Goal: Obtain resource: Download file/media

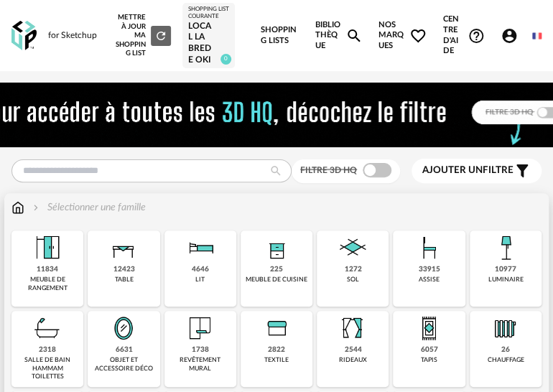
click at [358, 265] on img at bounding box center [353, 248] width 35 height 35
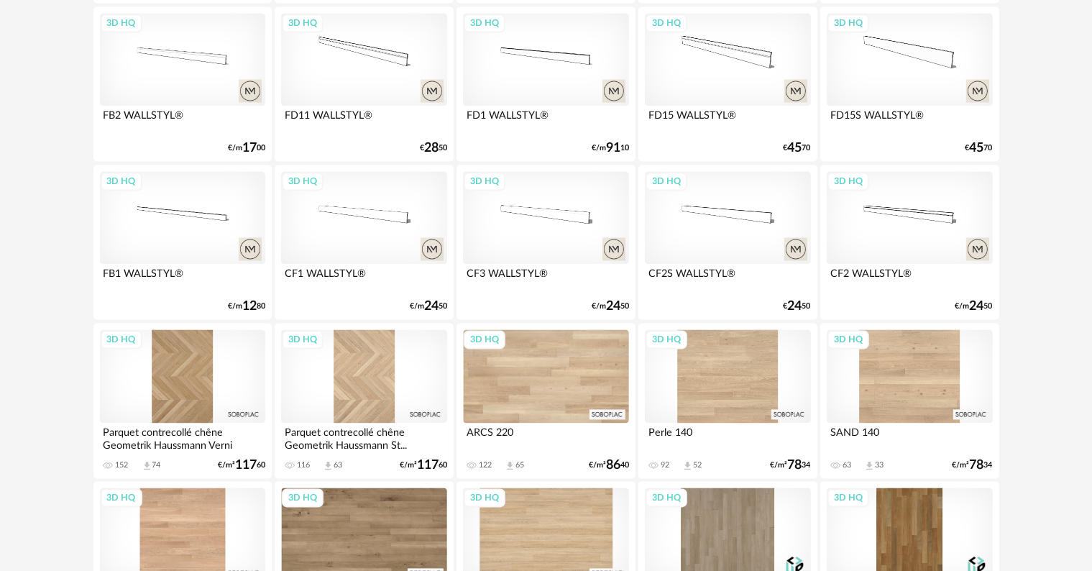
scroll to position [2947, 0]
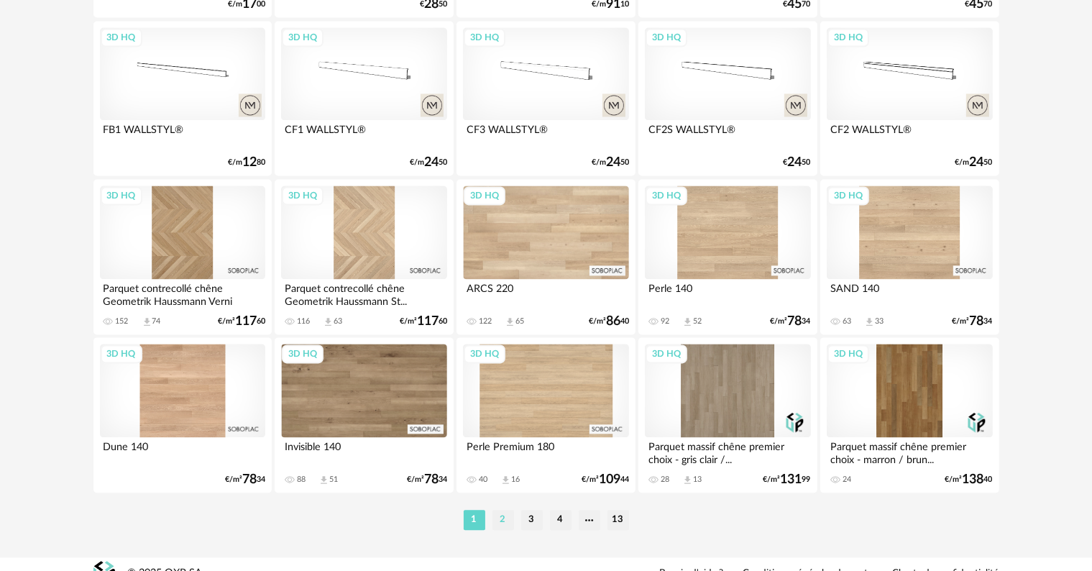
click at [499, 392] on li "2" at bounding box center [503, 520] width 22 height 20
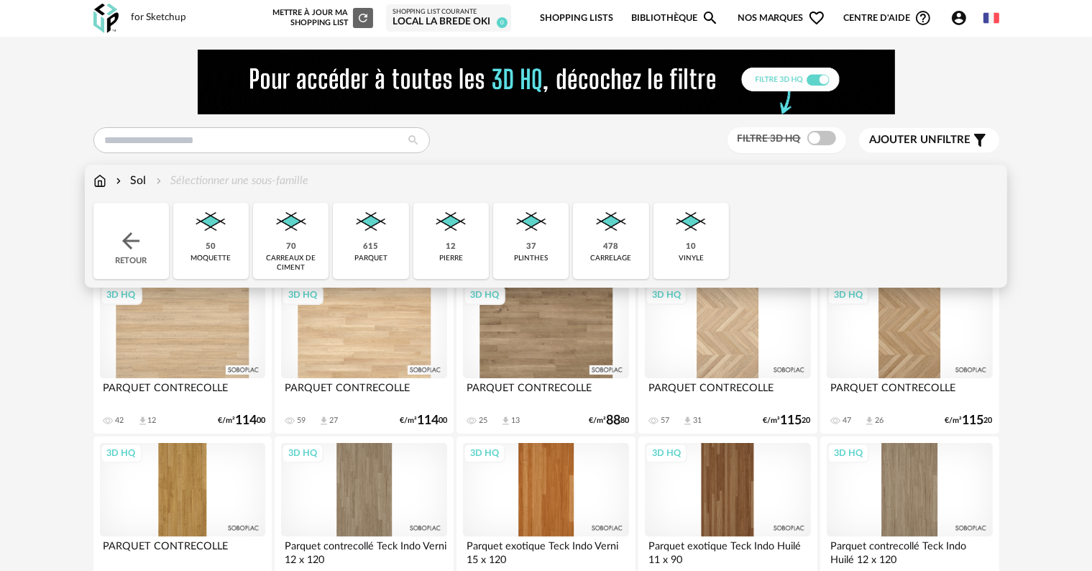
click at [102, 184] on img at bounding box center [99, 181] width 13 height 17
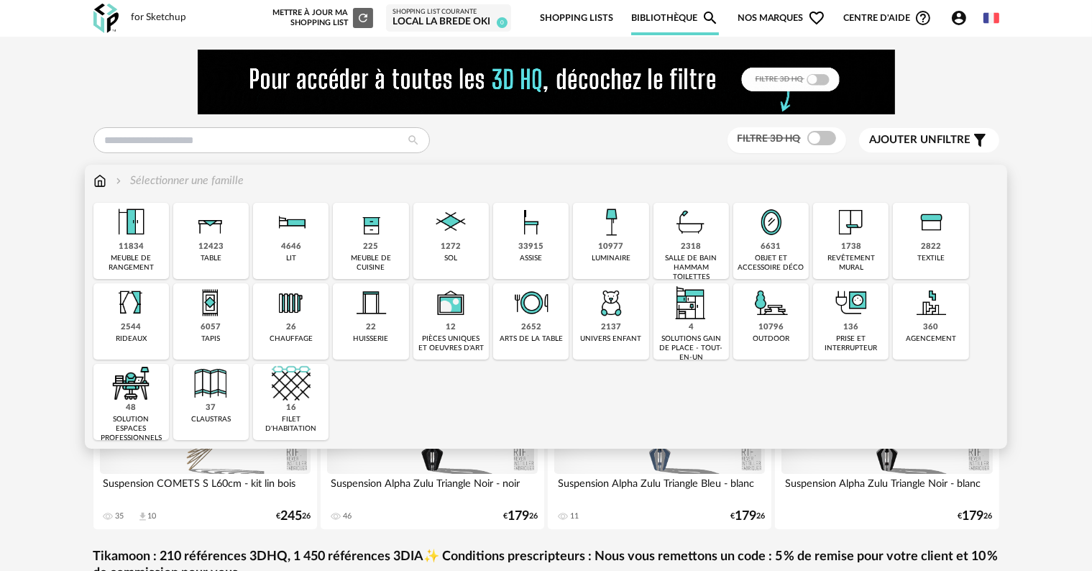
click at [457, 242] on div "1272" at bounding box center [451, 247] width 20 height 11
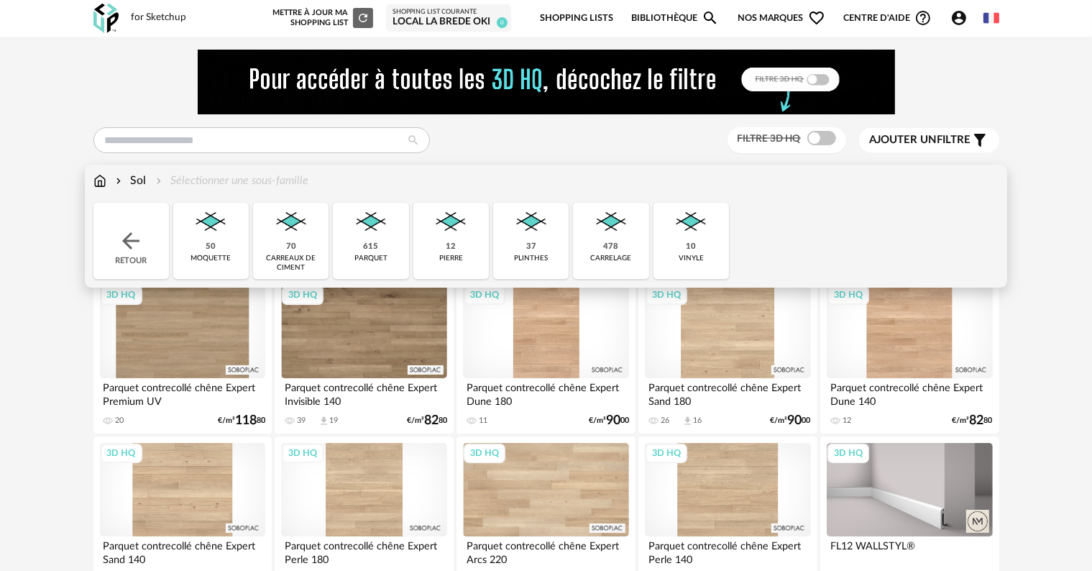
click at [621, 224] on img at bounding box center [611, 222] width 39 height 39
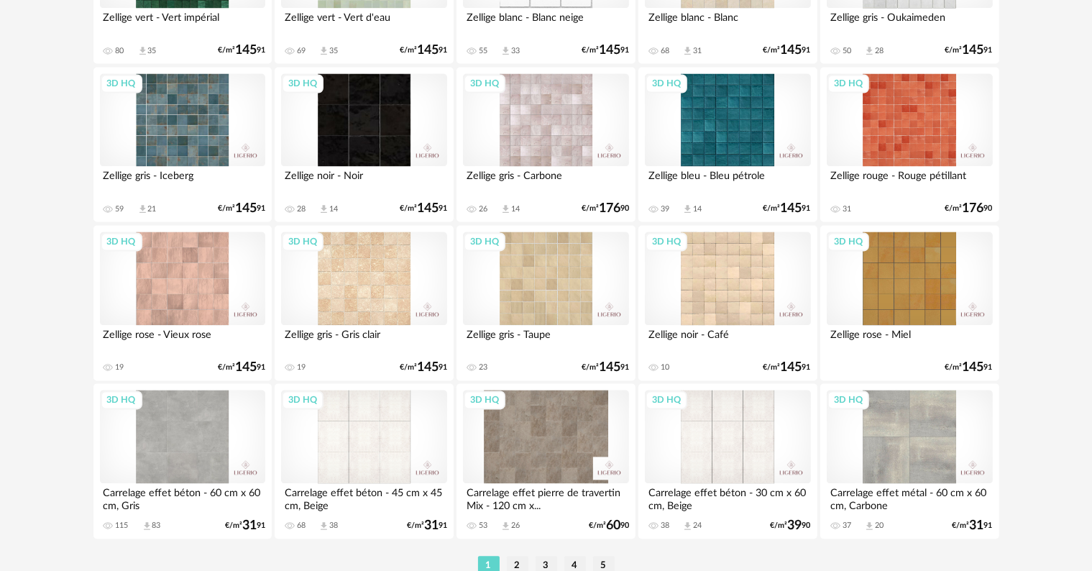
scroll to position [2947, 0]
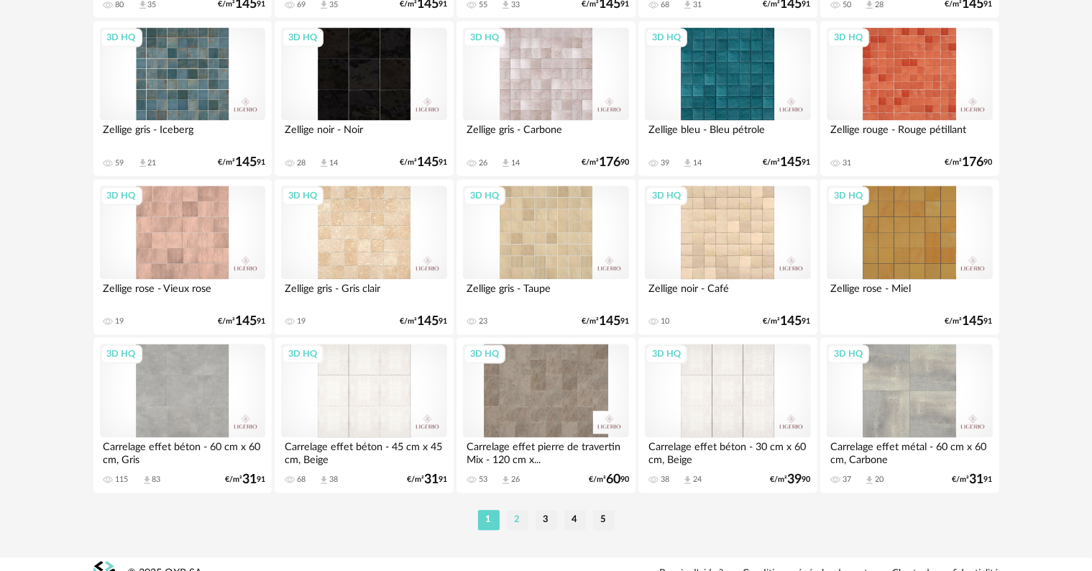
click at [511, 515] on li "2" at bounding box center [518, 520] width 22 height 20
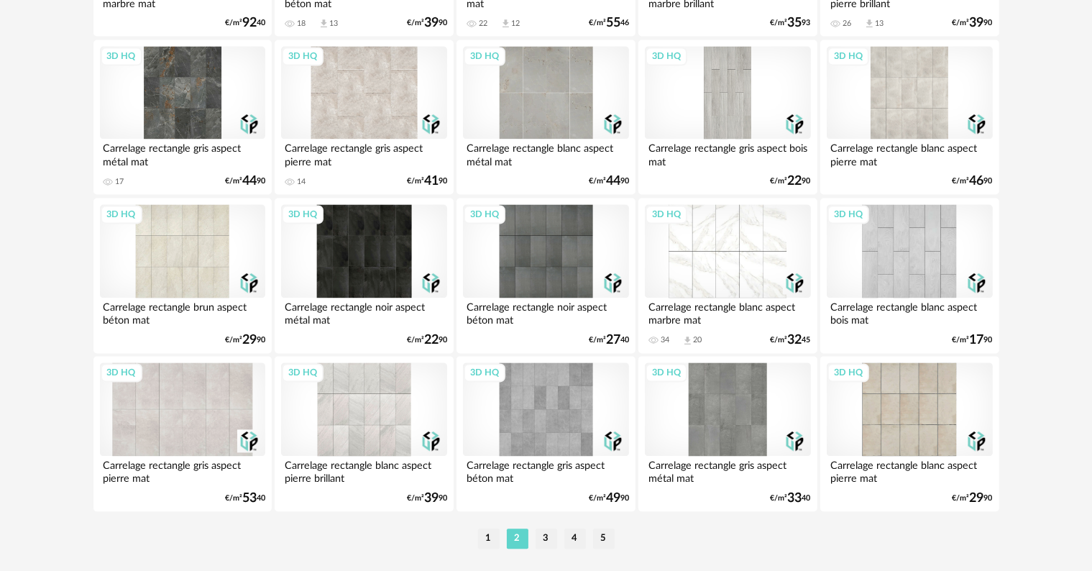
scroll to position [2947, 0]
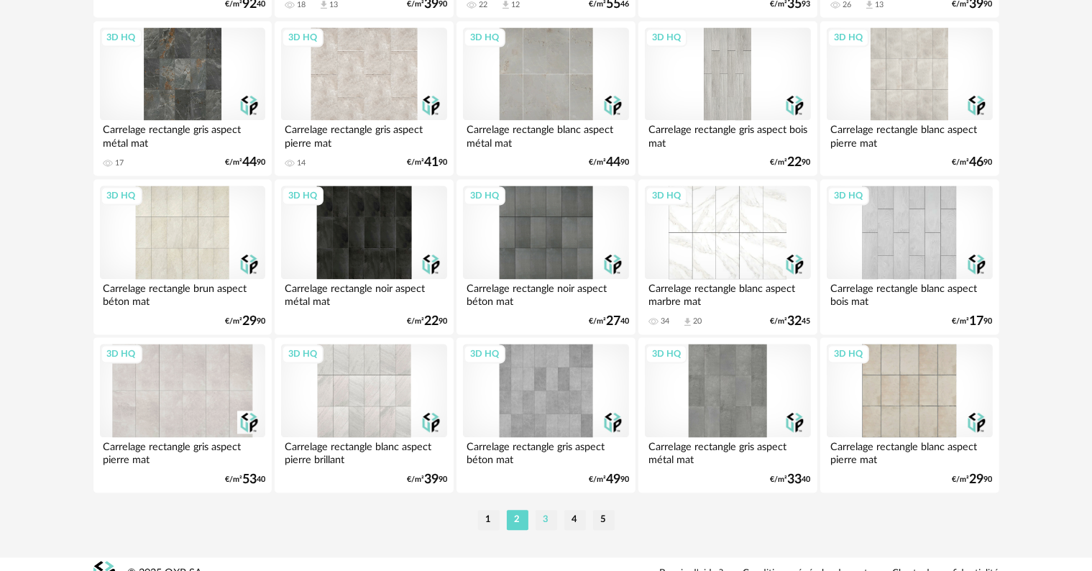
click at [547, 523] on li "3" at bounding box center [547, 520] width 22 height 20
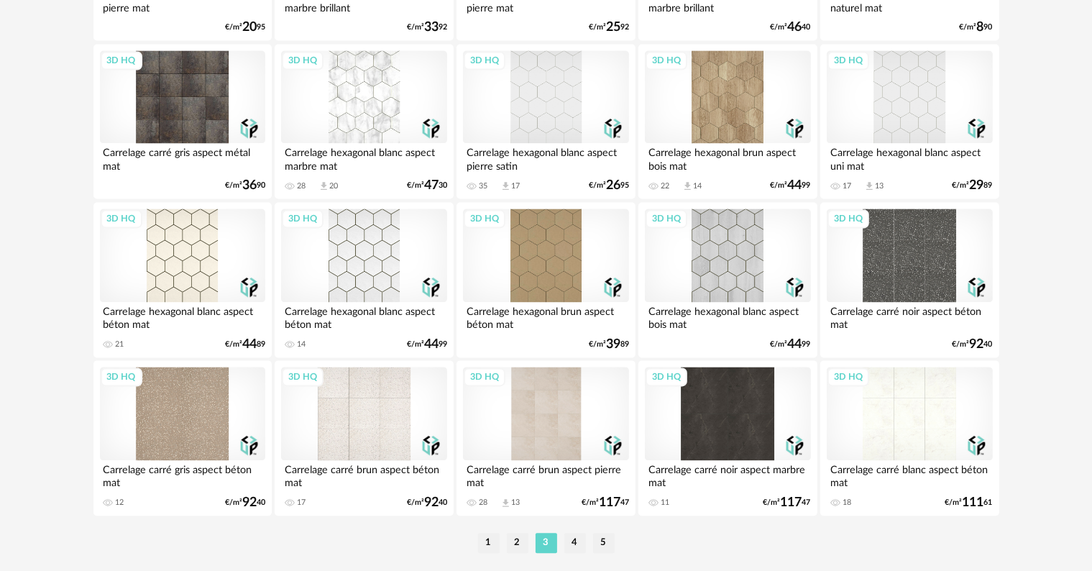
scroll to position [2966, 0]
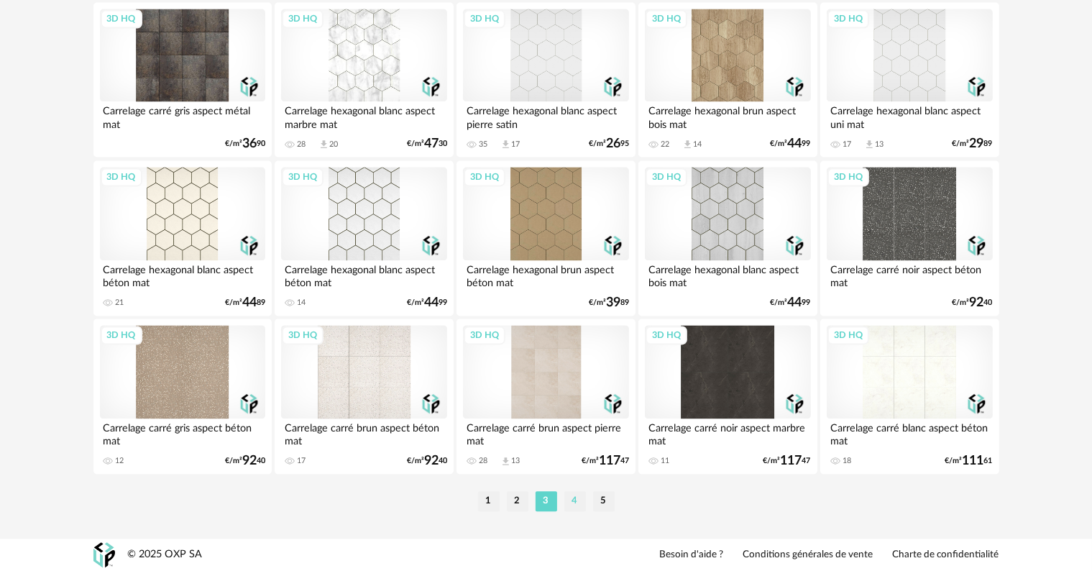
click at [577, 493] on li "4" at bounding box center [575, 501] width 22 height 20
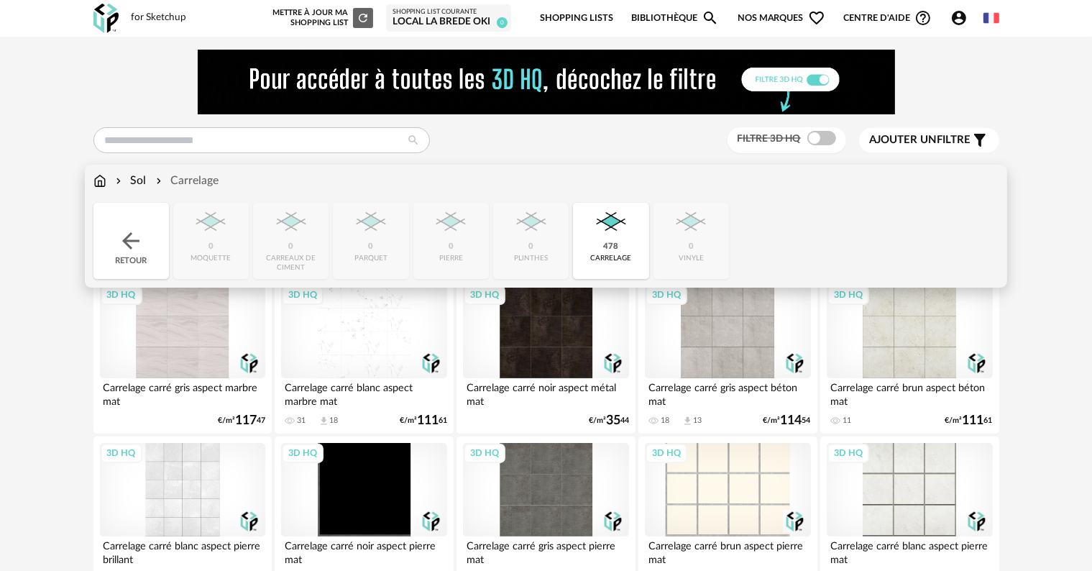
click at [98, 180] on img at bounding box center [99, 181] width 13 height 17
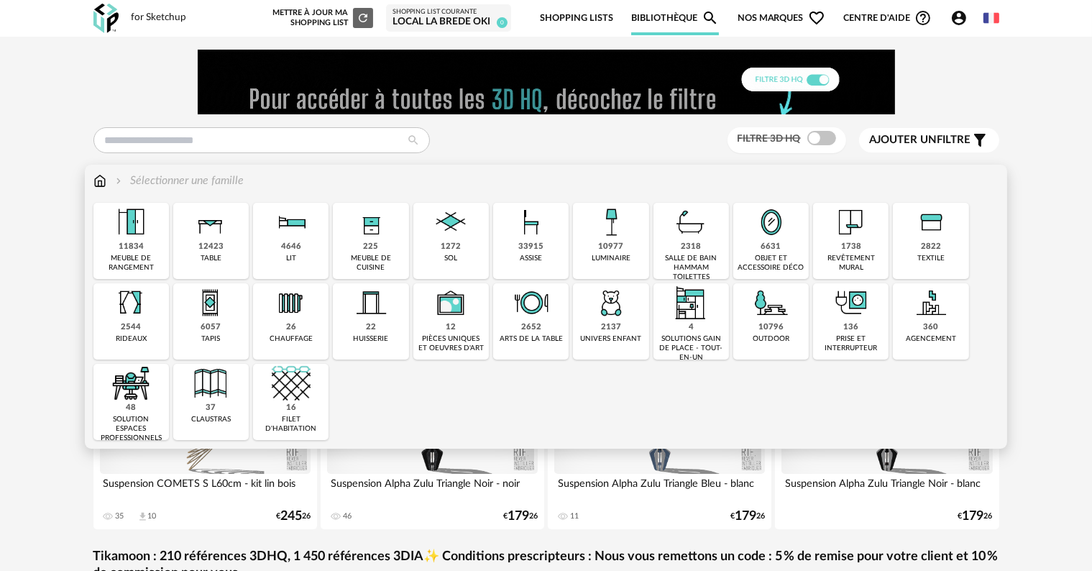
click at [851, 235] on img at bounding box center [851, 222] width 39 height 39
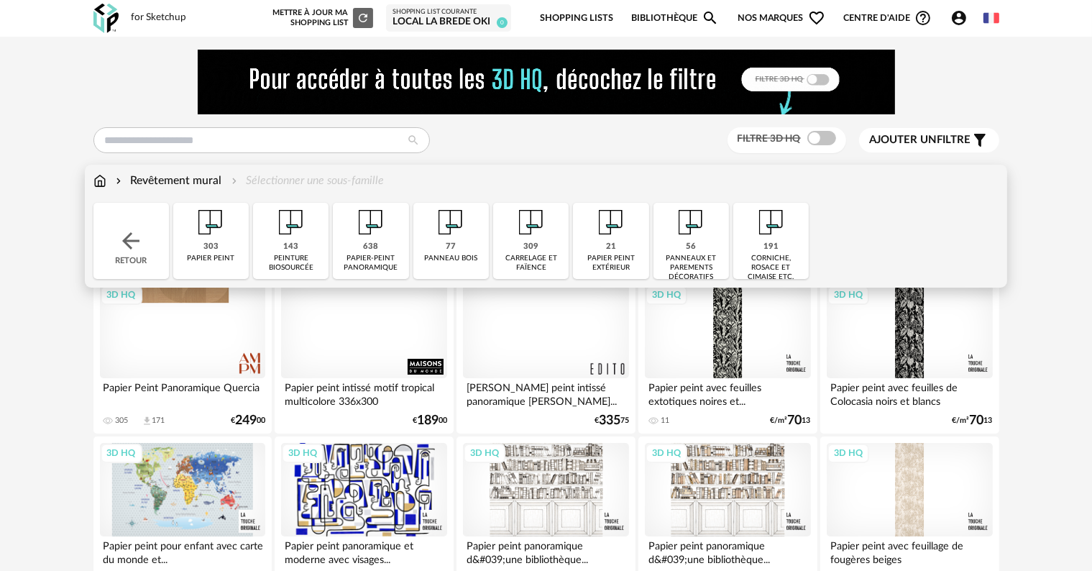
click at [540, 227] on img at bounding box center [531, 222] width 39 height 39
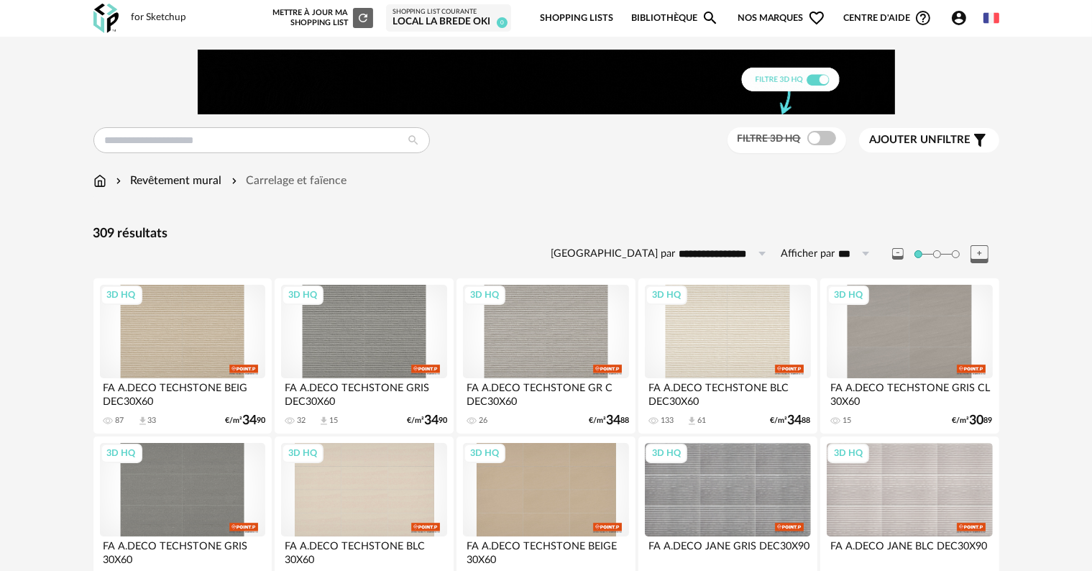
click at [932, 136] on span "Ajouter un" at bounding box center [904, 139] width 68 height 11
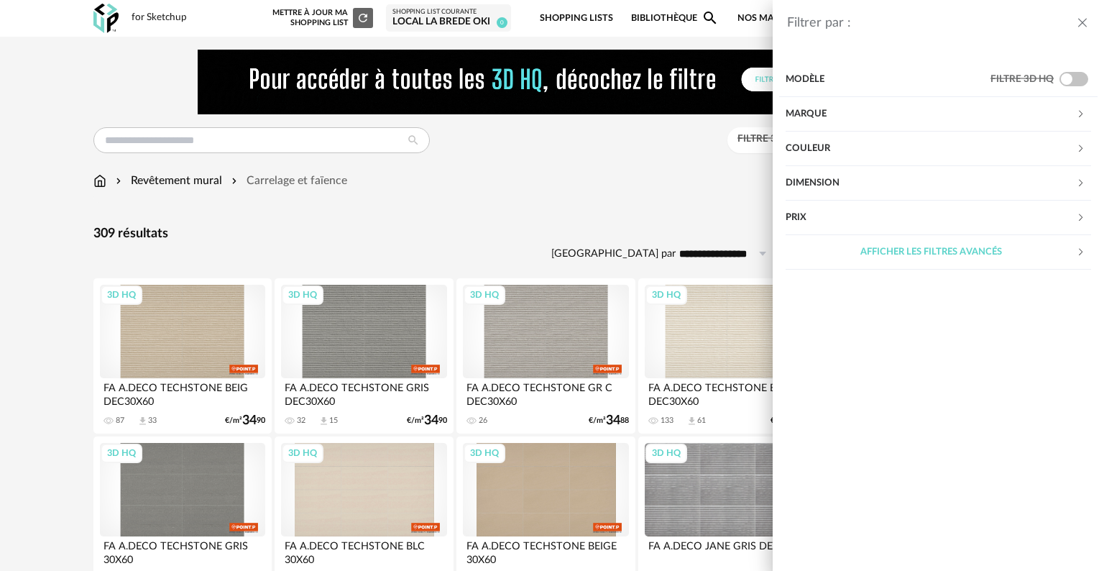
click at [844, 182] on div "Dimension" at bounding box center [931, 183] width 290 height 35
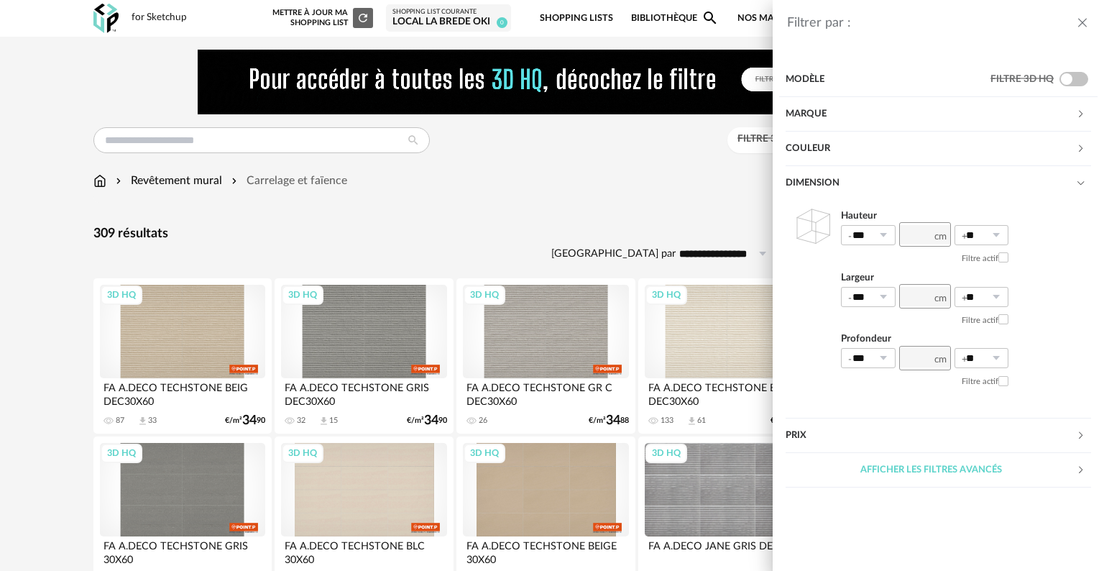
click at [838, 145] on div "Couleur" at bounding box center [931, 149] width 290 height 35
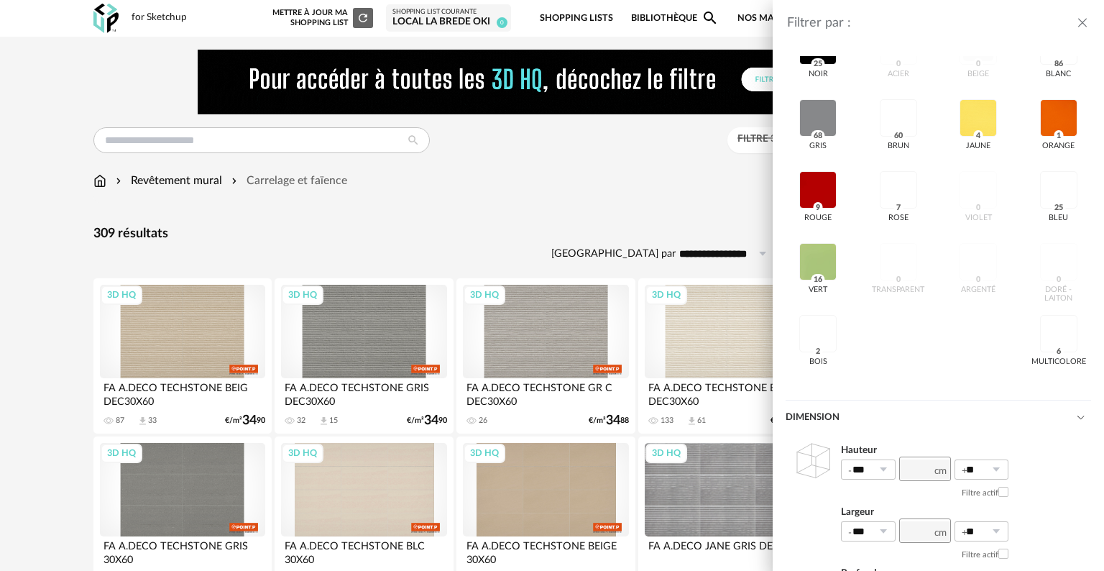
scroll to position [72, 0]
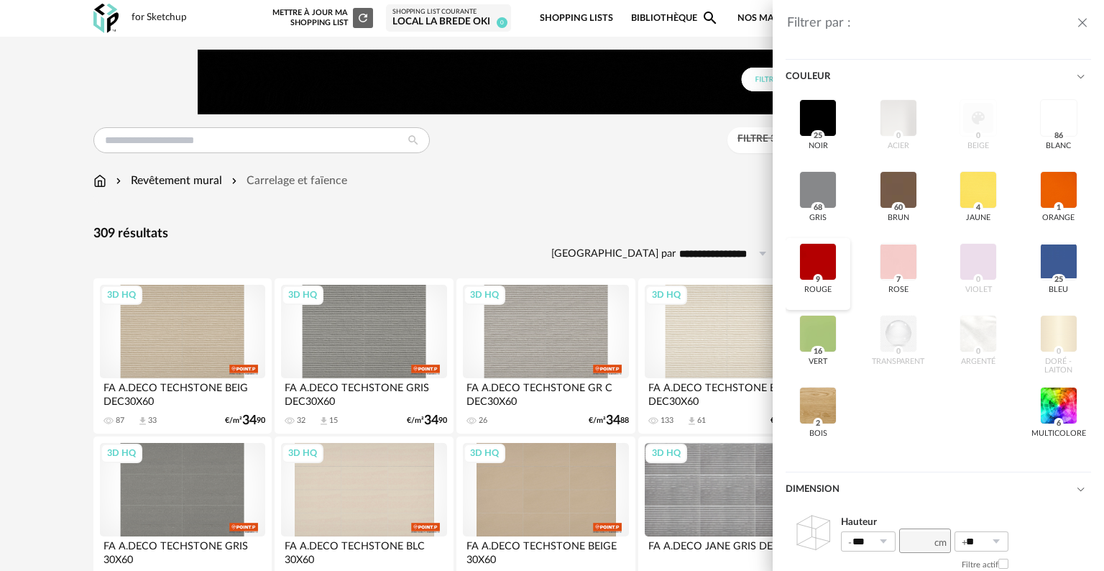
click at [822, 265] on div at bounding box center [817, 261] width 37 height 37
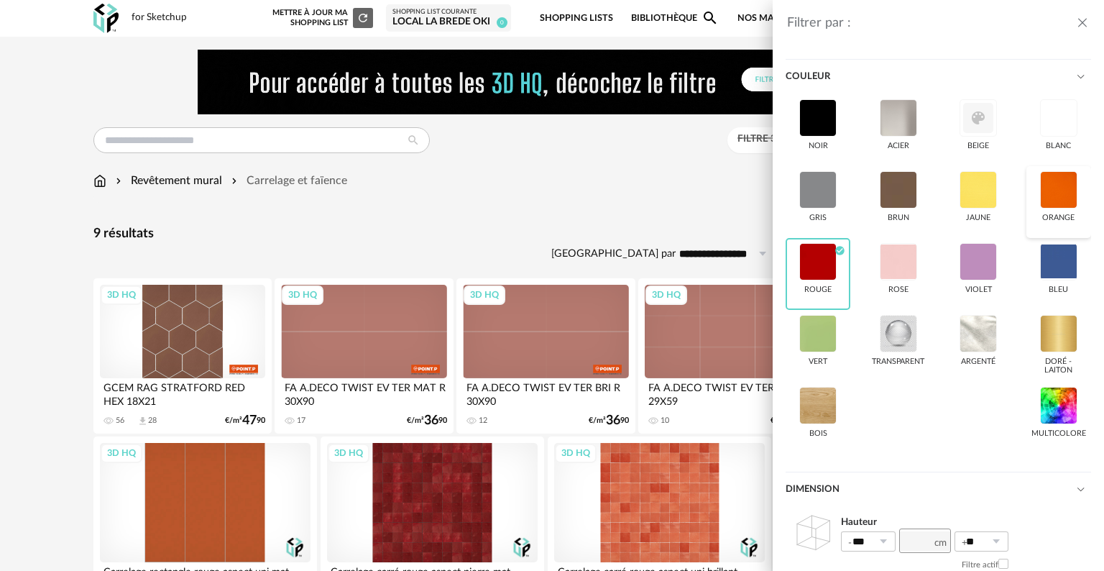
click at [1040, 181] on div at bounding box center [1058, 189] width 37 height 37
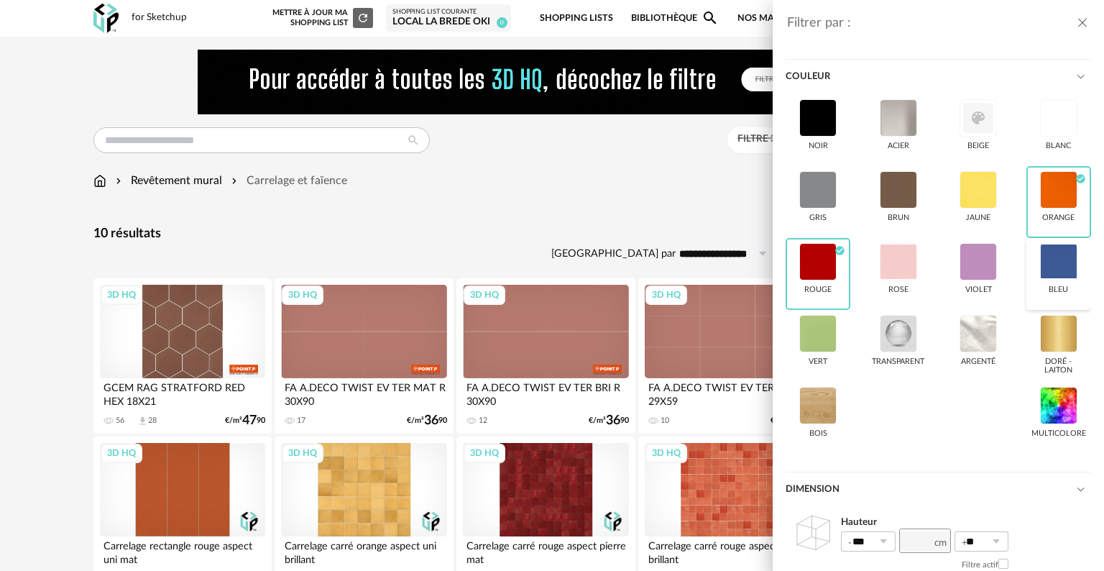
click at [1042, 262] on div at bounding box center [1058, 261] width 37 height 37
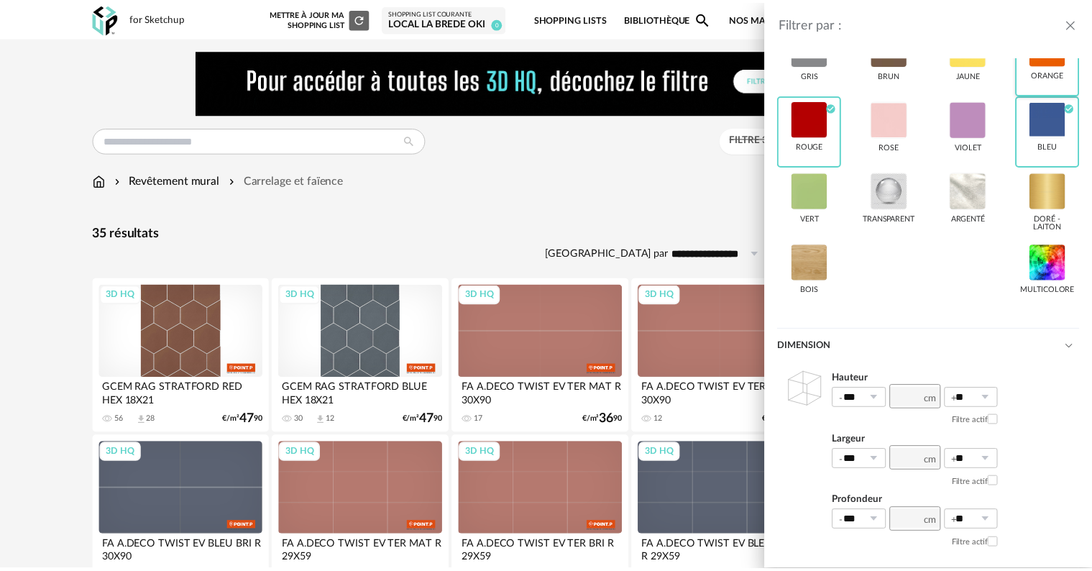
scroll to position [216, 0]
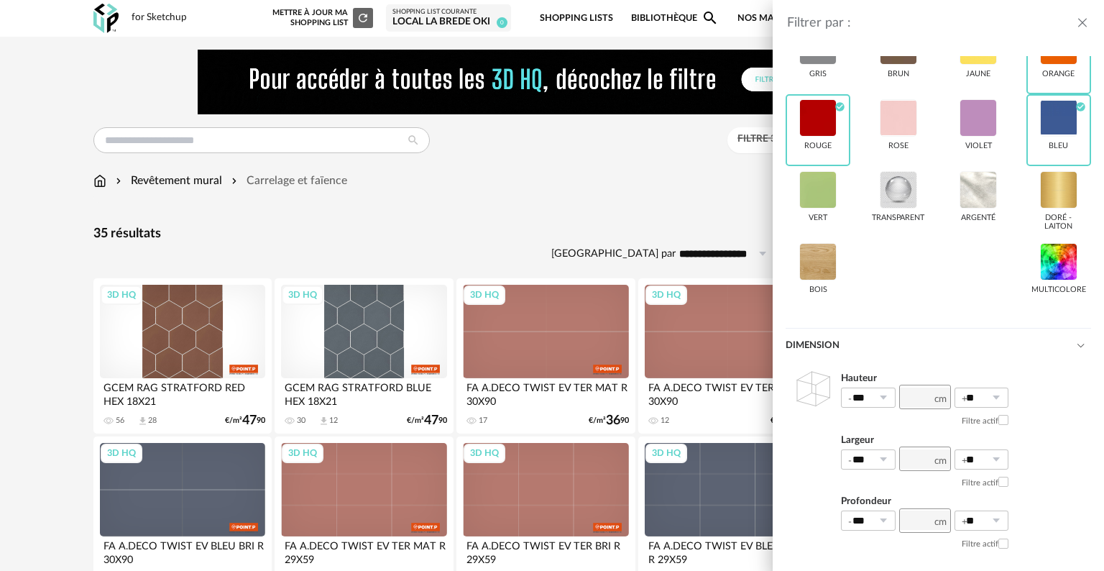
click at [1085, 24] on icon "close drawer" at bounding box center [1082, 23] width 14 height 14
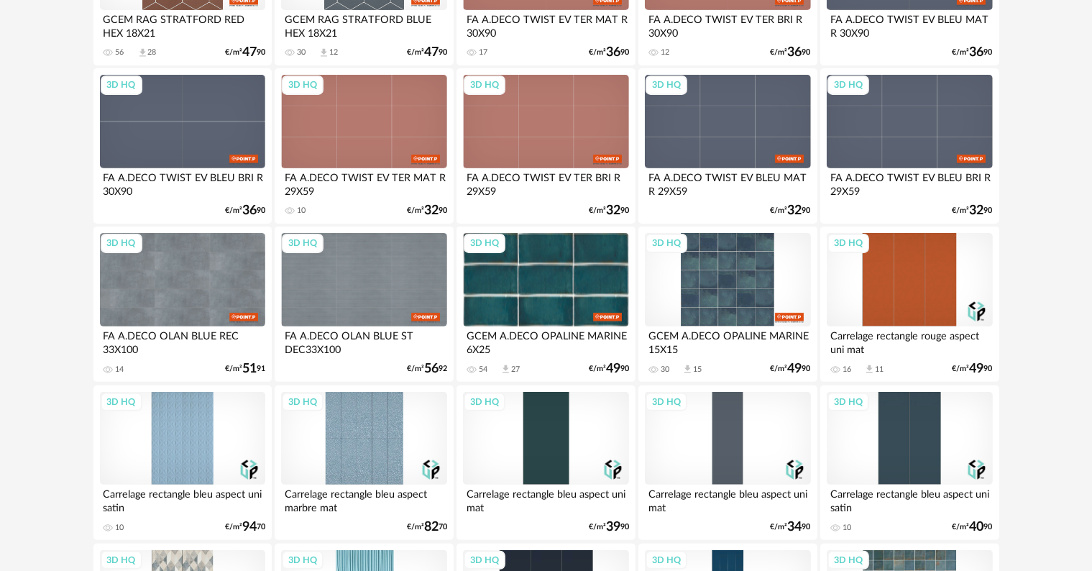
scroll to position [0, 0]
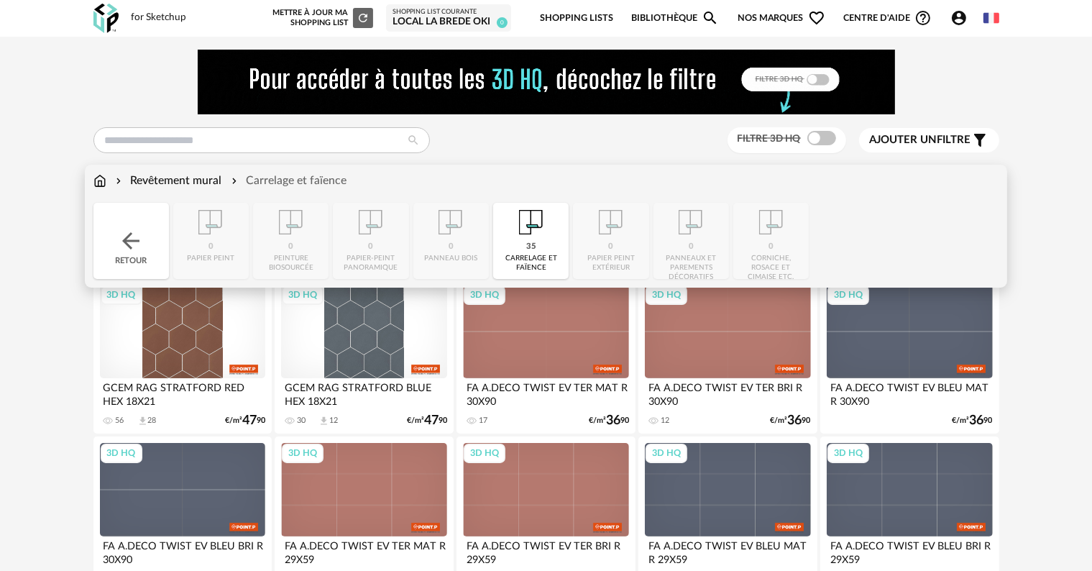
click at [104, 184] on img at bounding box center [99, 181] width 13 height 17
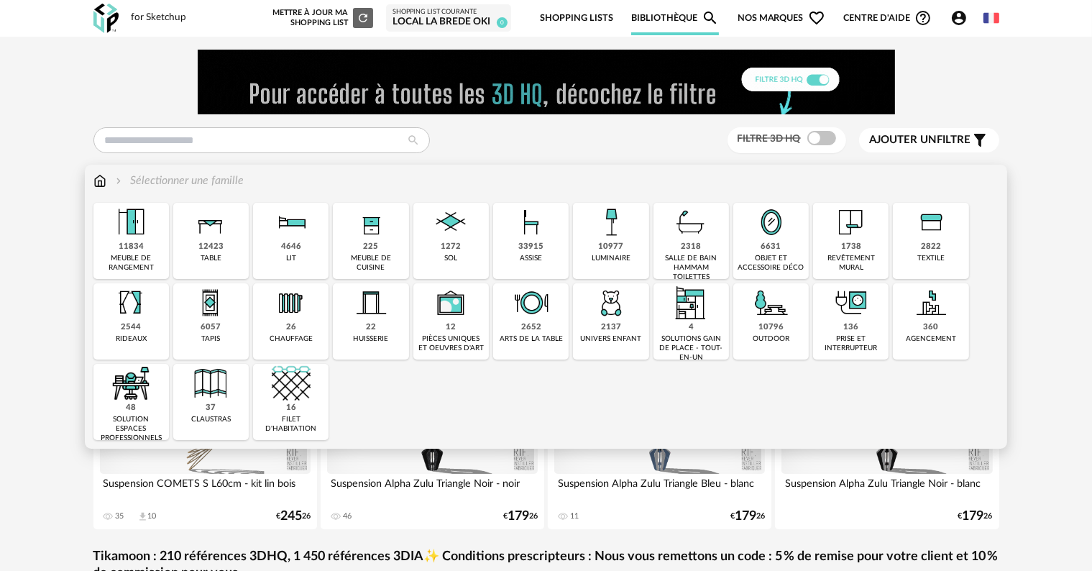
click at [612, 291] on img at bounding box center [611, 302] width 39 height 39
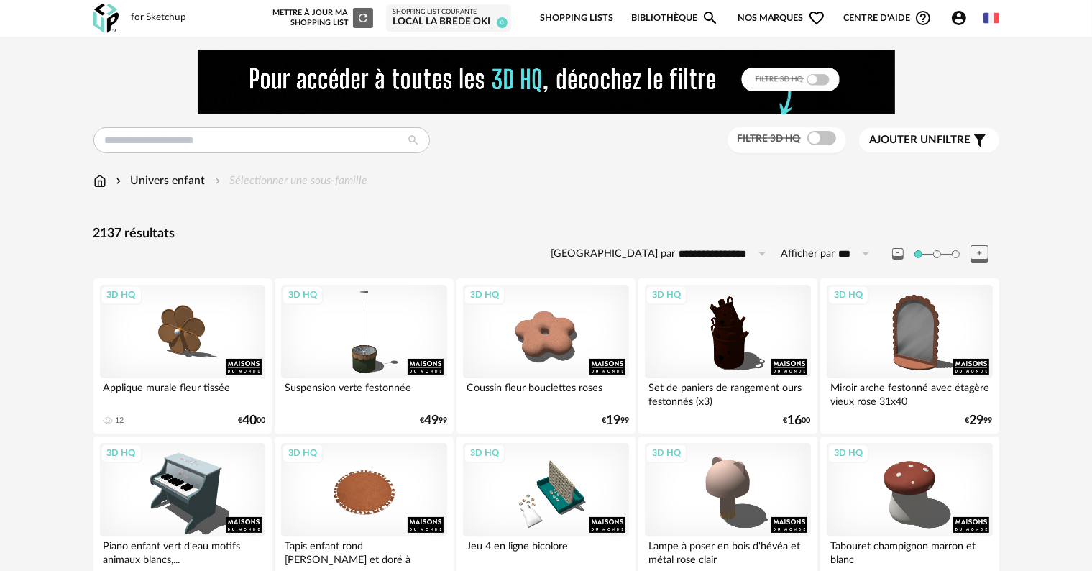
click at [113, 177] on img at bounding box center [119, 181] width 12 height 17
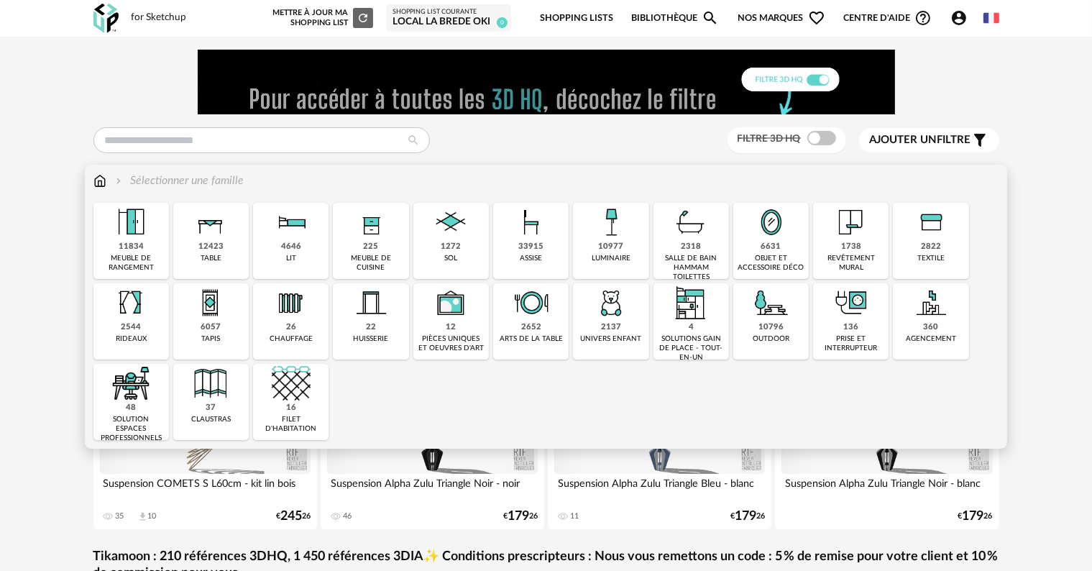
click at [139, 309] on img at bounding box center [130, 302] width 39 height 39
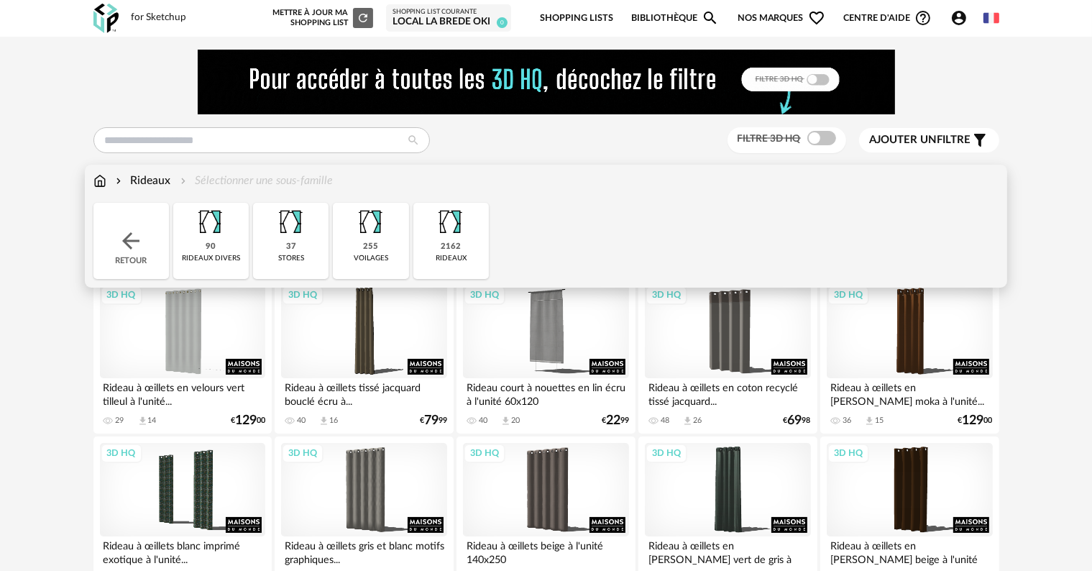
click at [304, 228] on img at bounding box center [291, 222] width 39 height 39
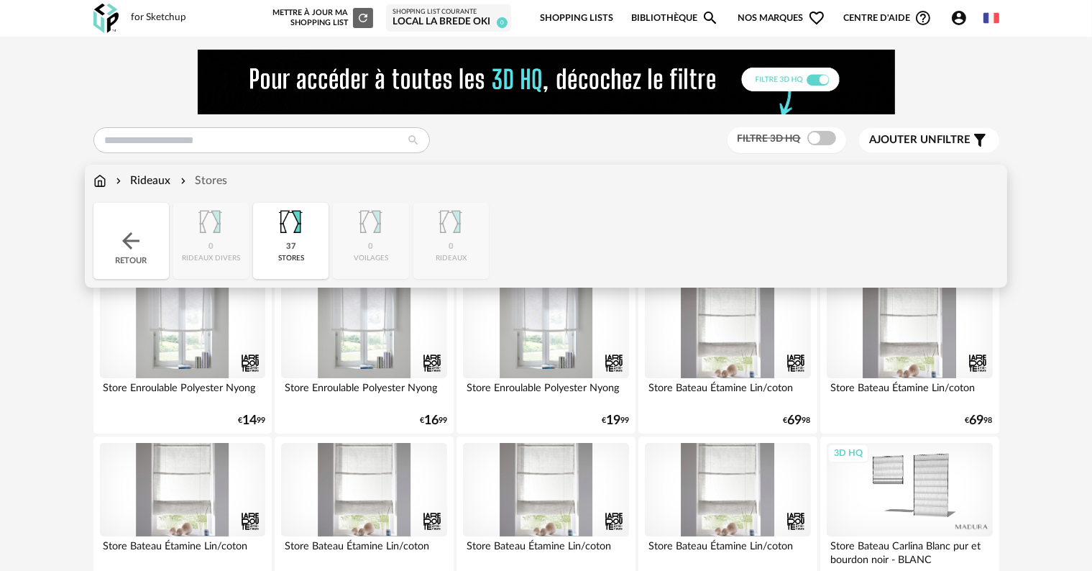
click at [128, 229] on img at bounding box center [131, 241] width 26 height 26
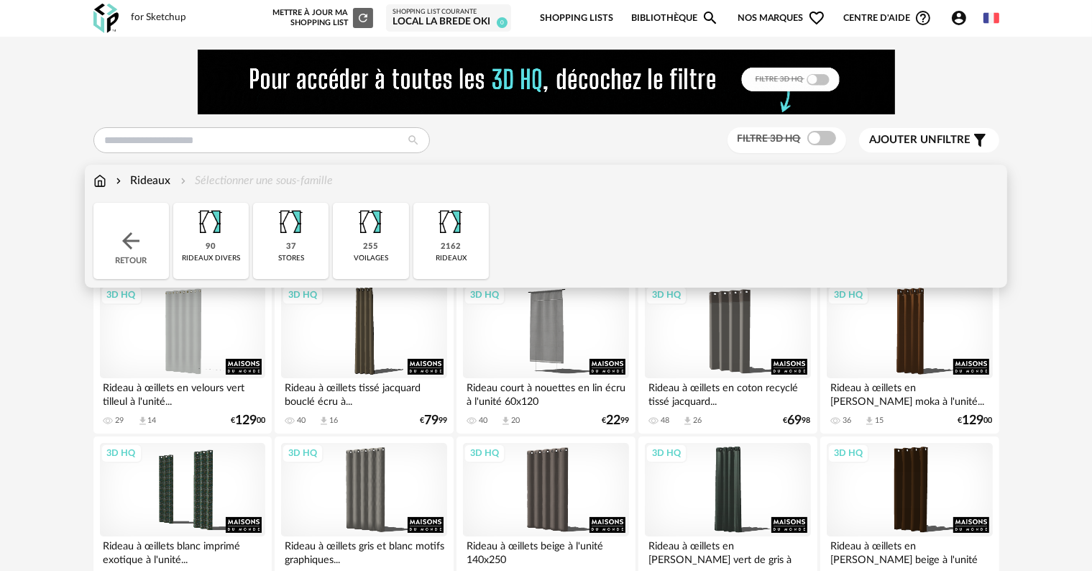
click at [210, 231] on img at bounding box center [210, 222] width 39 height 39
click at [147, 230] on div "Retour" at bounding box center [130, 241] width 75 height 76
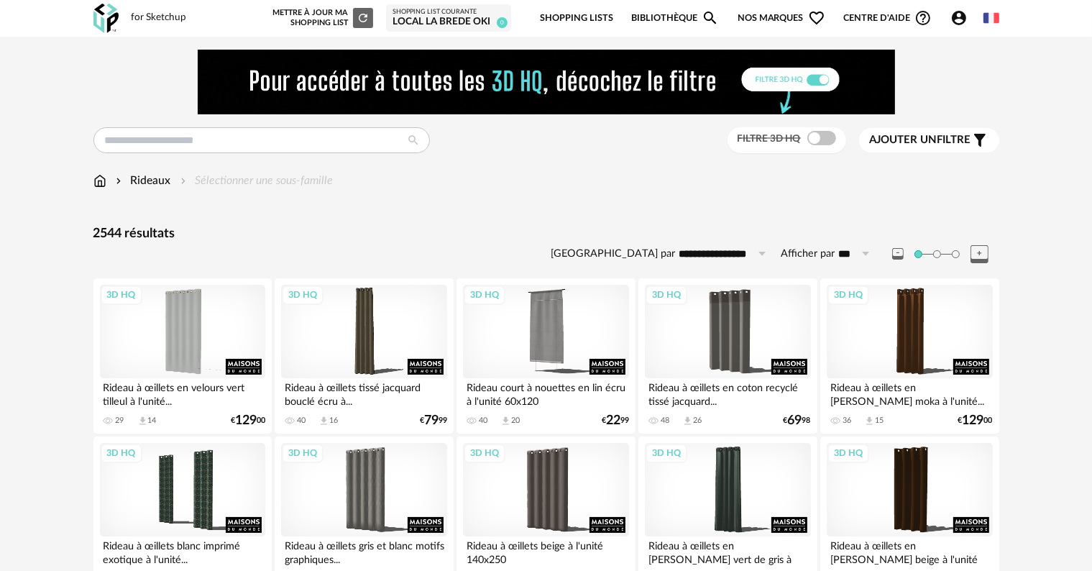
click at [464, 230] on div "2544 résultats" at bounding box center [546, 234] width 906 height 17
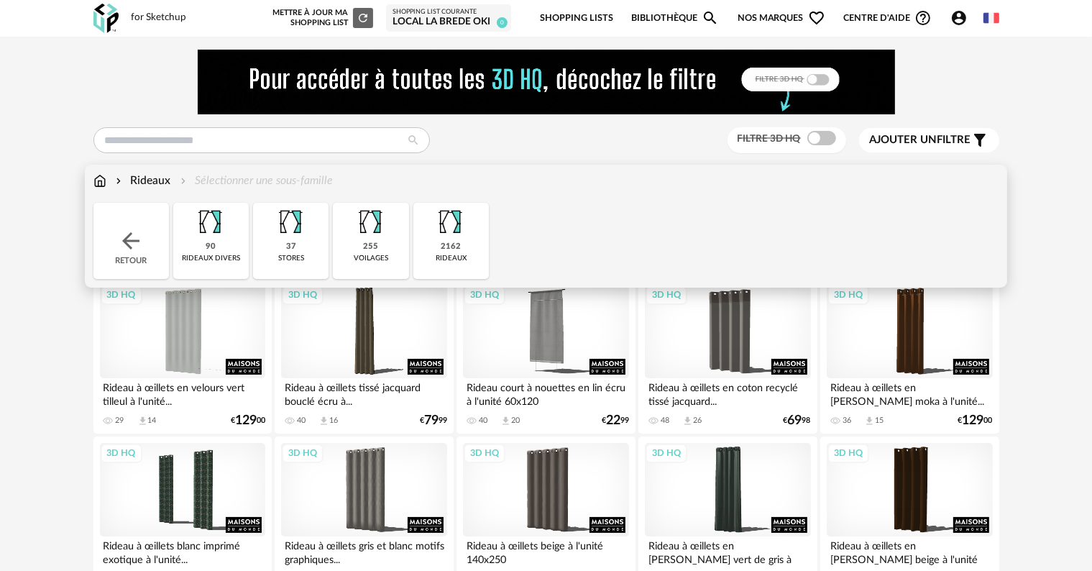
click at [463, 236] on img at bounding box center [450, 222] width 39 height 39
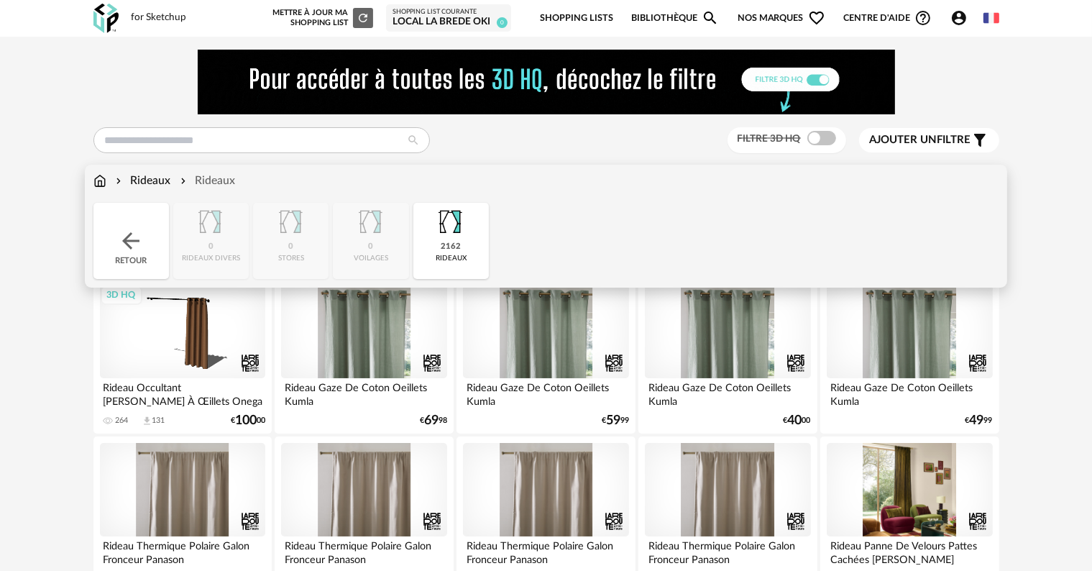
click at [100, 180] on img at bounding box center [99, 181] width 13 height 17
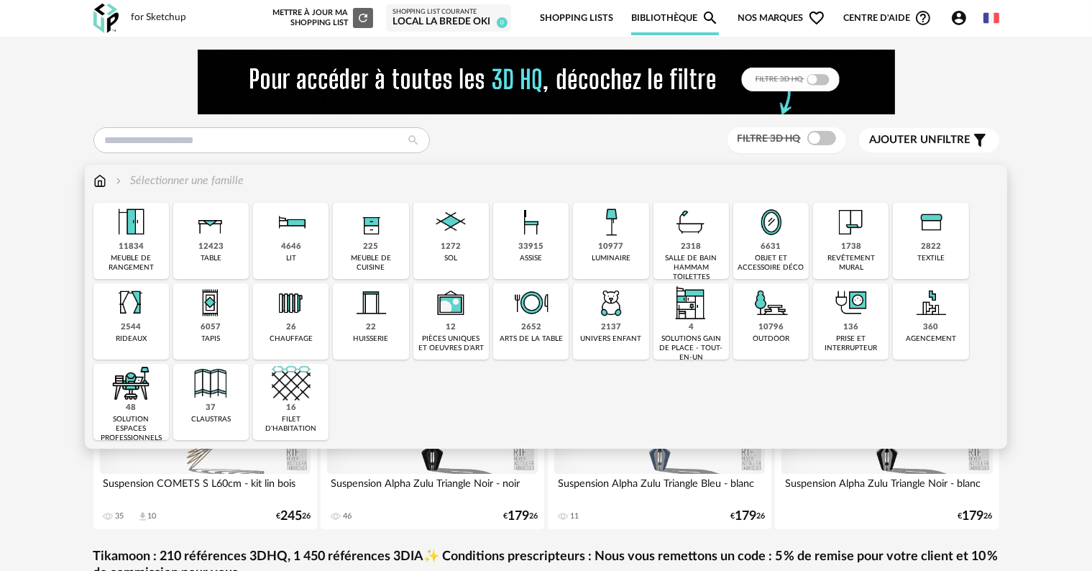
click at [451, 307] on img at bounding box center [450, 302] width 39 height 39
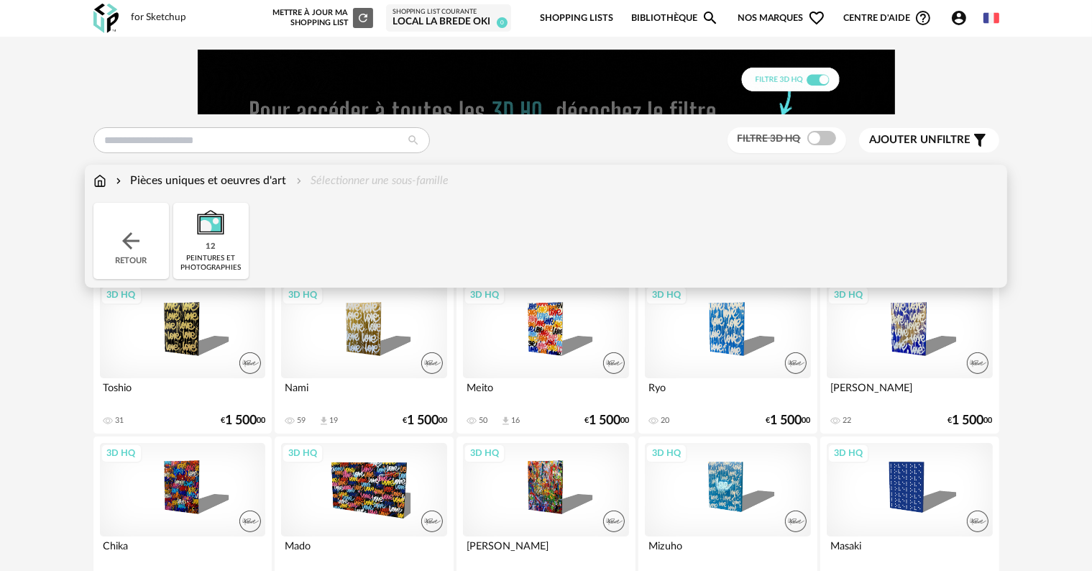
click at [96, 183] on img at bounding box center [99, 181] width 13 height 17
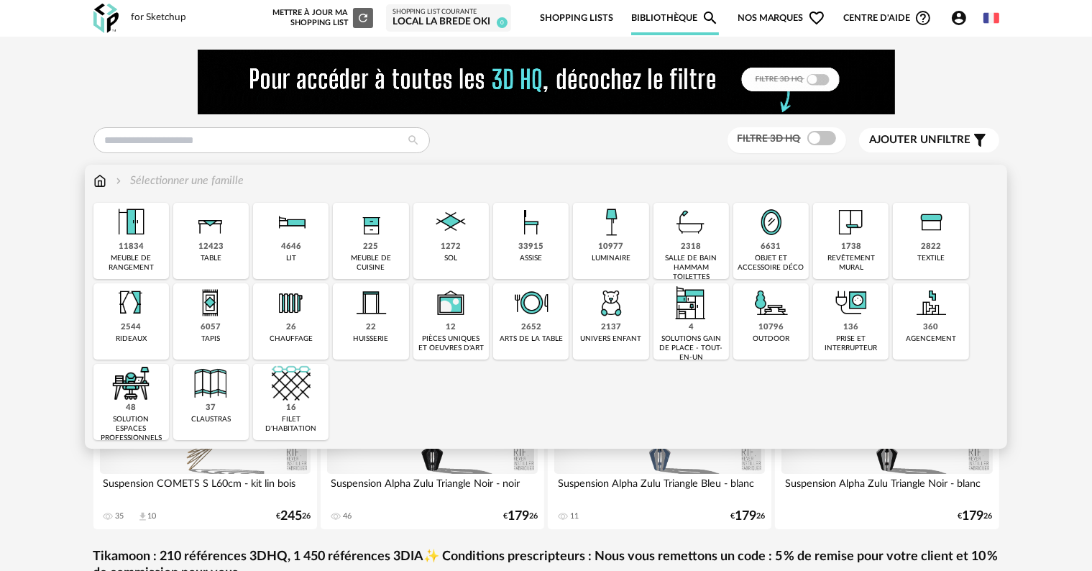
click at [155, 224] on div "11834 meuble de rangement" at bounding box center [130, 241] width 75 height 76
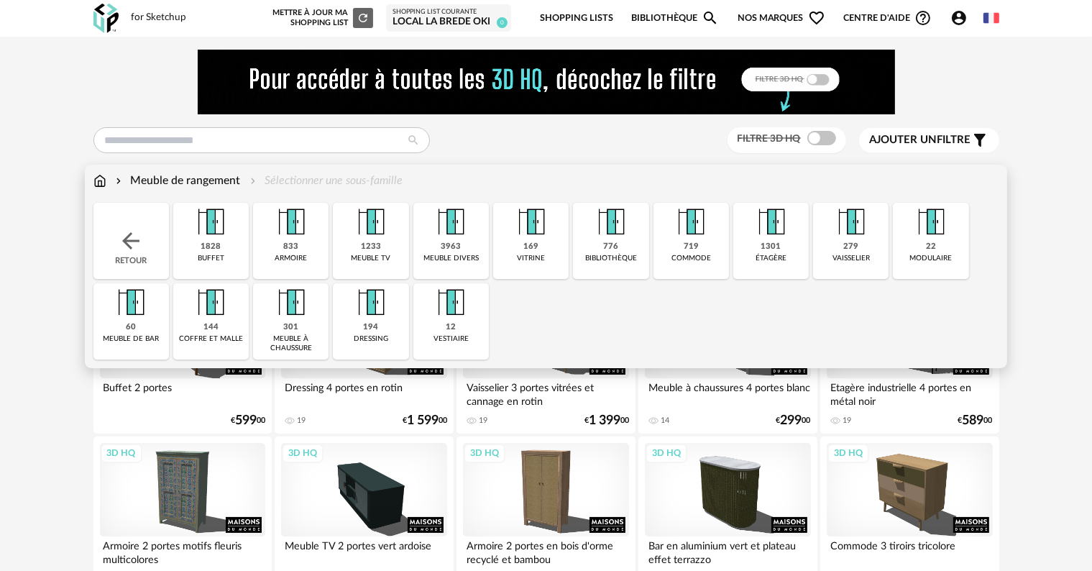
click at [131, 240] on img at bounding box center [131, 241] width 26 height 26
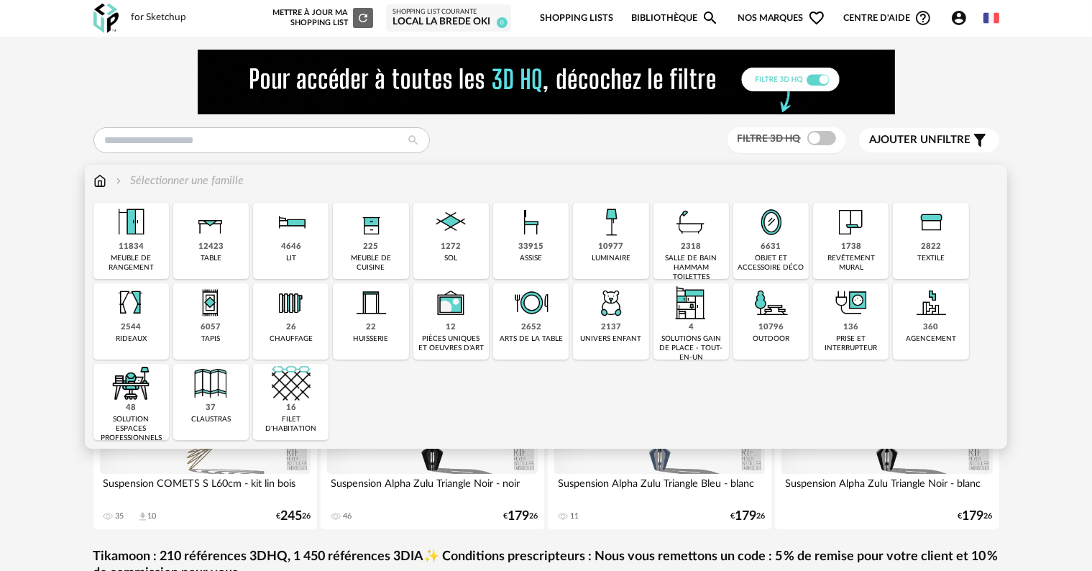
click at [533, 222] on img at bounding box center [531, 222] width 39 height 39
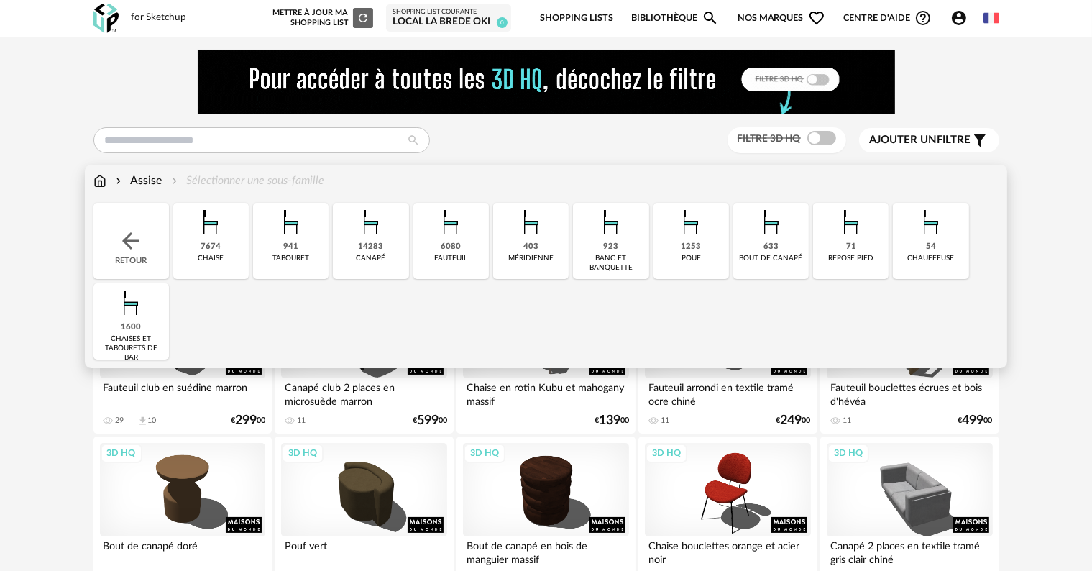
click at [617, 228] on img at bounding box center [611, 222] width 39 height 39
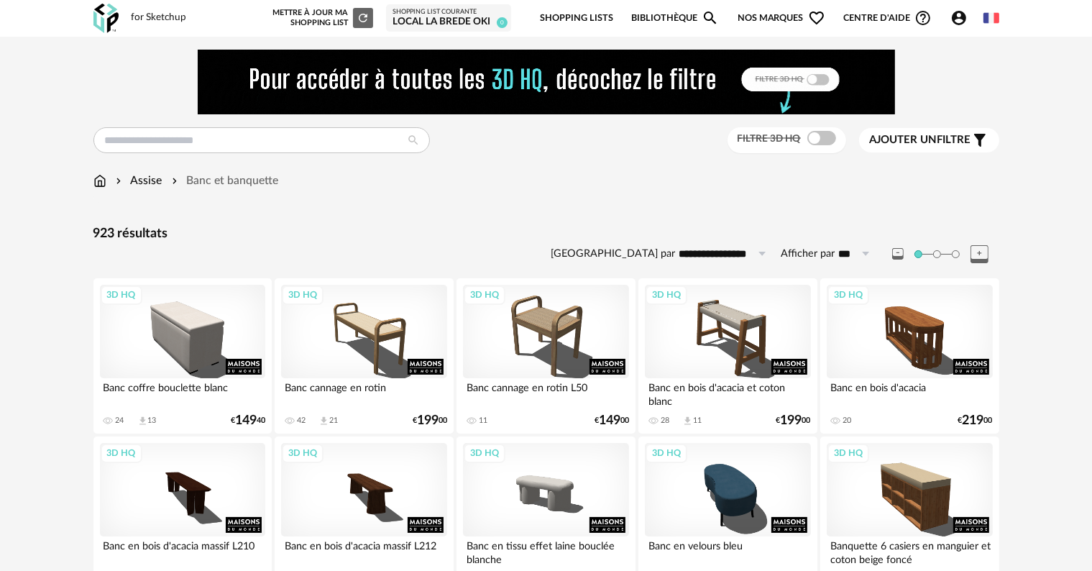
click at [904, 137] on span "Ajouter un" at bounding box center [904, 139] width 68 height 11
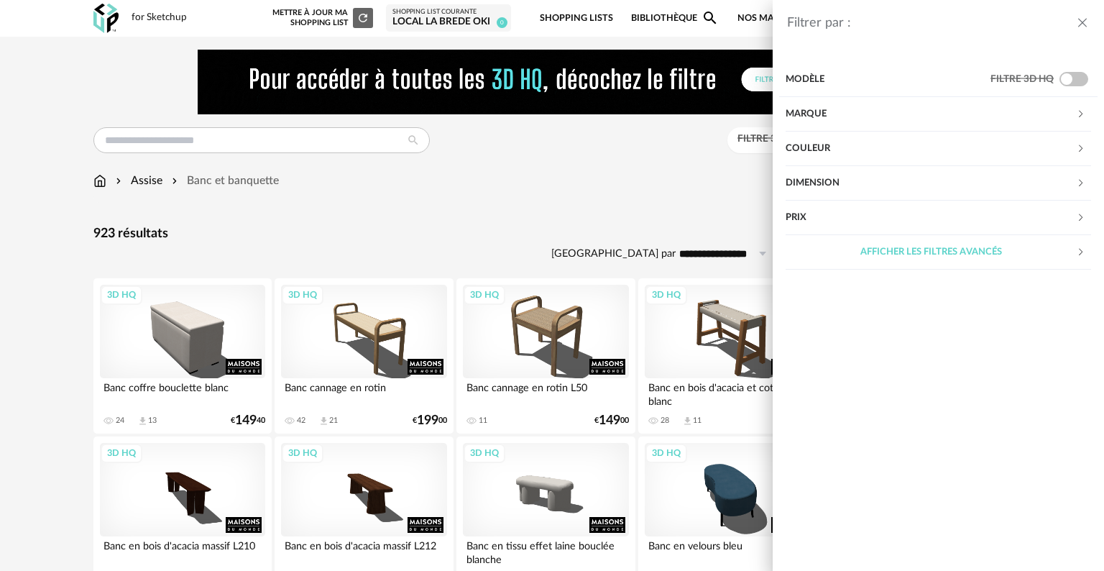
click at [804, 111] on div "Marque" at bounding box center [931, 114] width 290 height 35
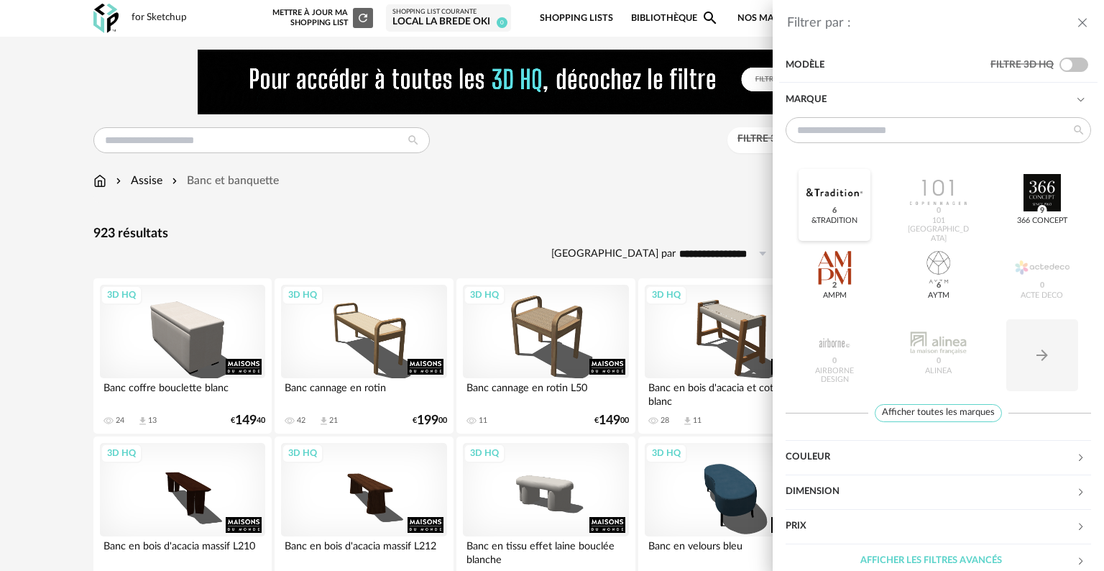
scroll to position [27, 0]
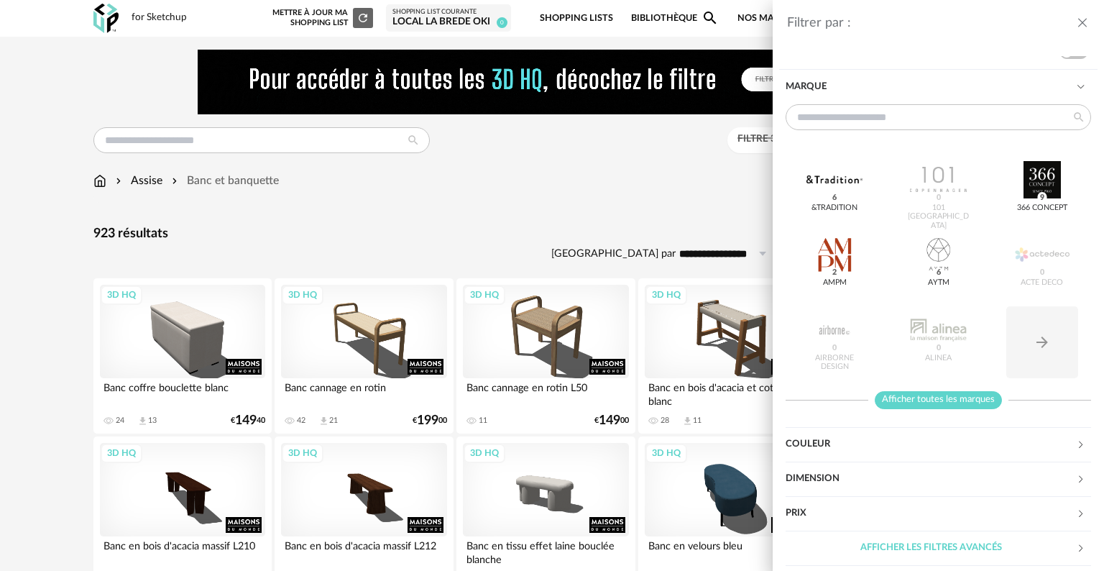
click at [954, 391] on span "Afficher toutes les marques" at bounding box center [938, 400] width 127 height 18
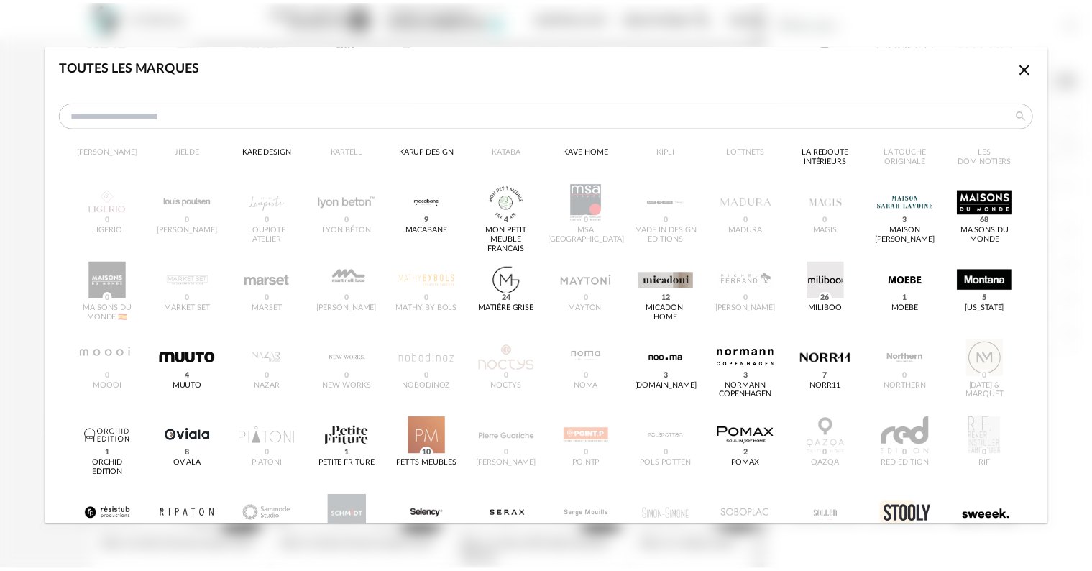
scroll to position [460, 0]
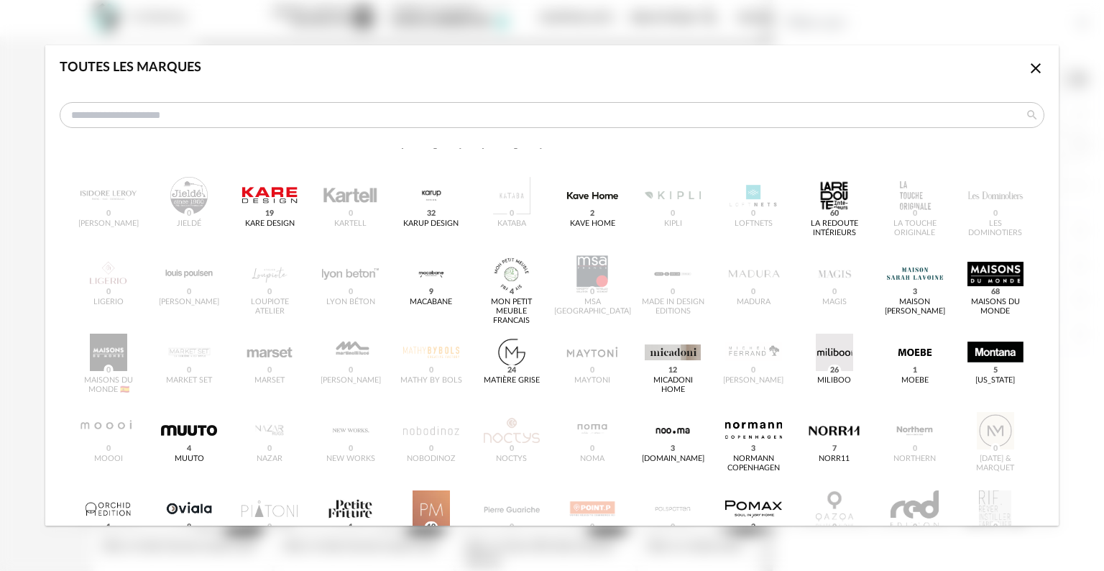
click at [1027, 67] on icon "Close icon" at bounding box center [1035, 68] width 17 height 17
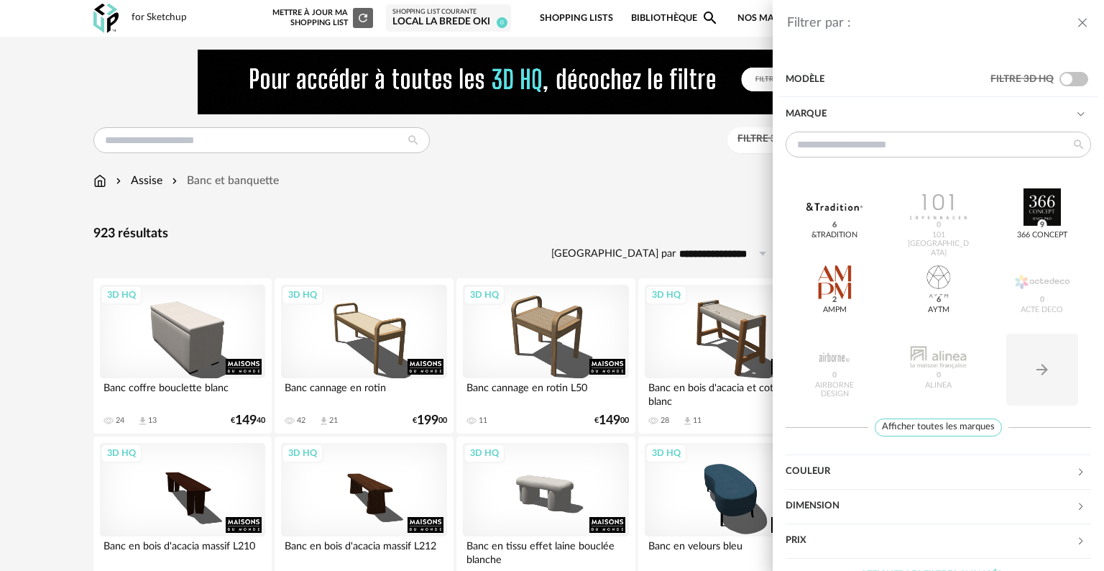
click at [1084, 23] on icon "close drawer" at bounding box center [1082, 23] width 14 height 14
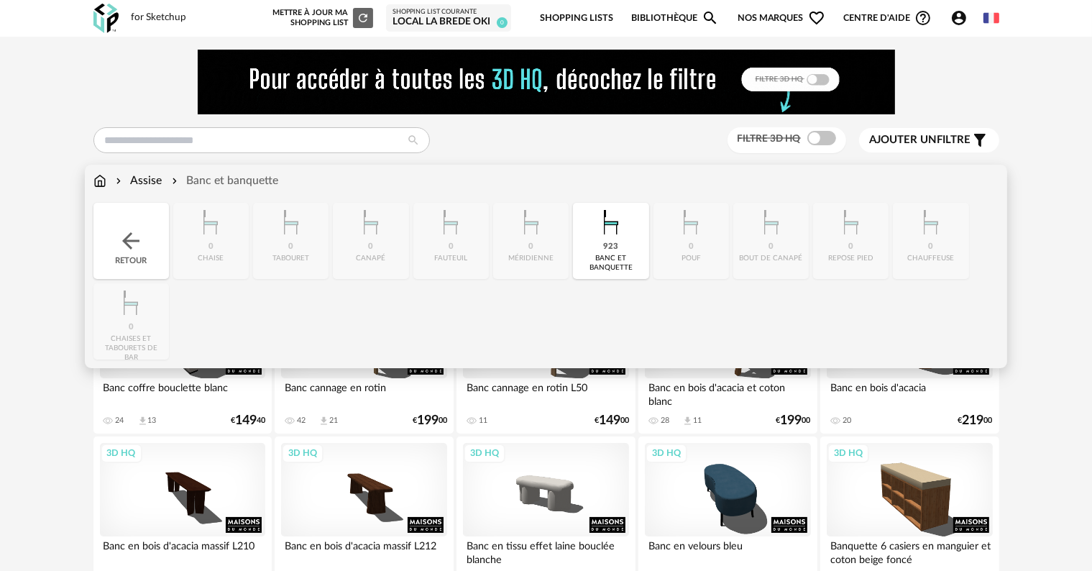
click at [702, 232] on div "Close icon Retour 0 chaise 0 tabouret 0 canapé 0 fauteuil 0 méridienne 923 banc…" at bounding box center [546, 281] width 906 height 157
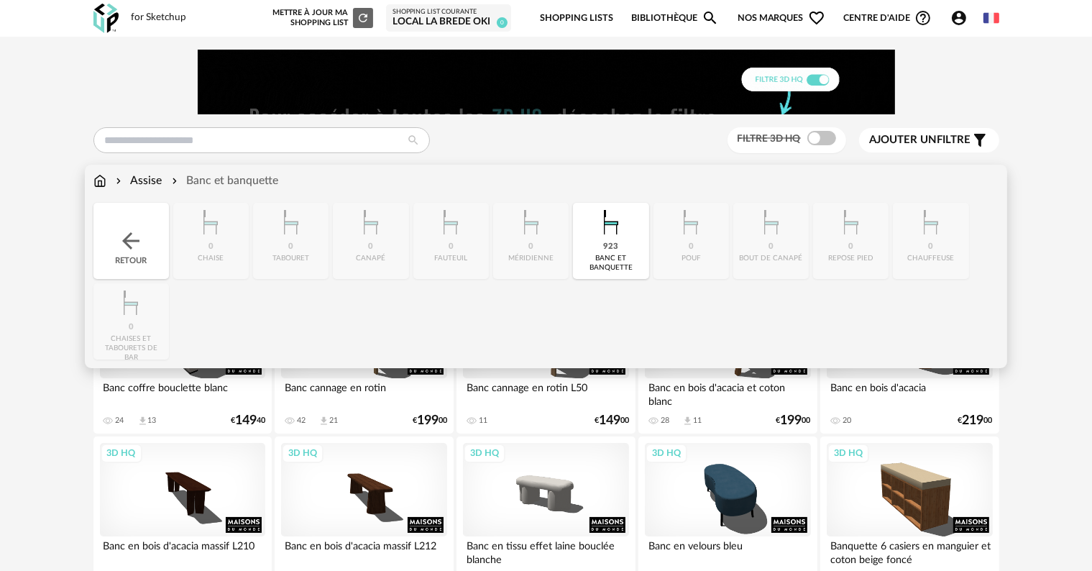
click at [129, 237] on img at bounding box center [131, 241] width 26 height 26
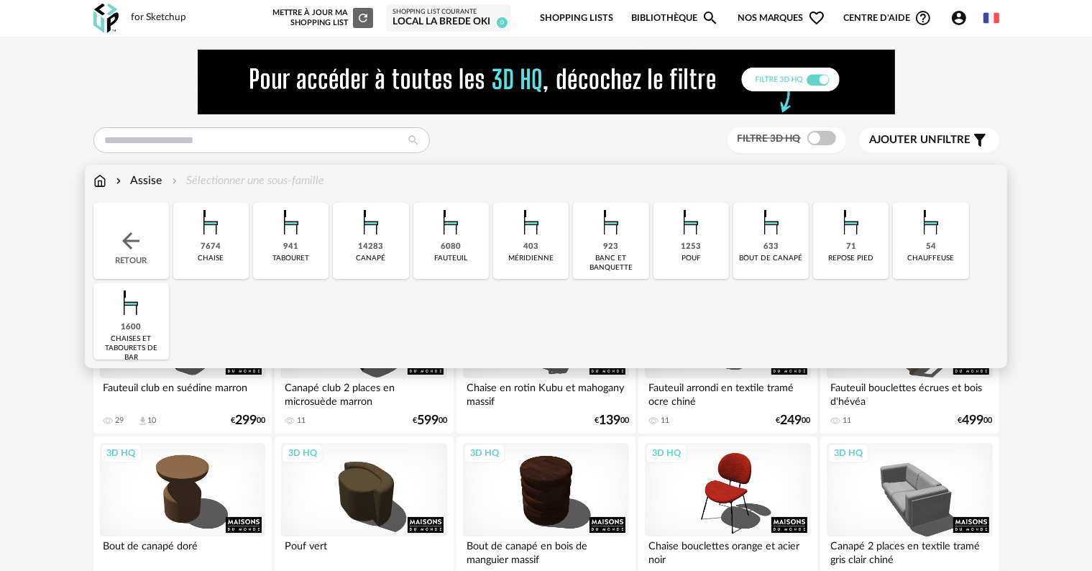
click at [926, 242] on div "54" at bounding box center [931, 247] width 10 height 11
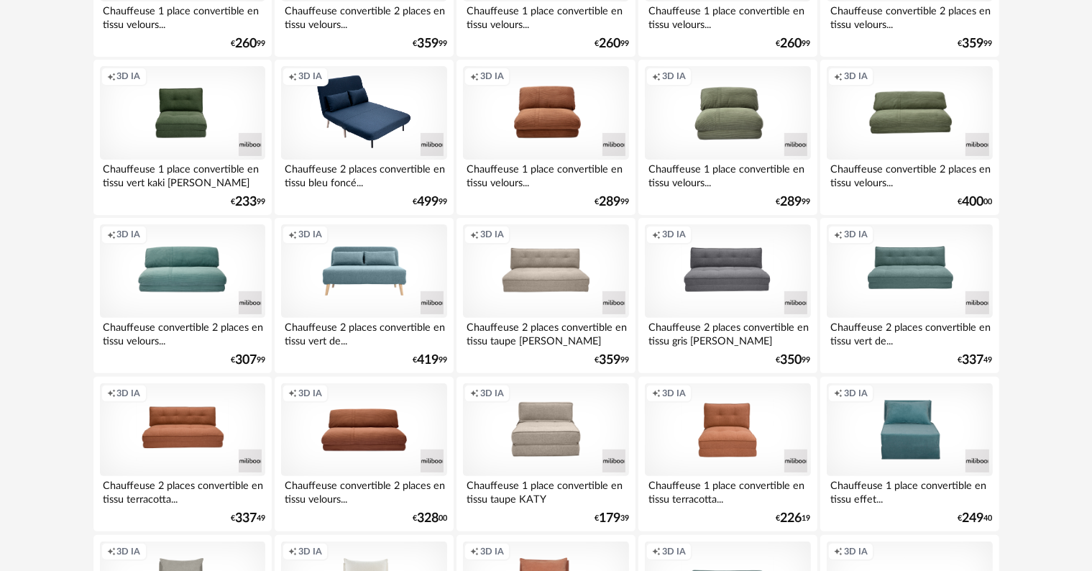
scroll to position [381, 0]
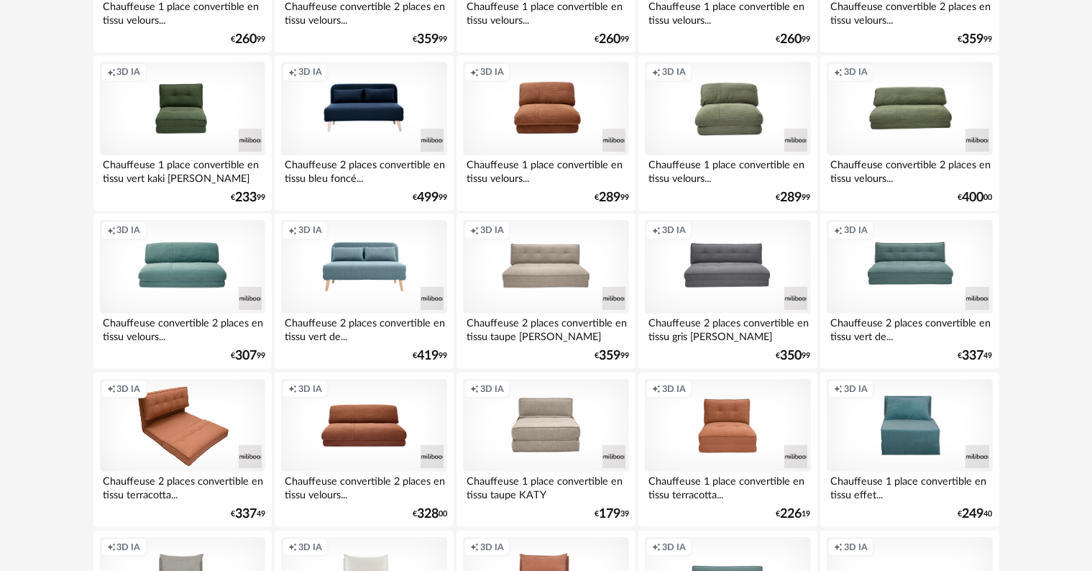
click at [210, 413] on div "Creation icon 3D IA" at bounding box center [182, 425] width 165 height 93
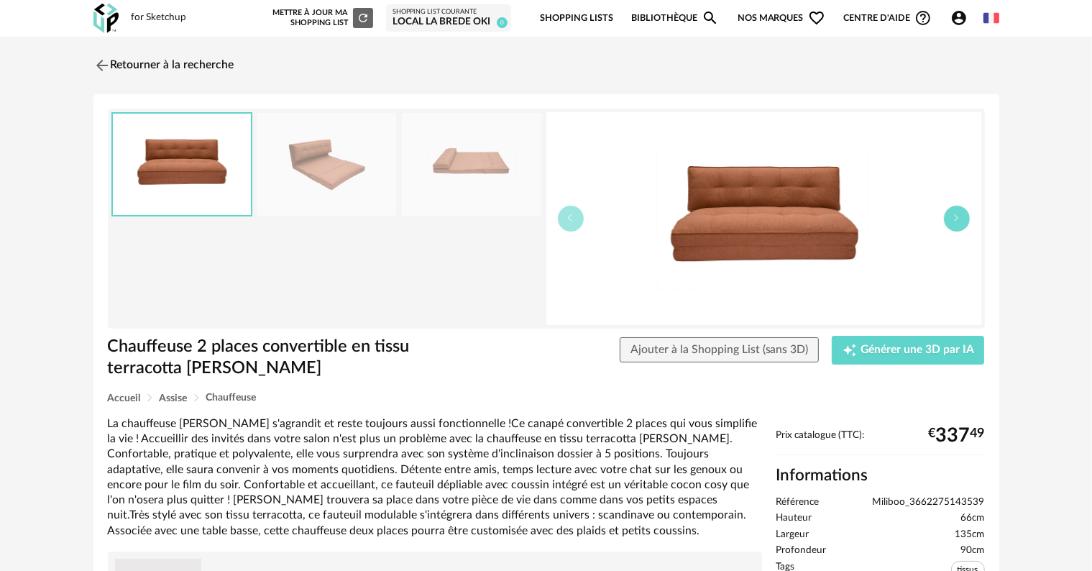
click at [960, 219] on icon "button" at bounding box center [956, 217] width 9 height 9
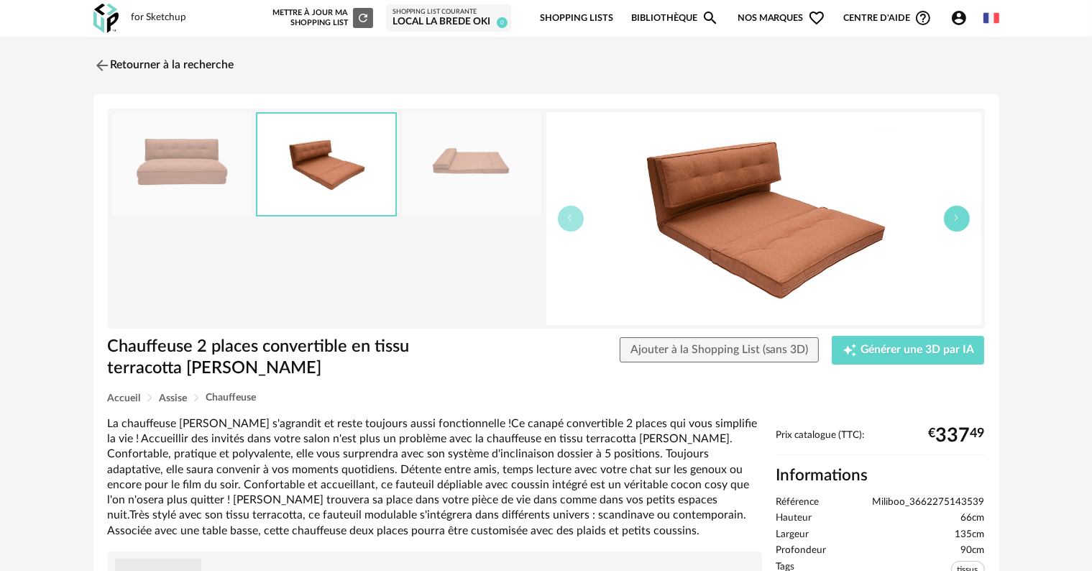
click at [960, 219] on icon "button" at bounding box center [956, 217] width 9 height 9
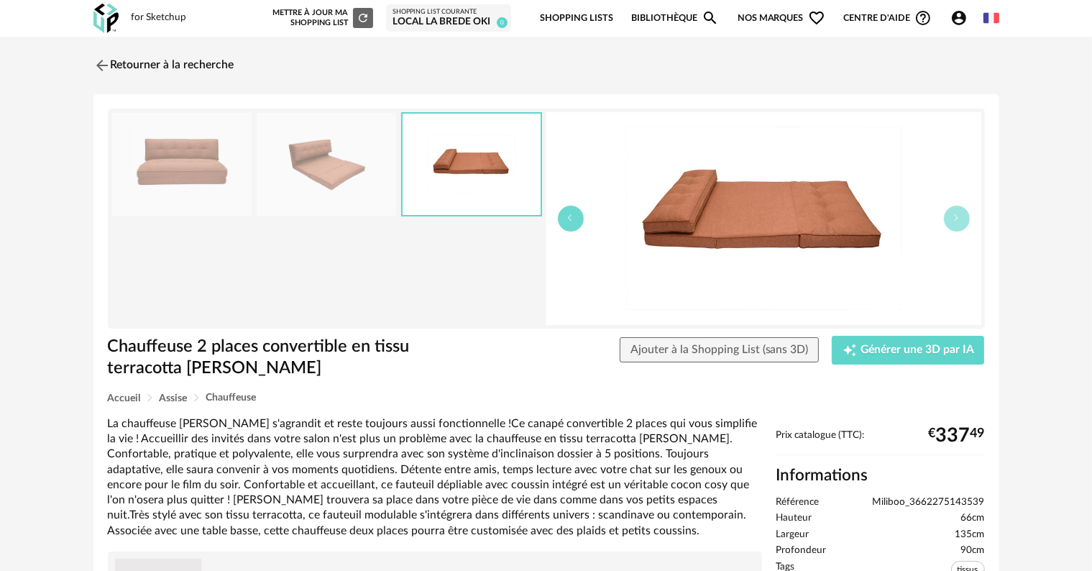
click at [575, 217] on button "button" at bounding box center [571, 219] width 26 height 26
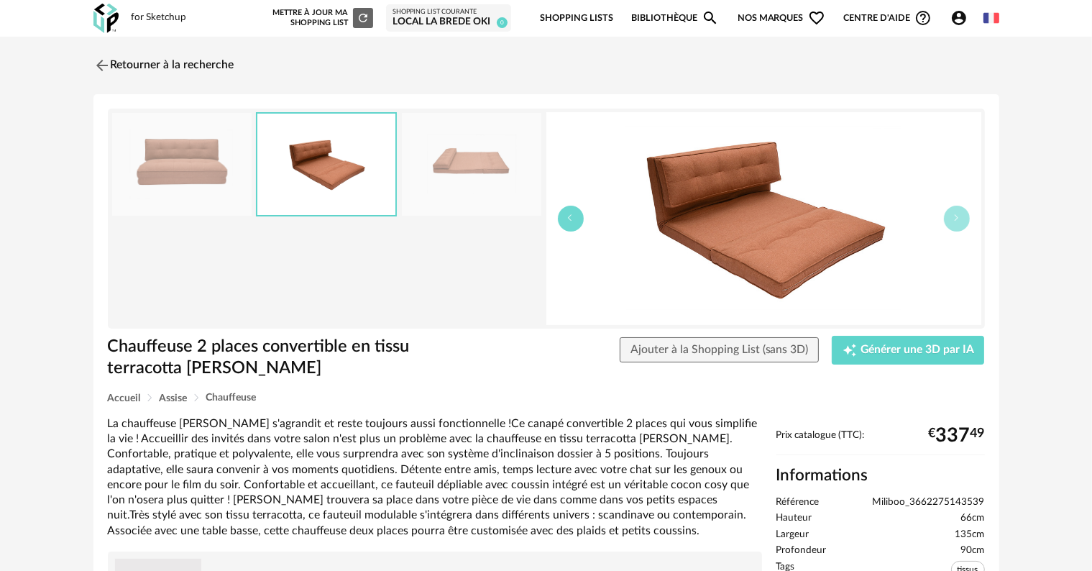
click at [575, 217] on button "button" at bounding box center [571, 219] width 26 height 26
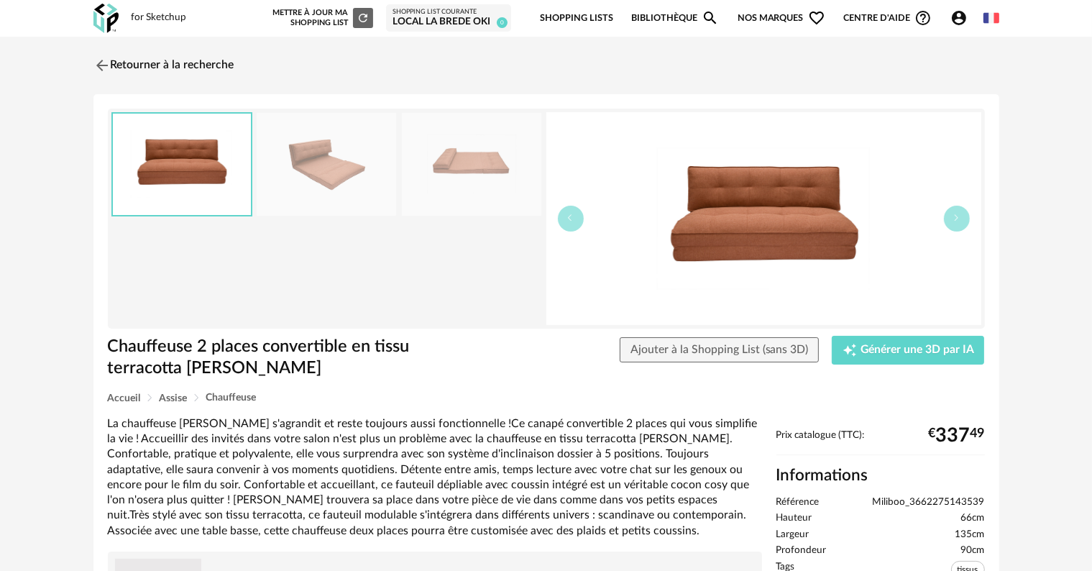
click at [321, 175] on img at bounding box center [326, 164] width 139 height 103
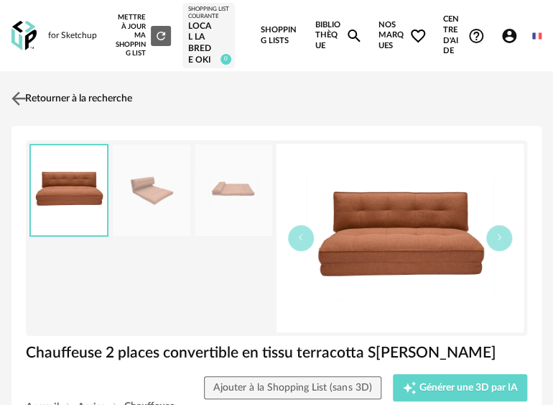
click at [87, 95] on link "Retourner à la recherche" at bounding box center [70, 99] width 124 height 32
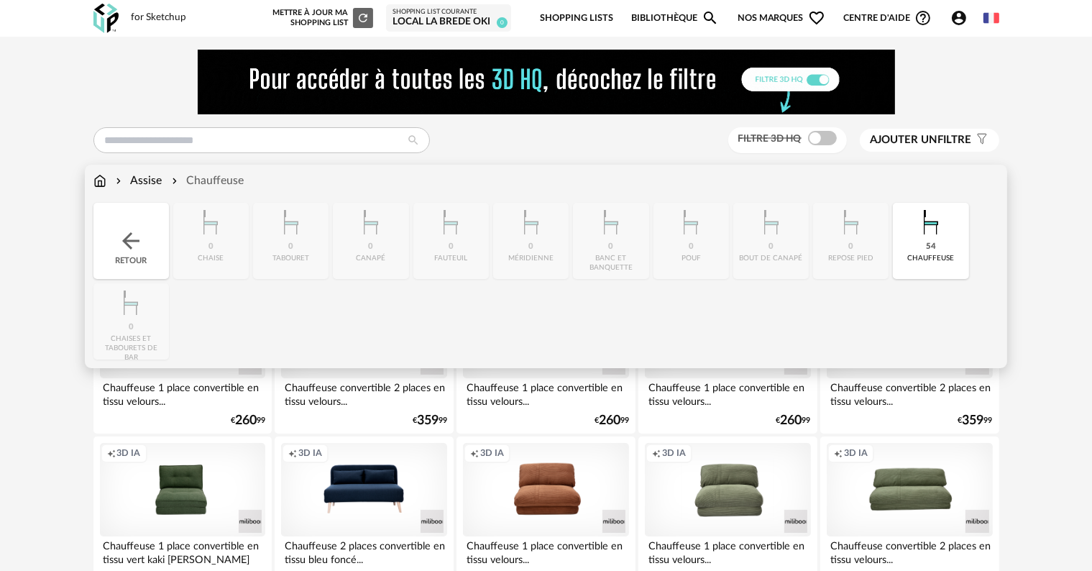
click at [120, 236] on img at bounding box center [131, 241] width 26 height 26
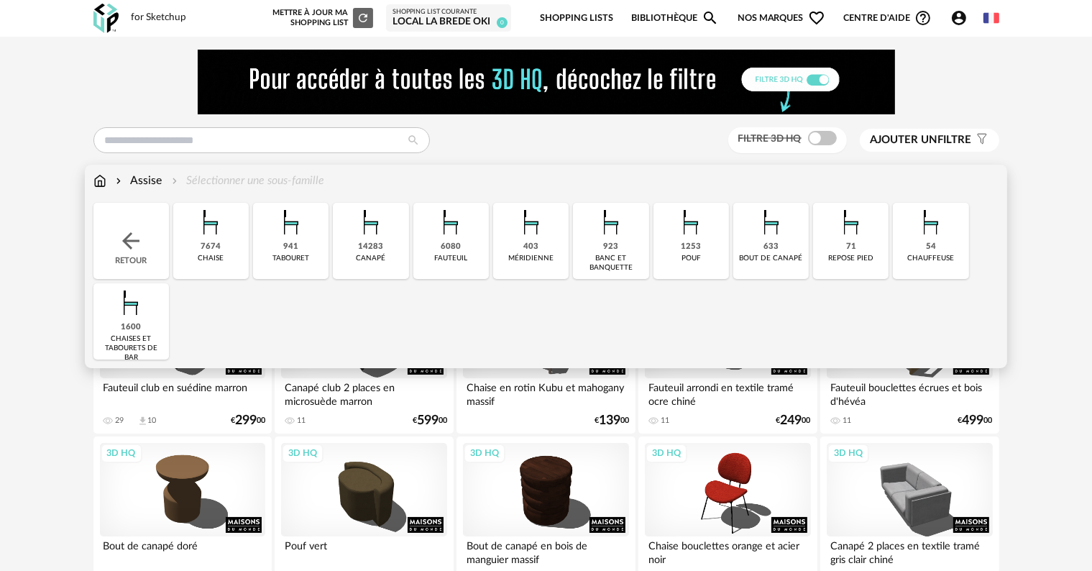
click at [201, 241] on img at bounding box center [210, 222] width 39 height 39
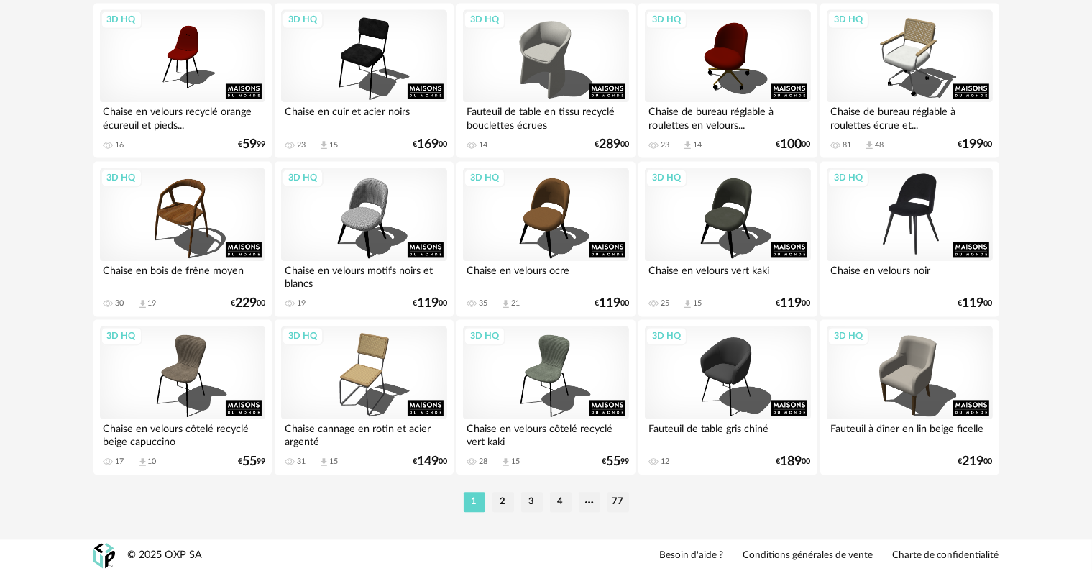
scroll to position [2966, 0]
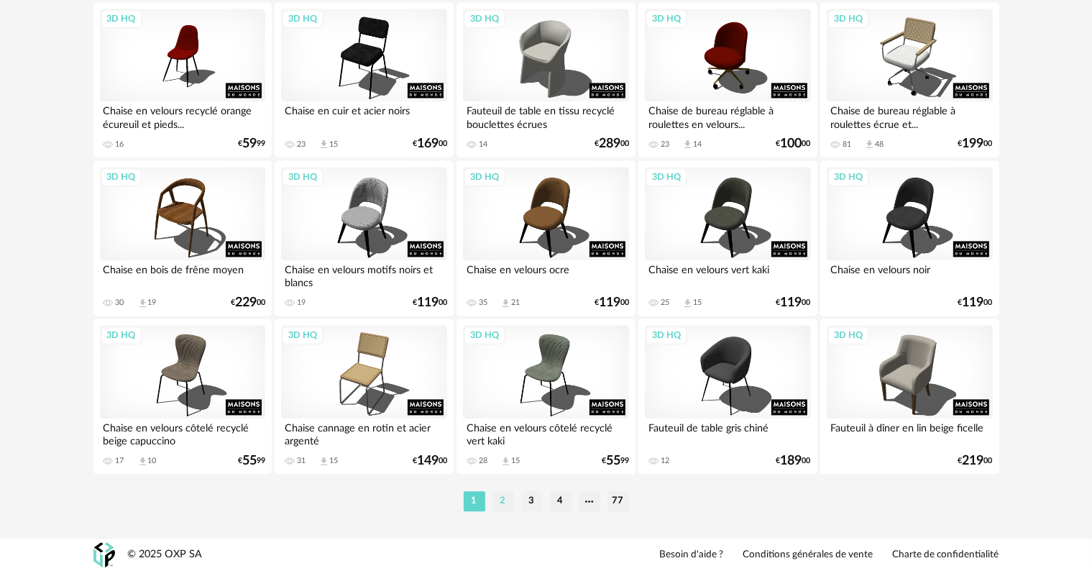
click at [502, 404] on li "2" at bounding box center [503, 501] width 22 height 20
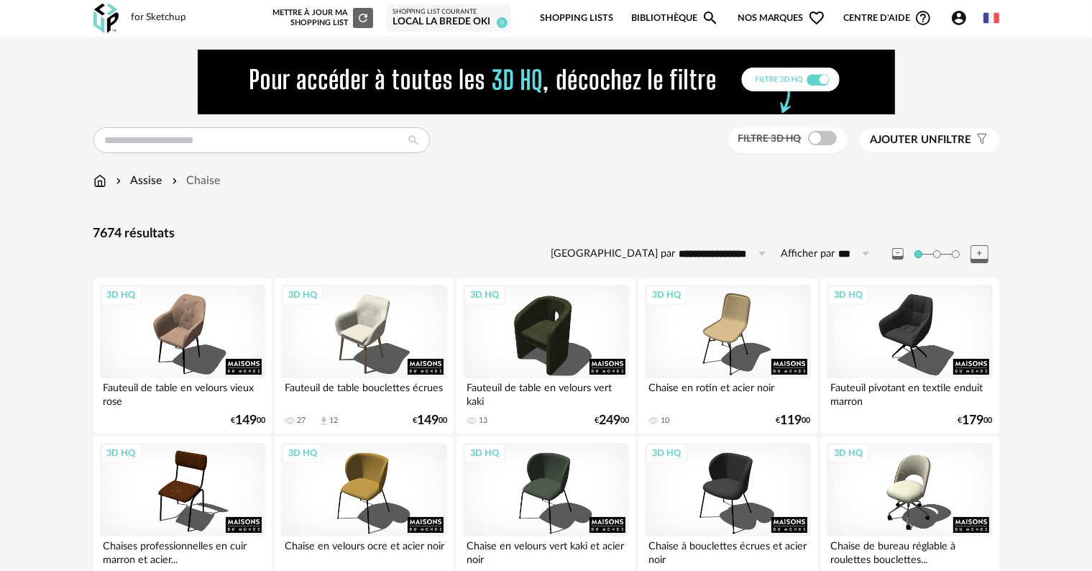
click at [553, 135] on span "Ajouter un filtre" at bounding box center [920, 140] width 101 height 14
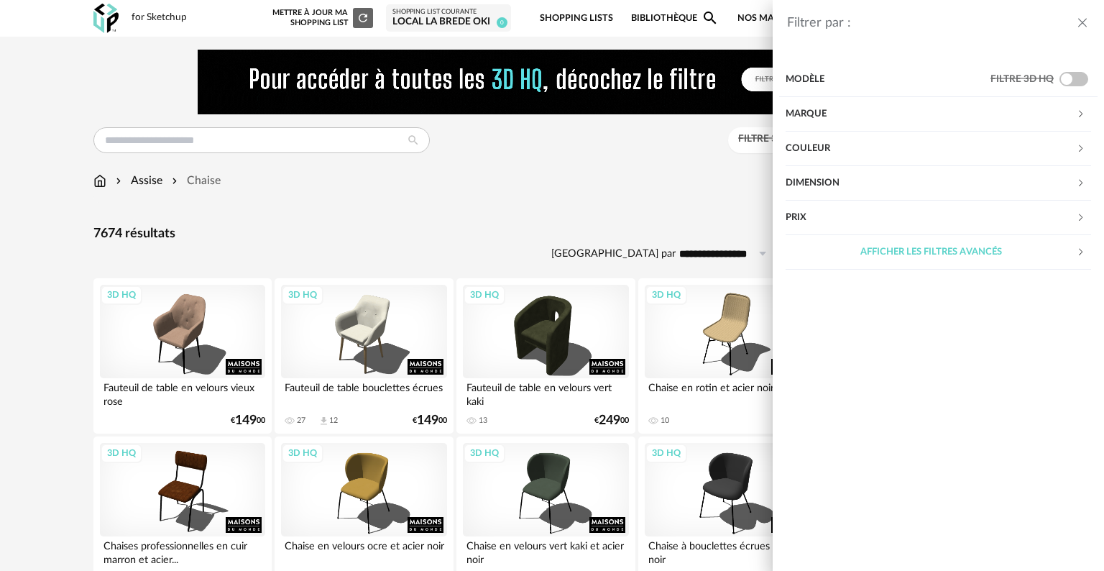
click at [553, 144] on div "Couleur" at bounding box center [931, 149] width 290 height 35
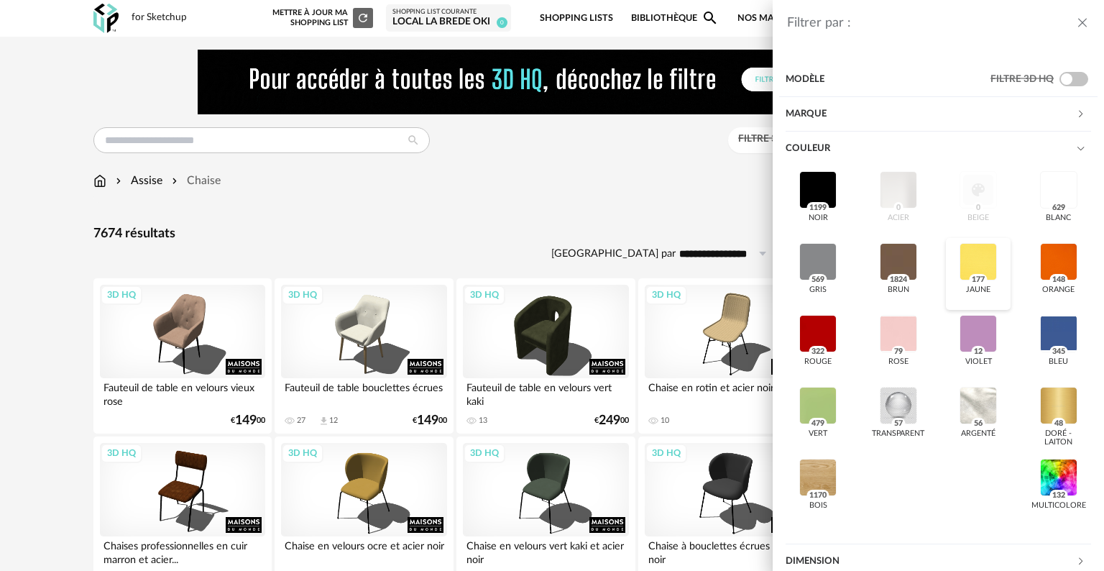
click at [553, 259] on div at bounding box center [978, 261] width 37 height 37
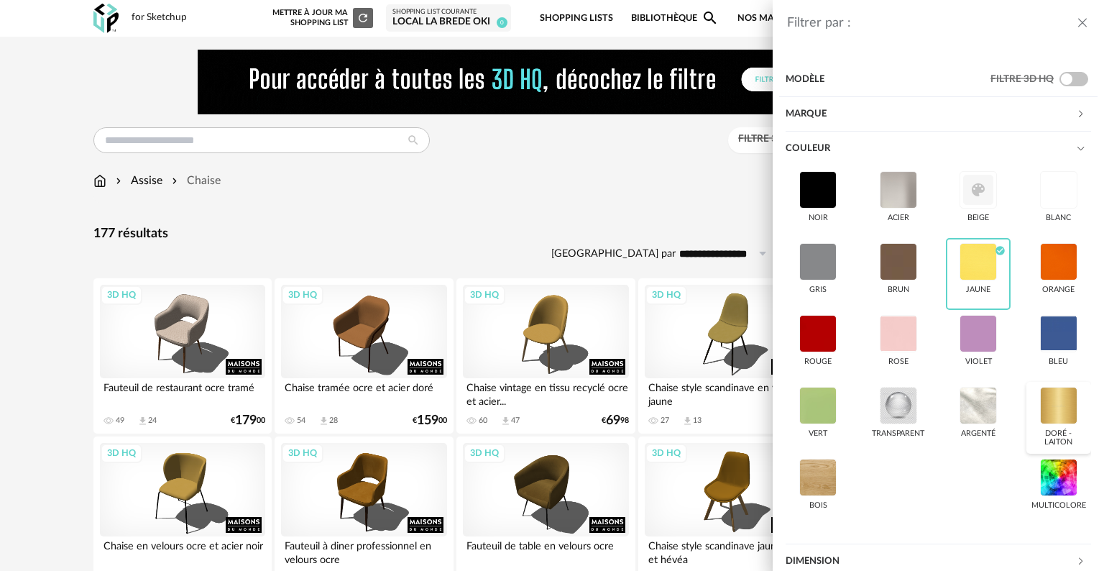
click at [553, 403] on div at bounding box center [1058, 405] width 37 height 37
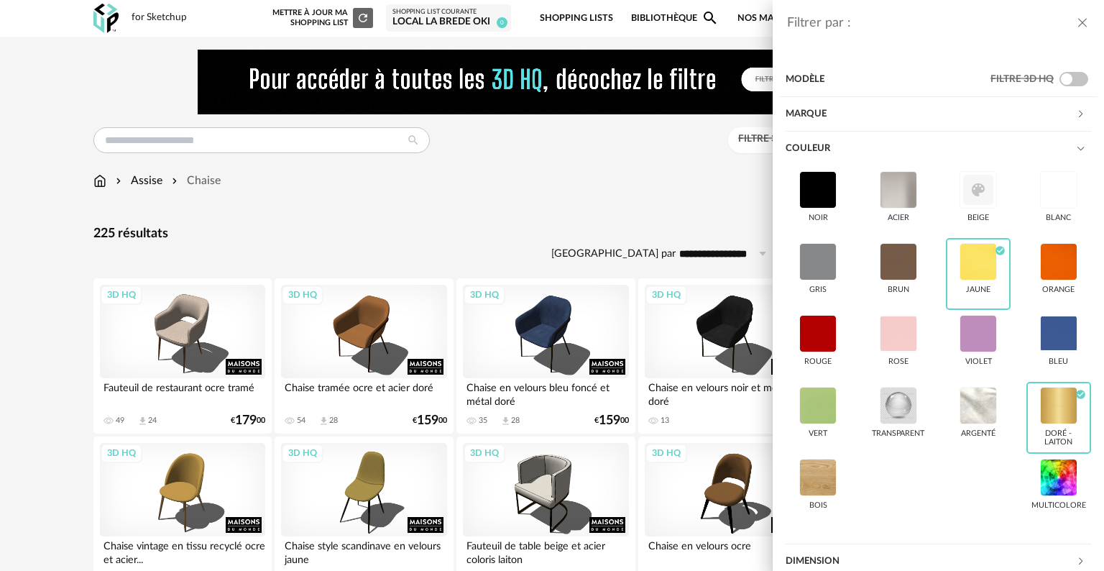
click at [467, 173] on div "Filtrer par : Modèle Filtre 3D HQ Marque &tradition 0 101 Copenhagen 0 366 Conc…" at bounding box center [552, 285] width 1104 height 571
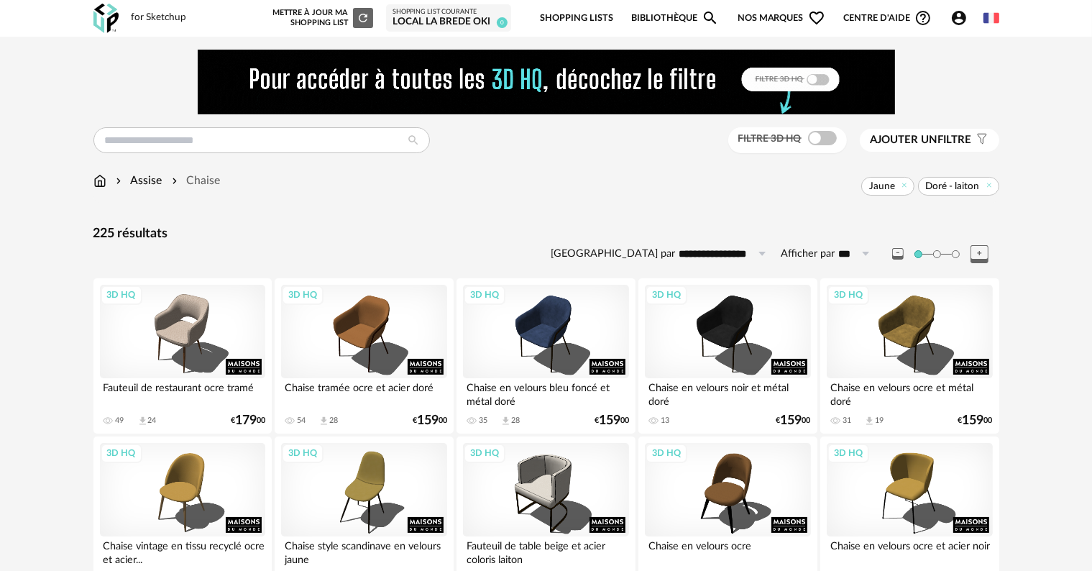
click at [553, 144] on span "Ajouter un" at bounding box center [904, 139] width 68 height 11
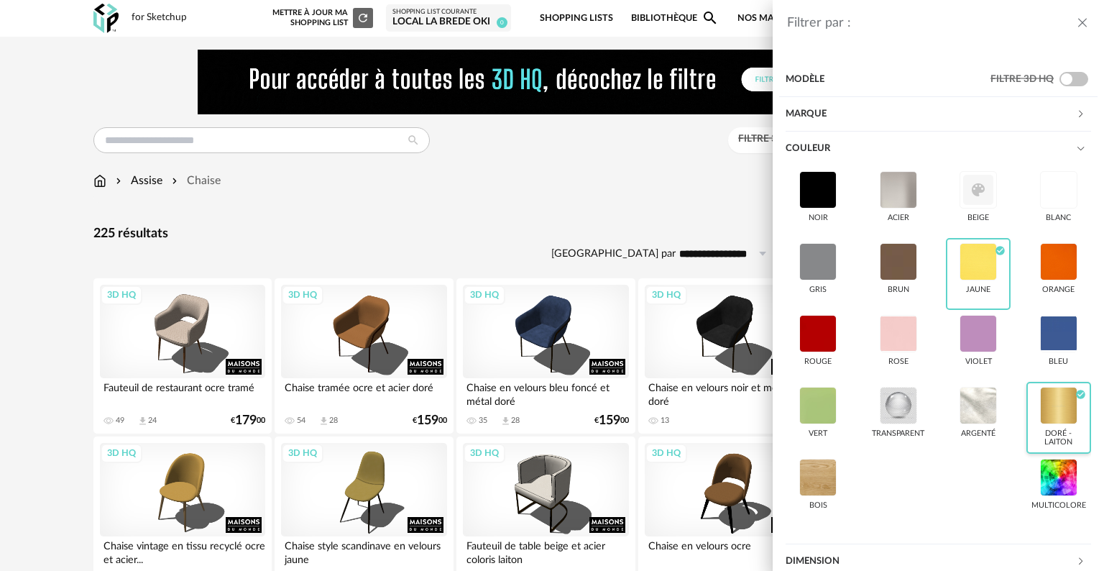
click at [553, 401] on div at bounding box center [1058, 405] width 37 height 37
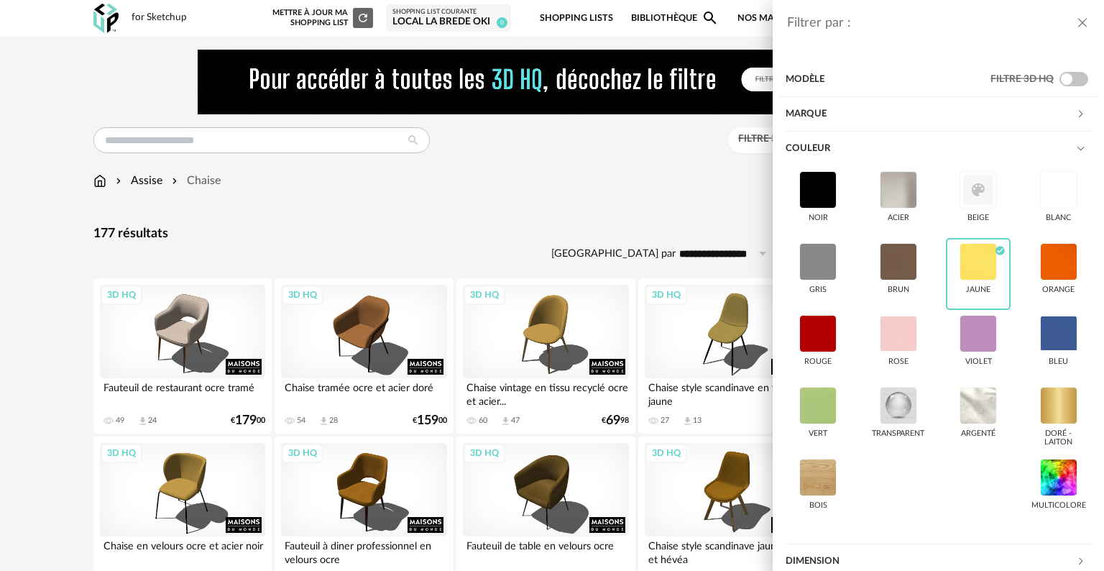
click at [553, 170] on div "Filtrer par : Modèle Filtre 3D HQ Marque &tradition 0 101 Copenhagen 0 366 Conc…" at bounding box center [552, 285] width 1104 height 571
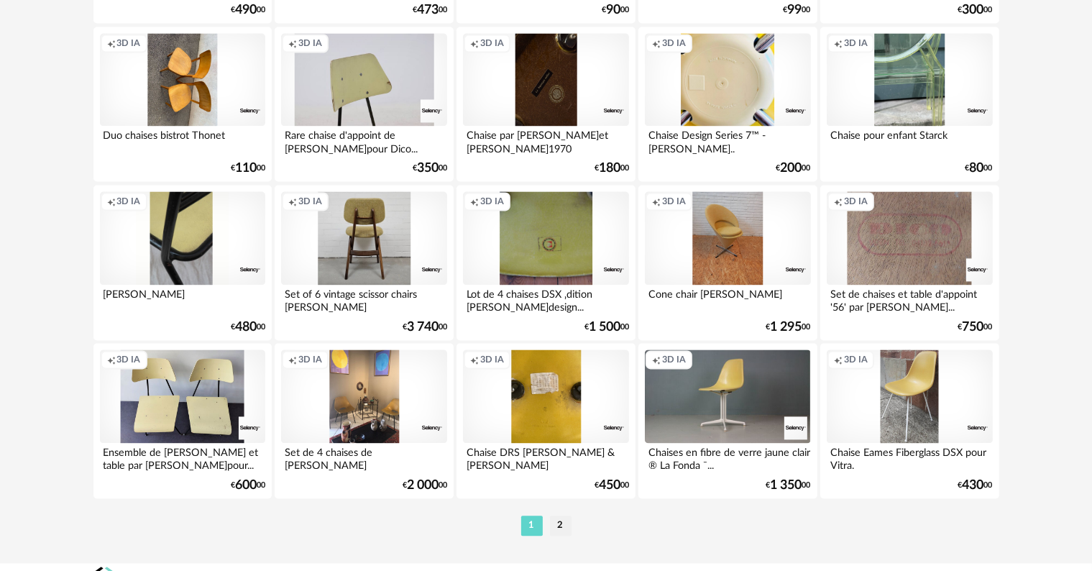
scroll to position [2966, 0]
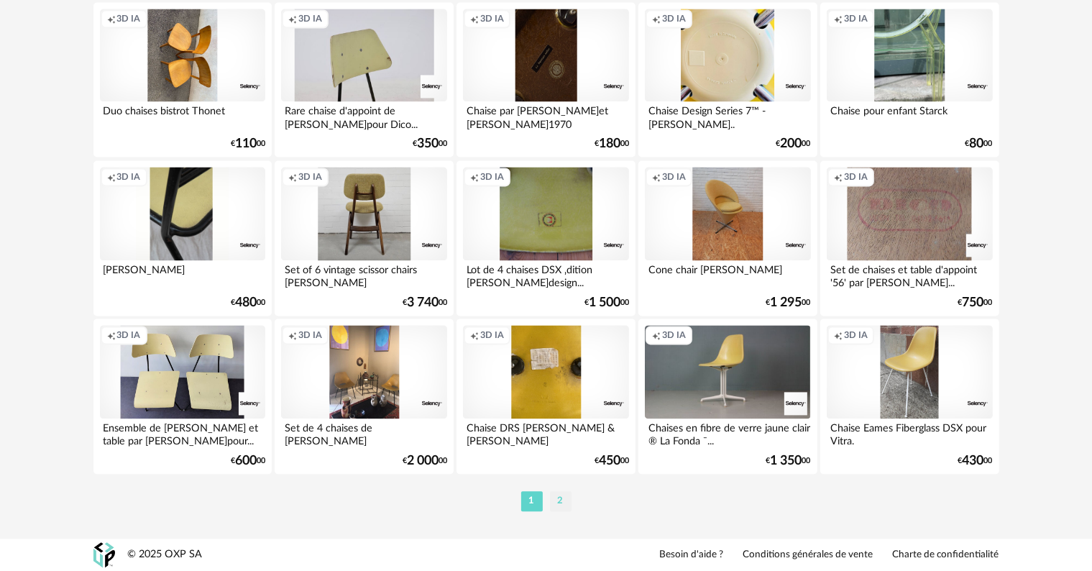
click at [553, 404] on li "2" at bounding box center [561, 501] width 22 height 20
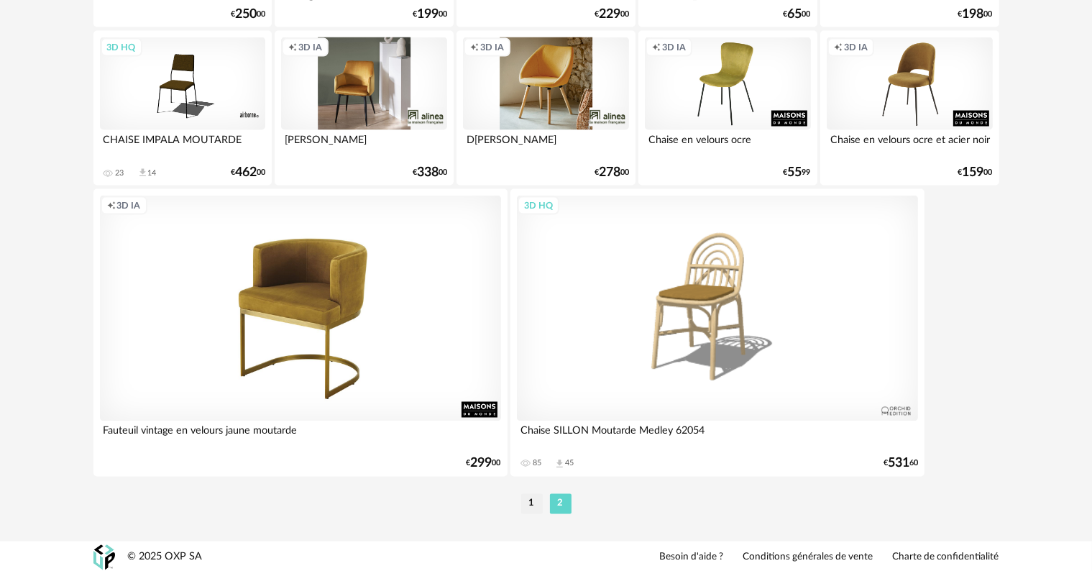
scroll to position [2465, 0]
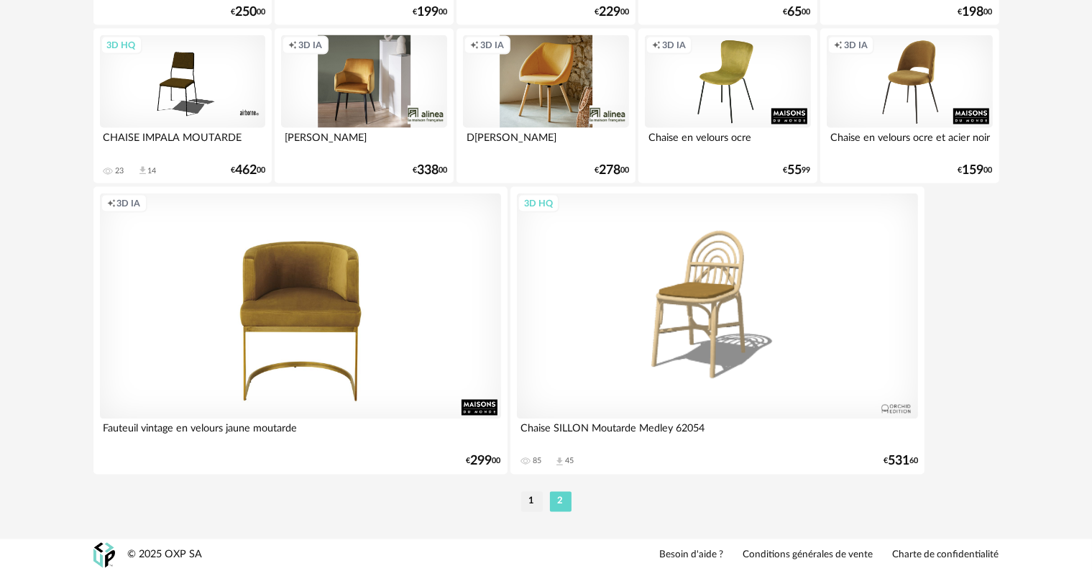
click at [316, 307] on div "Creation icon 3D IA" at bounding box center [300, 306] width 401 height 226
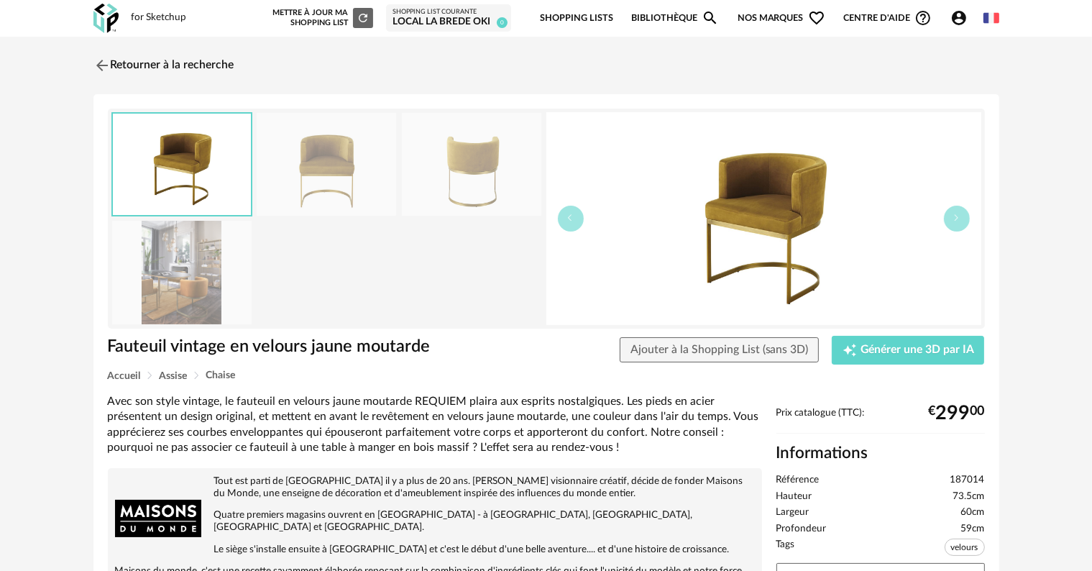
click at [171, 276] on img at bounding box center [181, 272] width 139 height 103
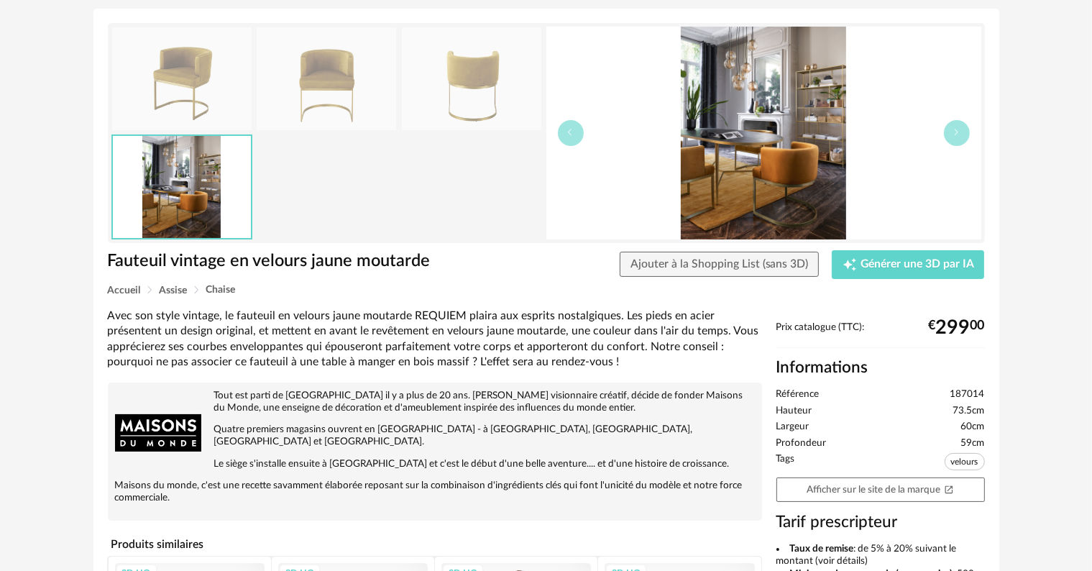
scroll to position [72, 0]
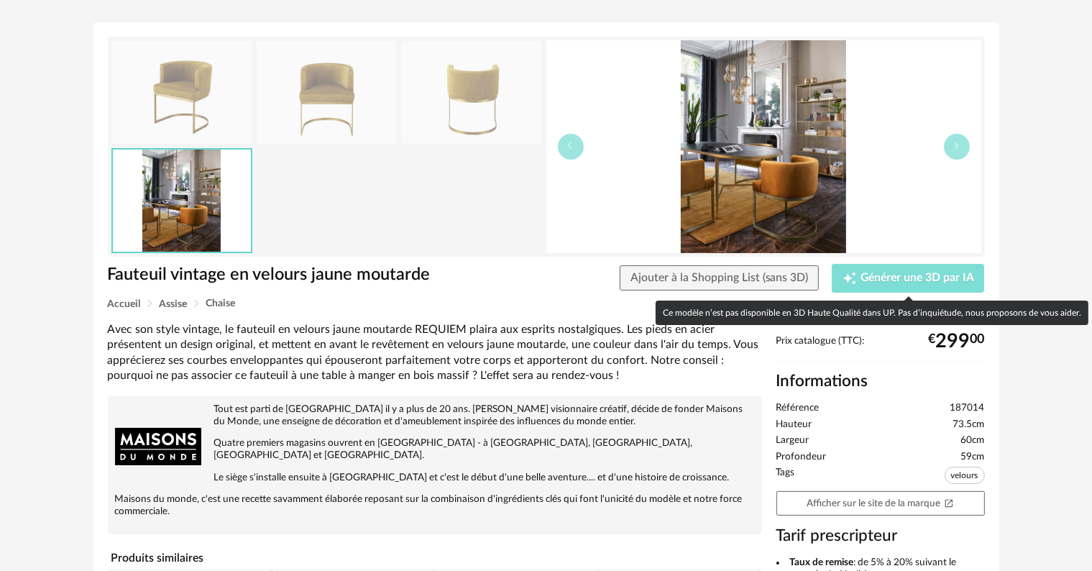
click at [553, 279] on span "Générer une 3D par IA" at bounding box center [917, 278] width 114 height 12
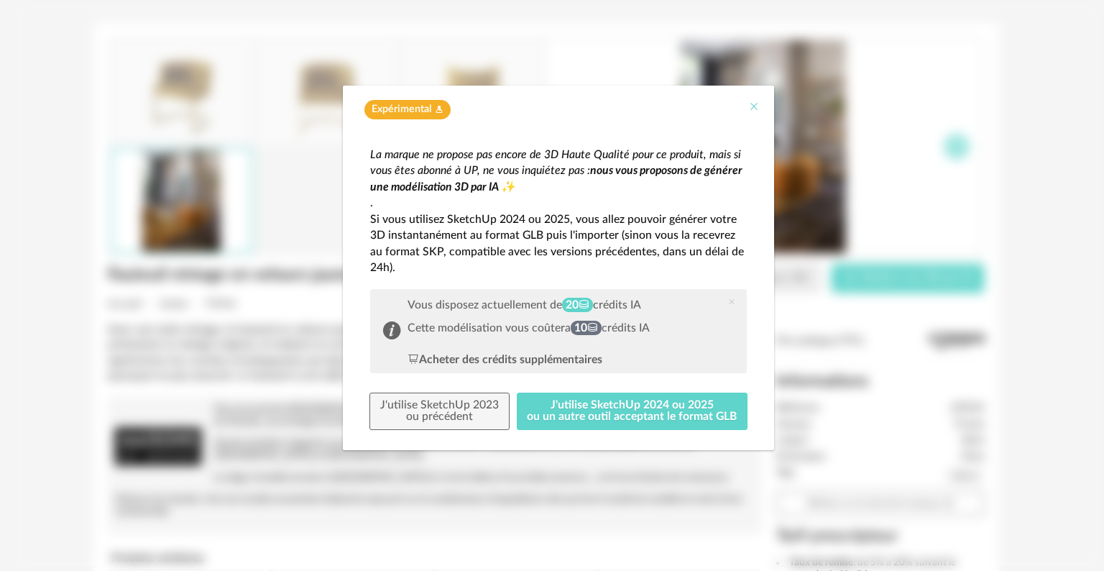
click at [553, 109] on div "Expérimental Flask icon" at bounding box center [558, 106] width 431 height 41
click at [553, 107] on icon "Close" at bounding box center [754, 107] width 12 height 12
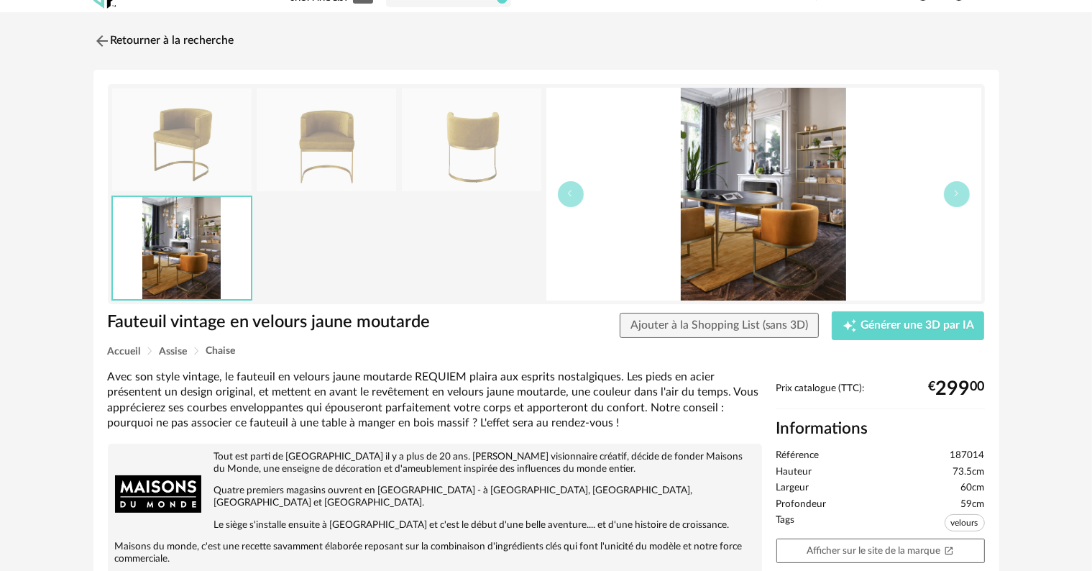
scroll to position [0, 0]
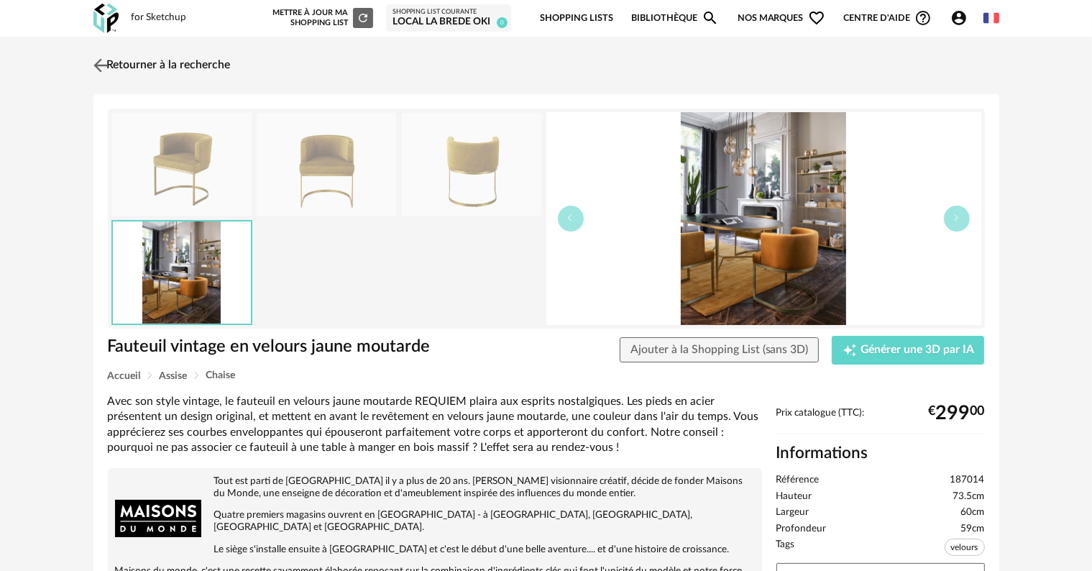
click at [195, 66] on link "Retourner à la recherche" at bounding box center [160, 66] width 141 height 32
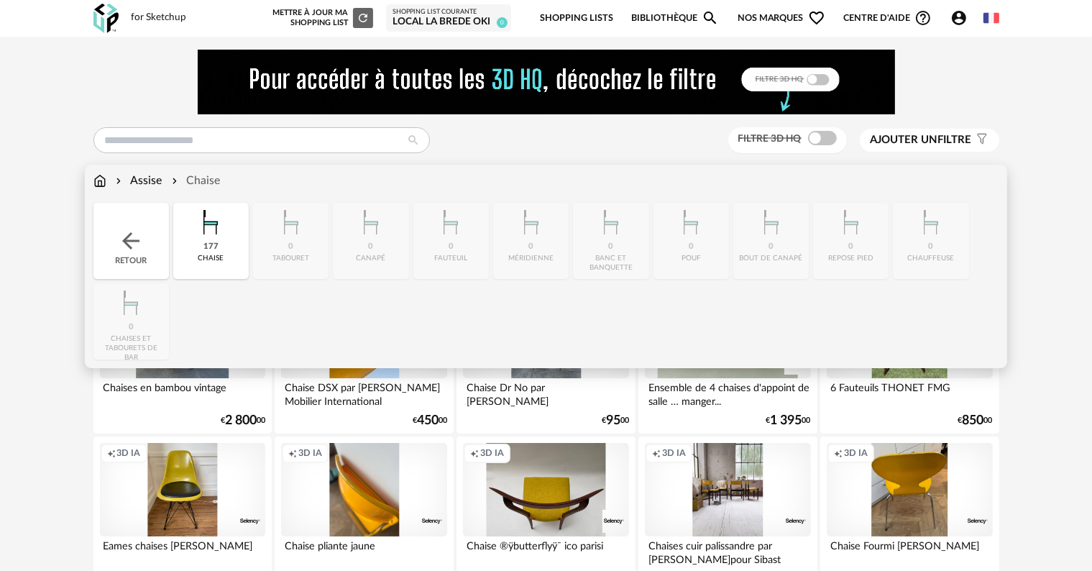
click at [127, 249] on img at bounding box center [131, 241] width 26 height 26
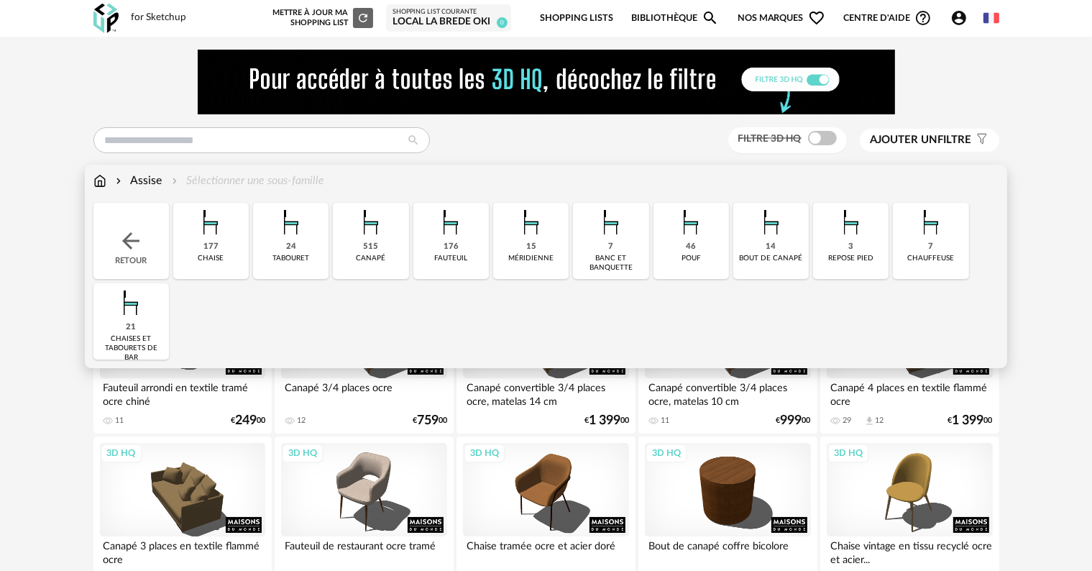
click at [292, 234] on img at bounding box center [291, 222] width 39 height 39
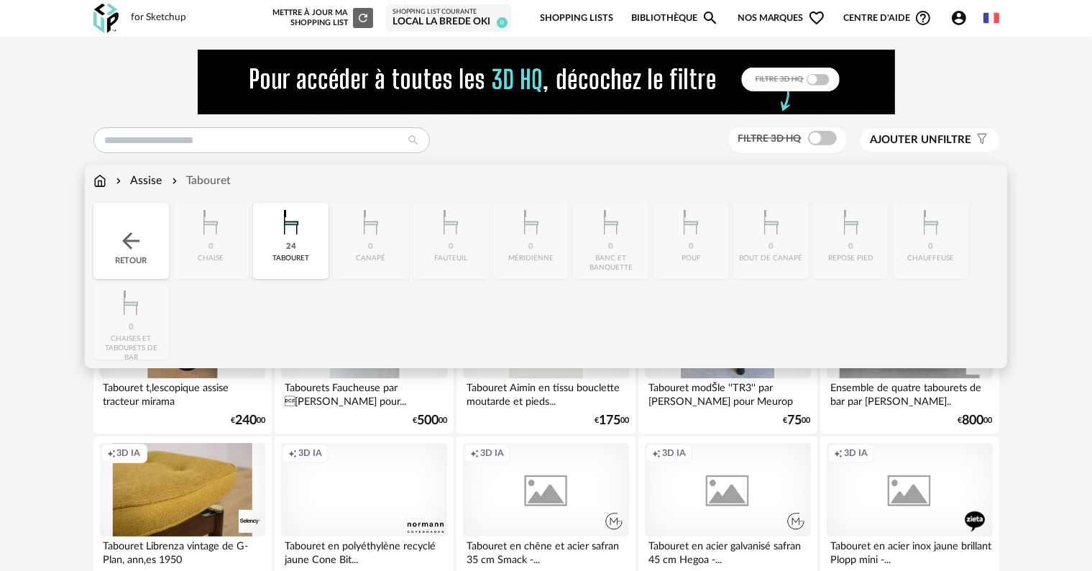
click at [132, 231] on img at bounding box center [131, 241] width 26 height 26
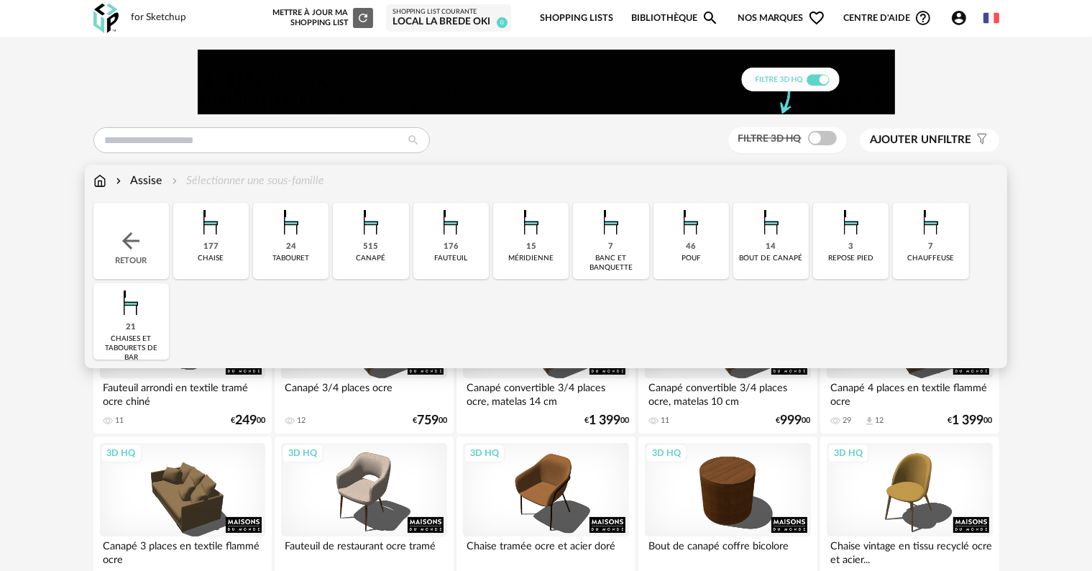
click at [123, 316] on img at bounding box center [130, 302] width 39 height 39
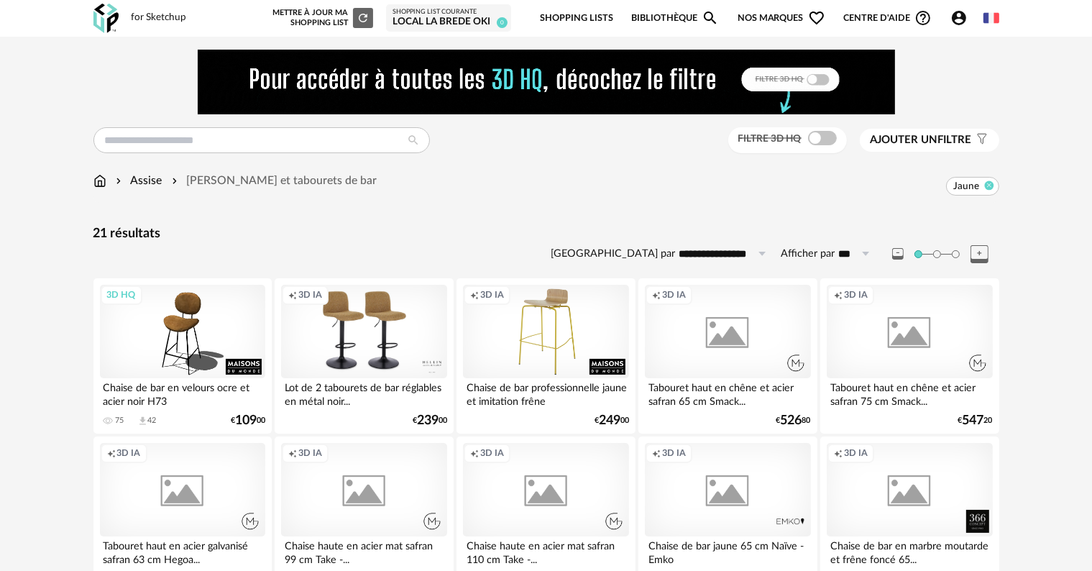
click at [553, 185] on icon at bounding box center [988, 184] width 9 height 9
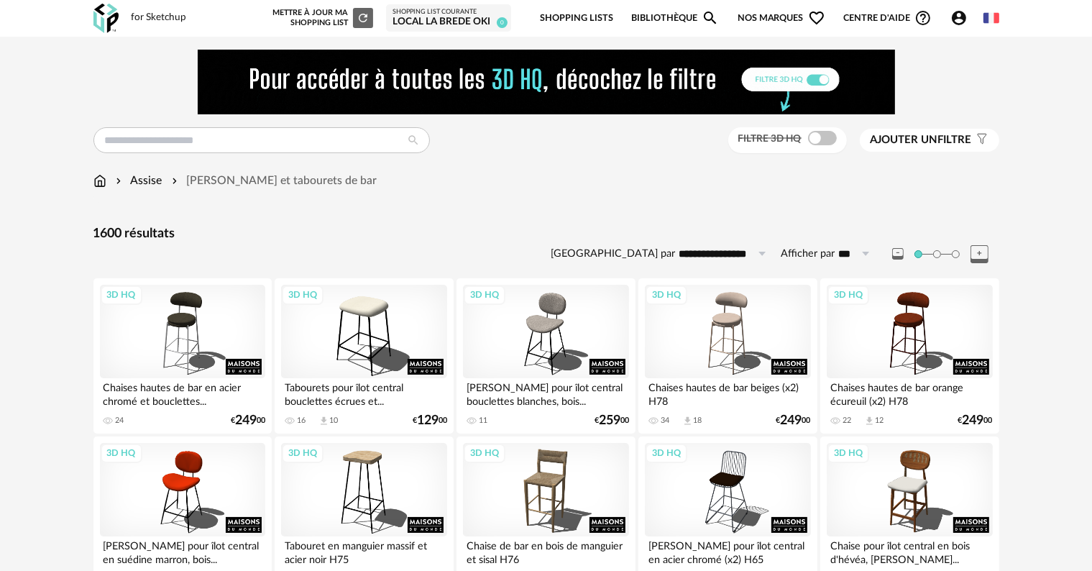
click at [553, 140] on span "Ajouter un" at bounding box center [904, 139] width 68 height 11
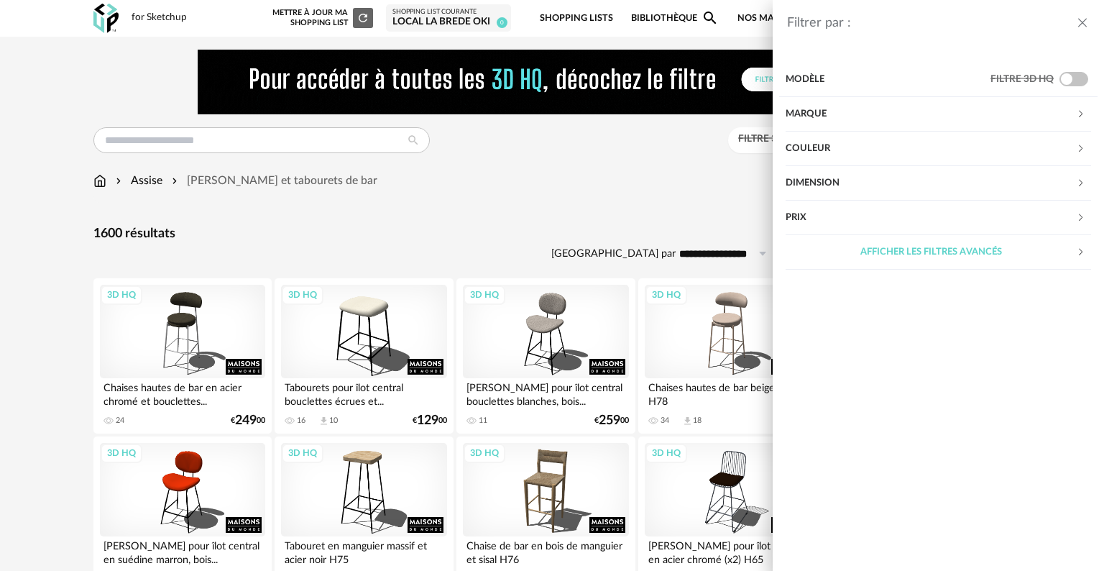
click at [553, 146] on div "Couleur" at bounding box center [931, 149] width 290 height 35
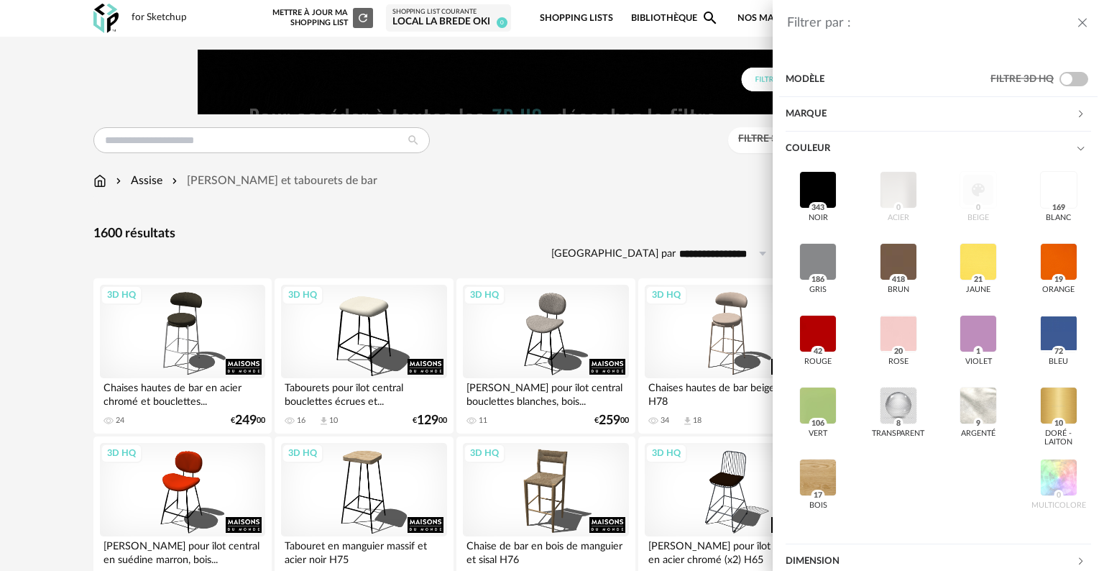
click at [553, 112] on div "Marque" at bounding box center [931, 114] width 290 height 35
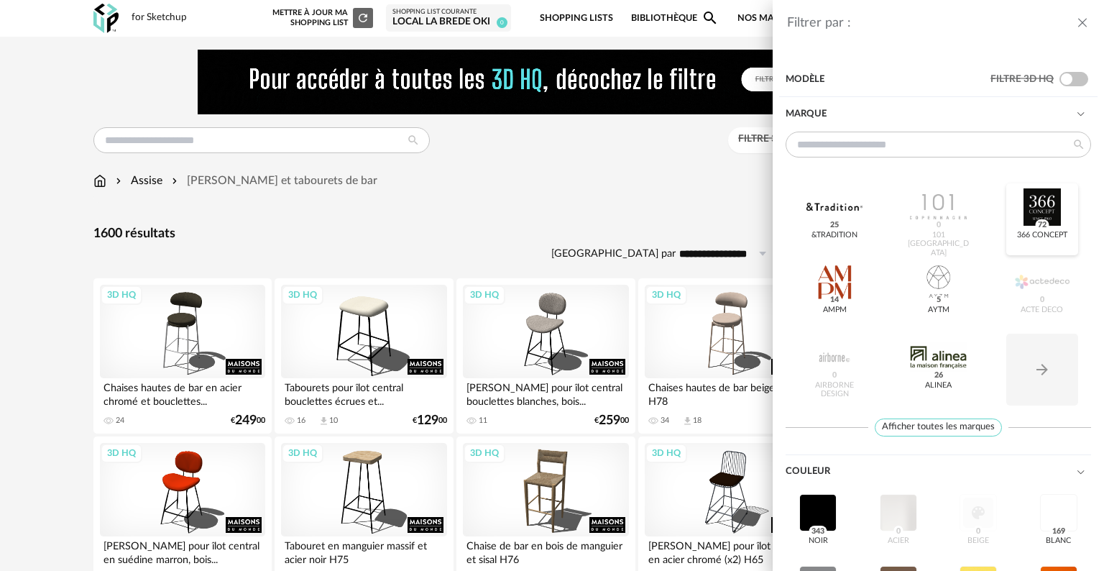
scroll to position [72, 0]
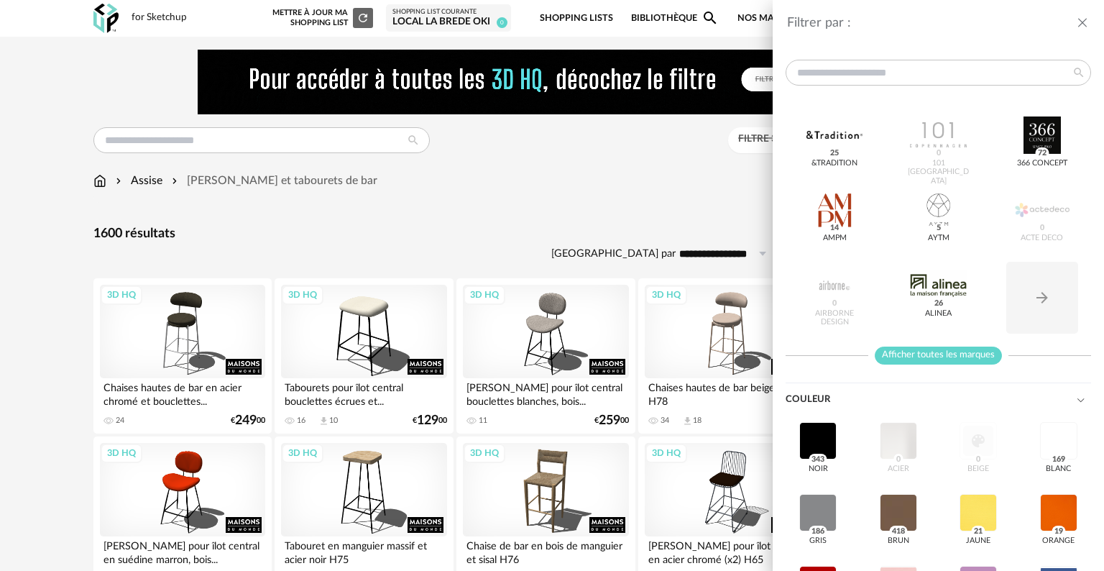
click at [553, 351] on span "Afficher toutes les marques" at bounding box center [938, 355] width 127 height 18
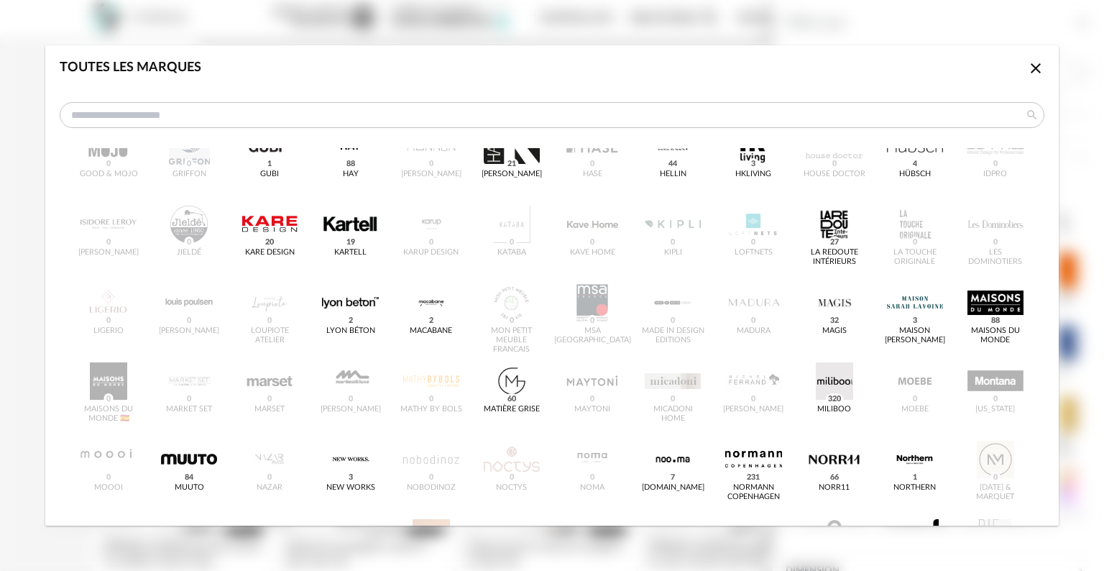
scroll to position [748, 0]
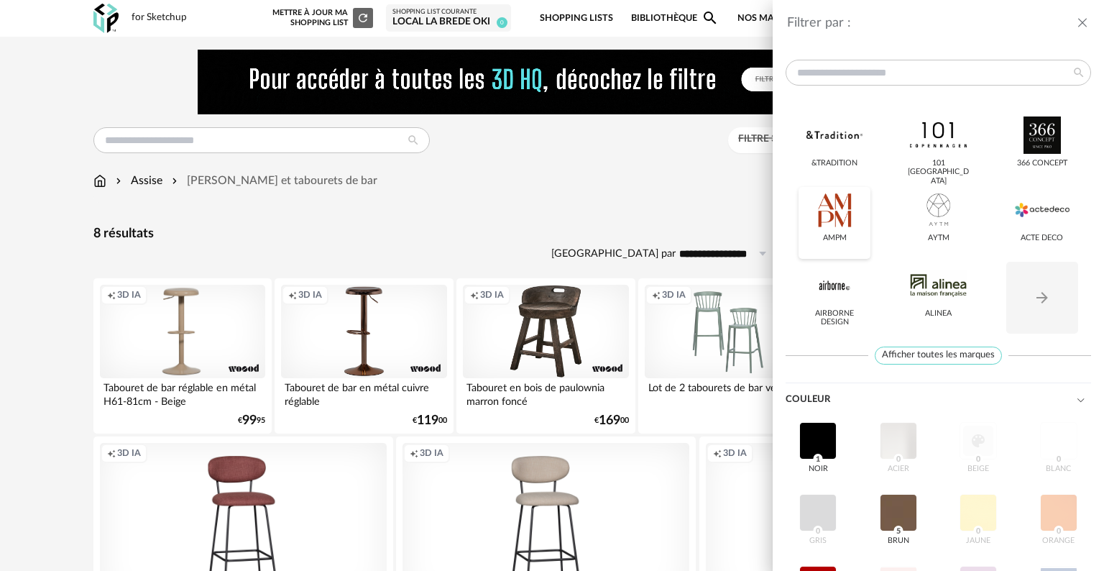
click at [553, 208] on div at bounding box center [835, 209] width 56 height 37
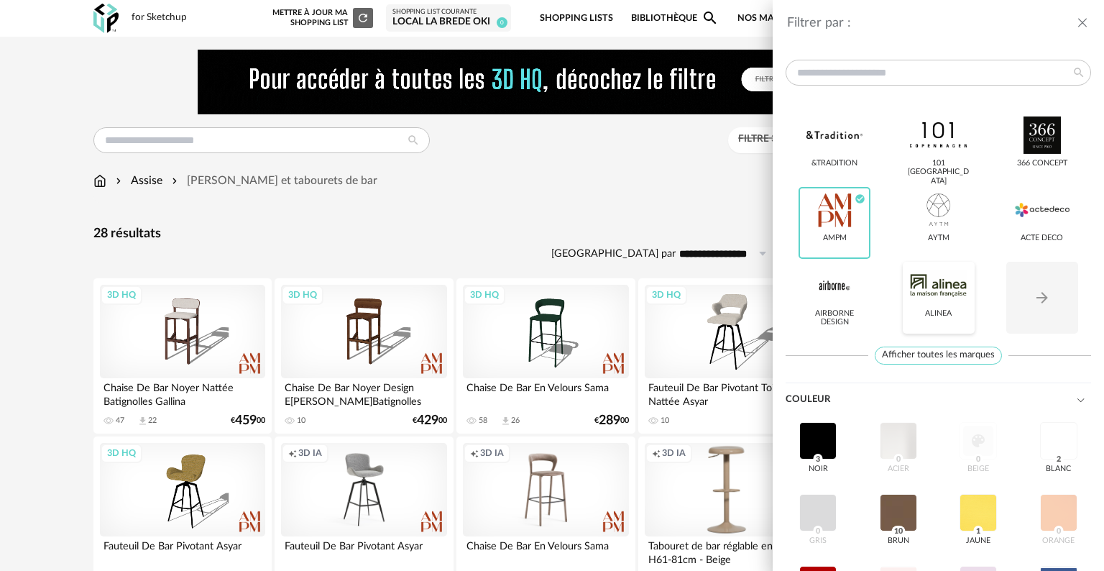
click at [553, 282] on div at bounding box center [938, 285] width 56 height 37
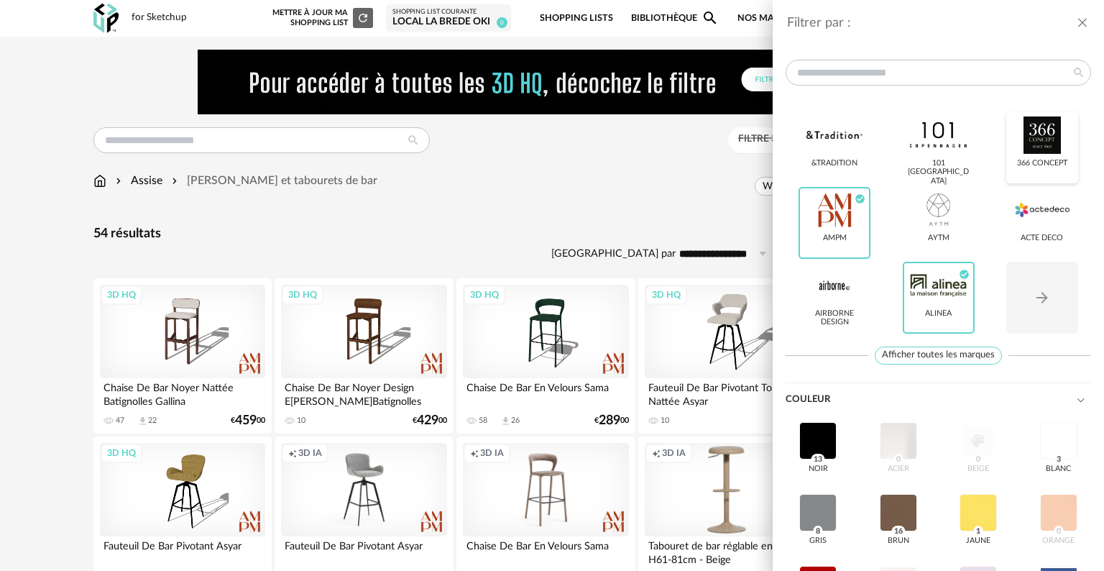
click at [553, 141] on div at bounding box center [1042, 134] width 56 height 37
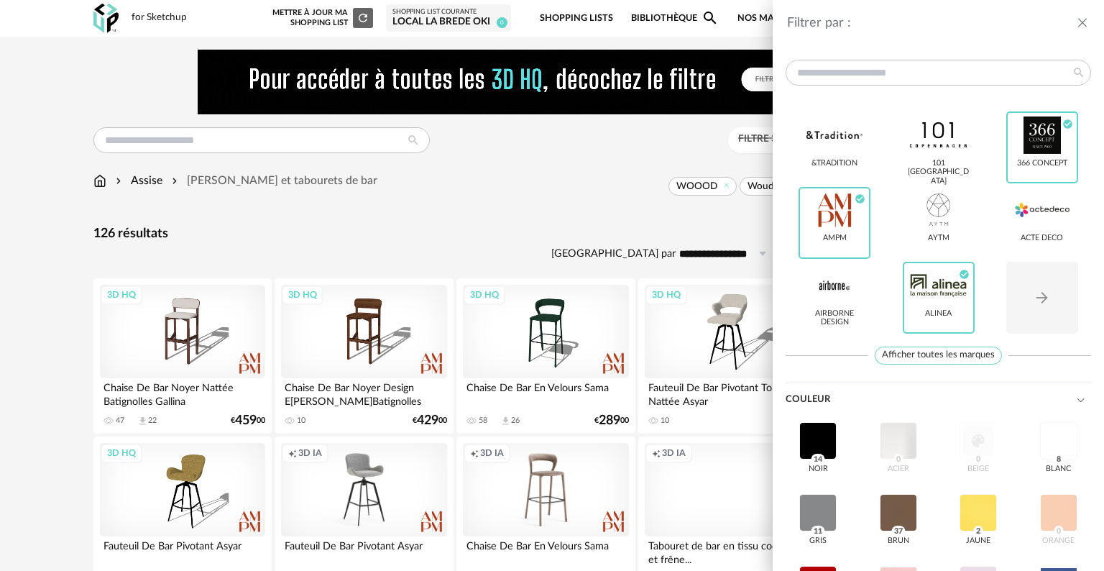
click at [553, 22] on icon "close drawer" at bounding box center [1082, 23] width 14 height 14
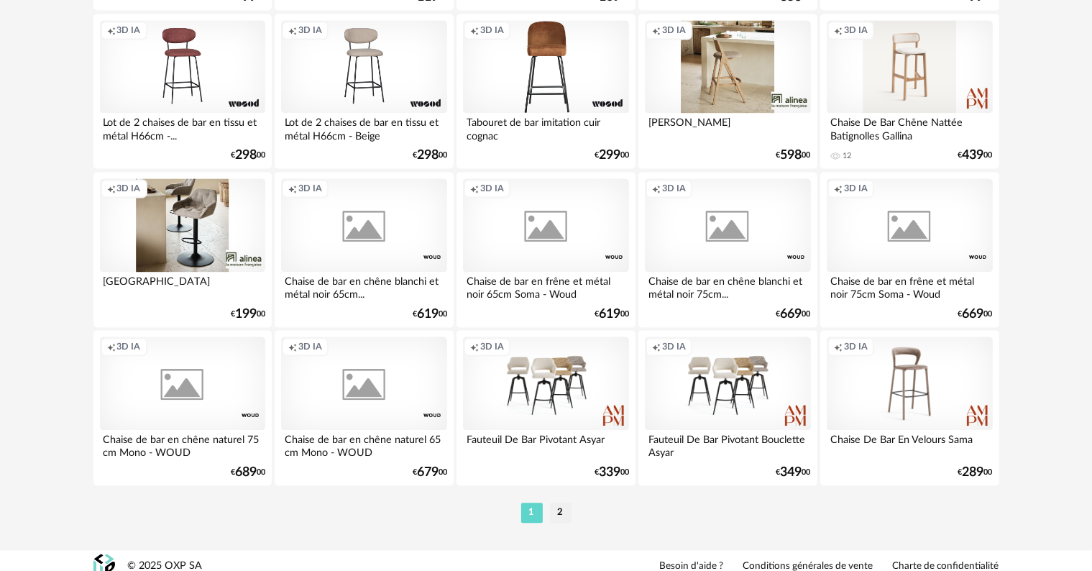
scroll to position [2966, 0]
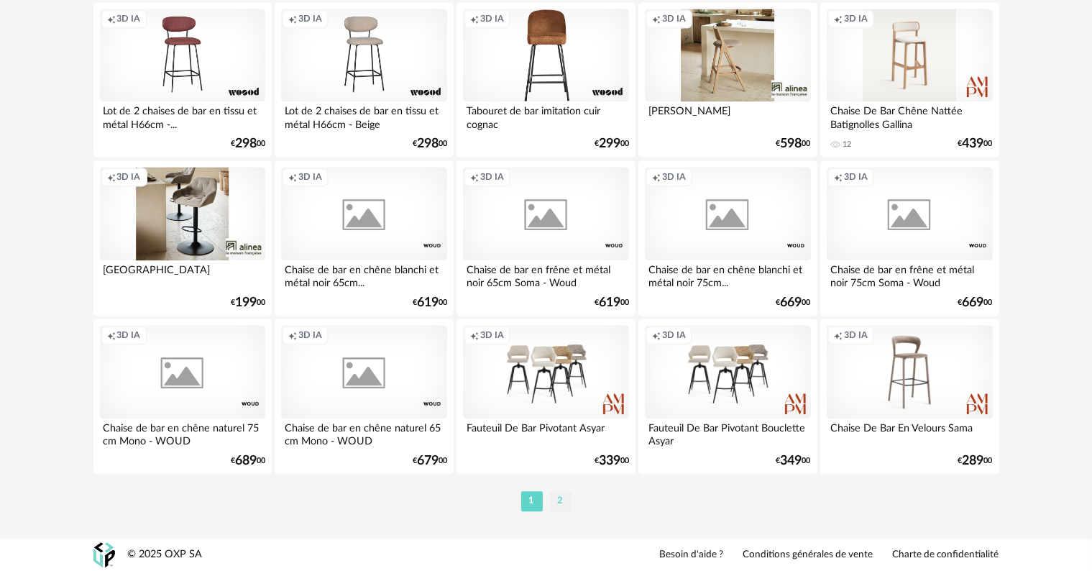
click at [553, 404] on li "2" at bounding box center [561, 501] width 22 height 20
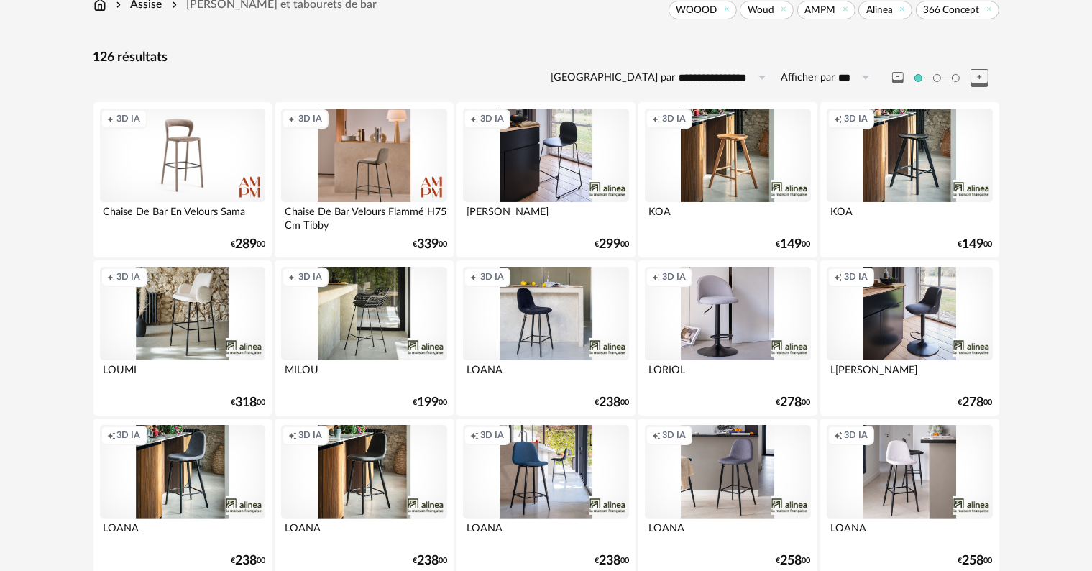
scroll to position [72, 0]
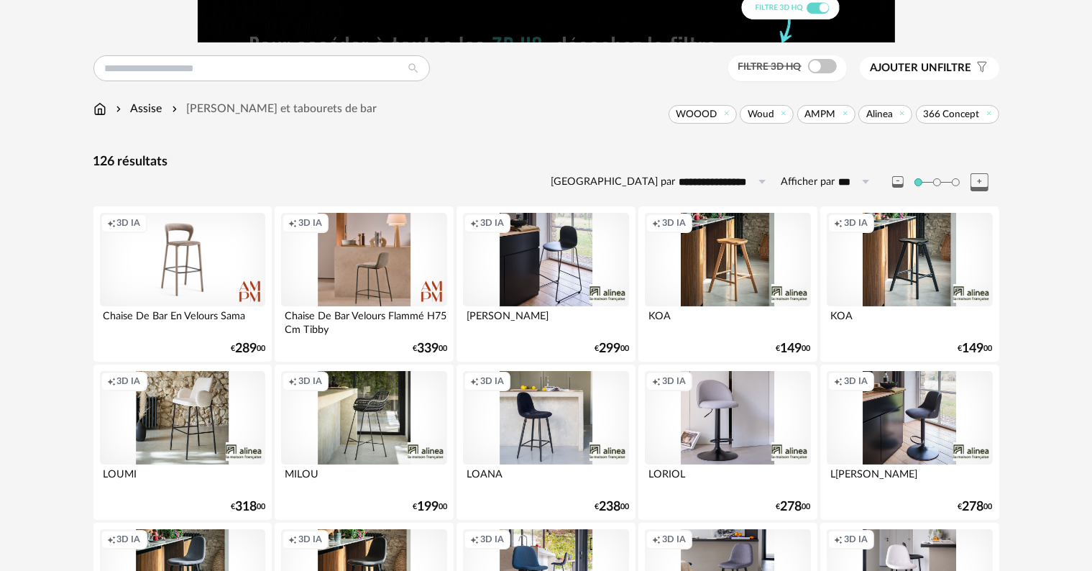
click at [553, 259] on div "Creation icon 3D IA" at bounding box center [727, 259] width 165 height 93
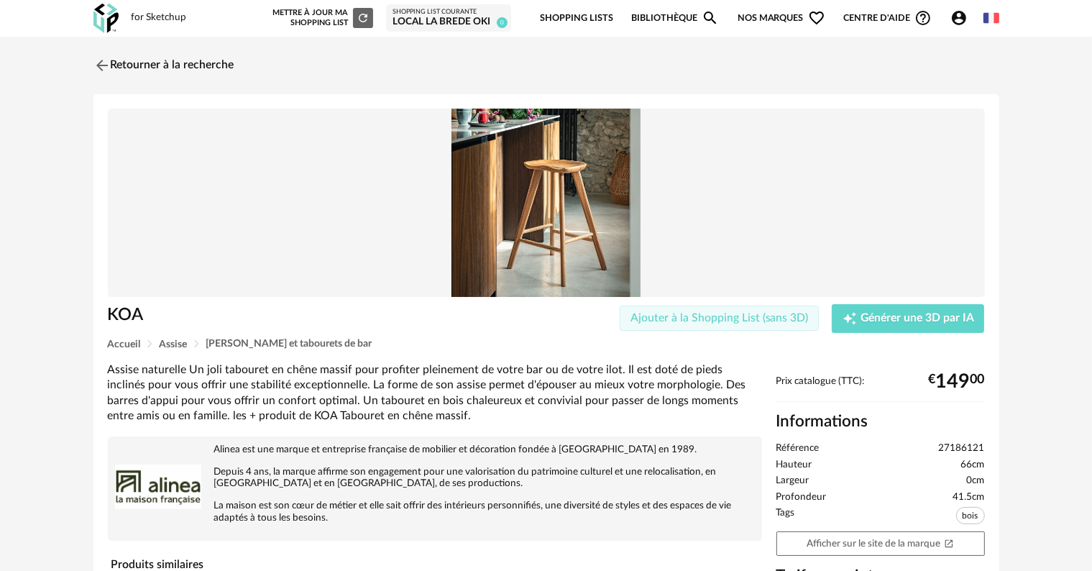
click at [553, 316] on span "Ajouter à la Shopping List (sans 3D)" at bounding box center [719, 318] width 178 height 12
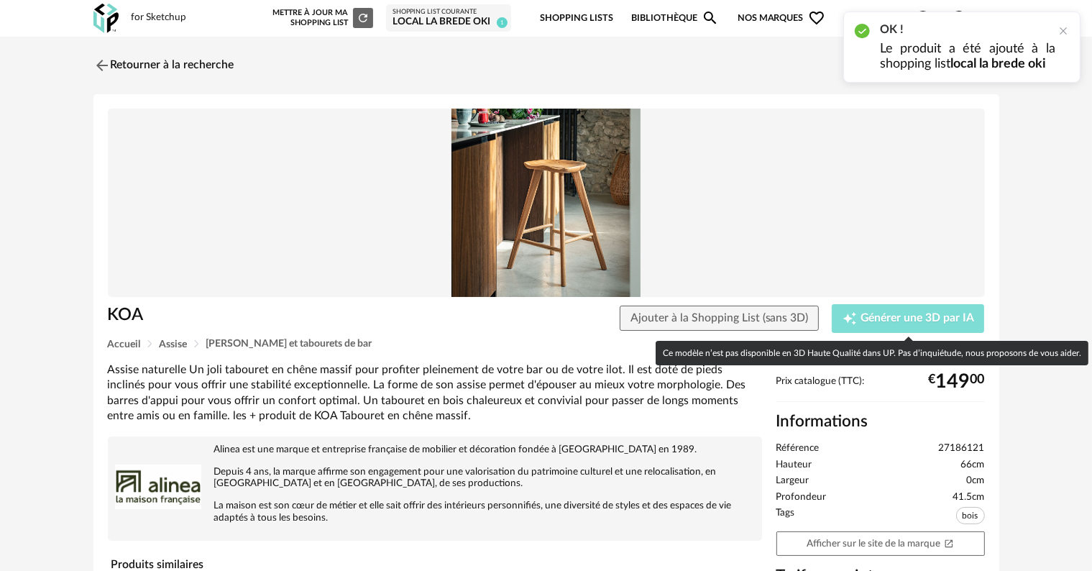
click at [553, 315] on span "Générer une 3D par IA" at bounding box center [917, 319] width 114 height 12
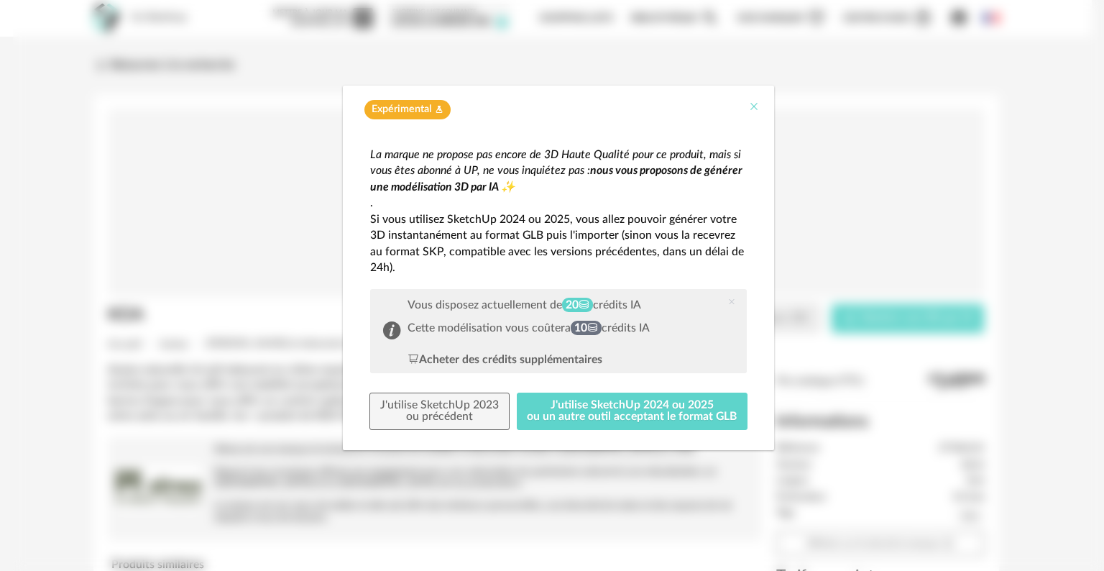
click at [553, 109] on icon "Close" at bounding box center [754, 107] width 12 height 12
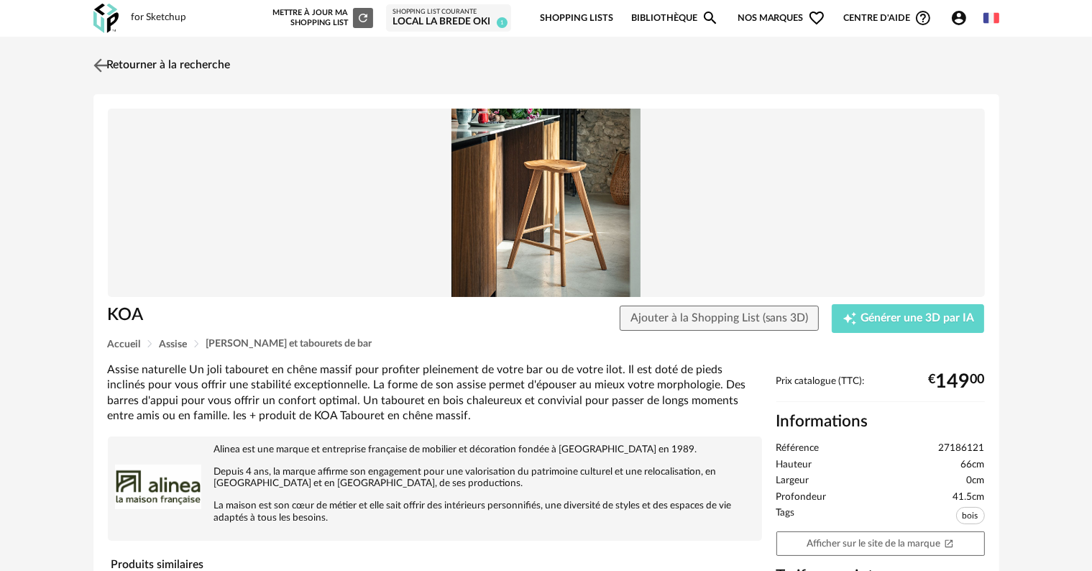
click at [113, 58] on link "Retourner à la recherche" at bounding box center [160, 66] width 141 height 32
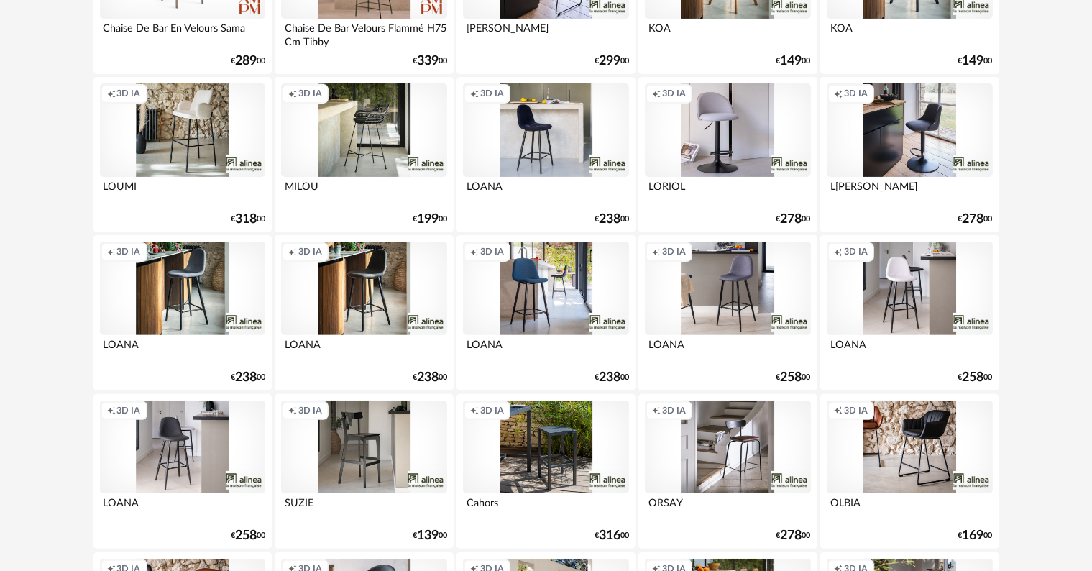
scroll to position [883, 0]
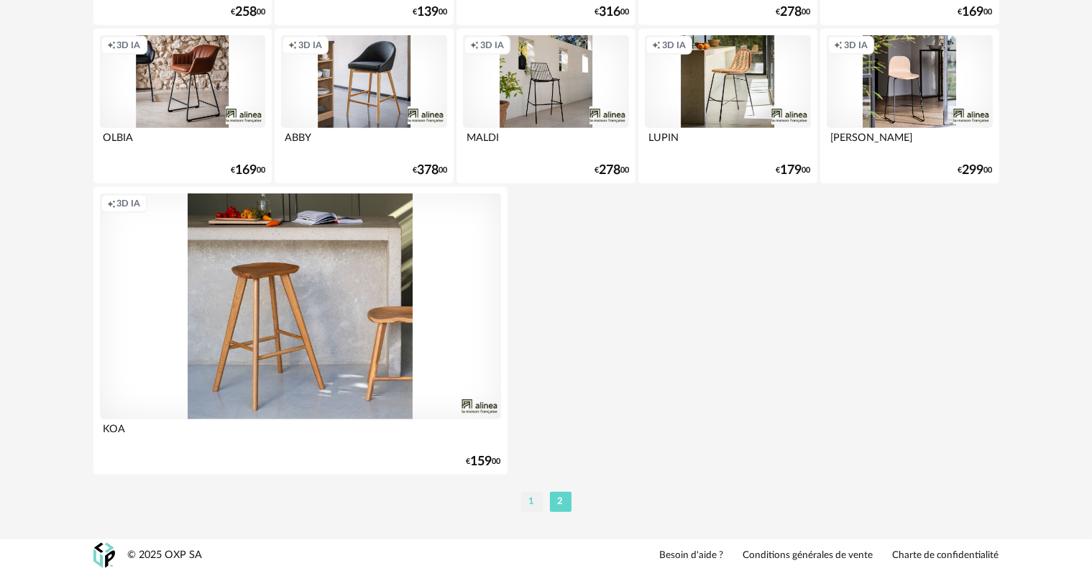
click at [531, 404] on li "1" at bounding box center [532, 502] width 22 height 20
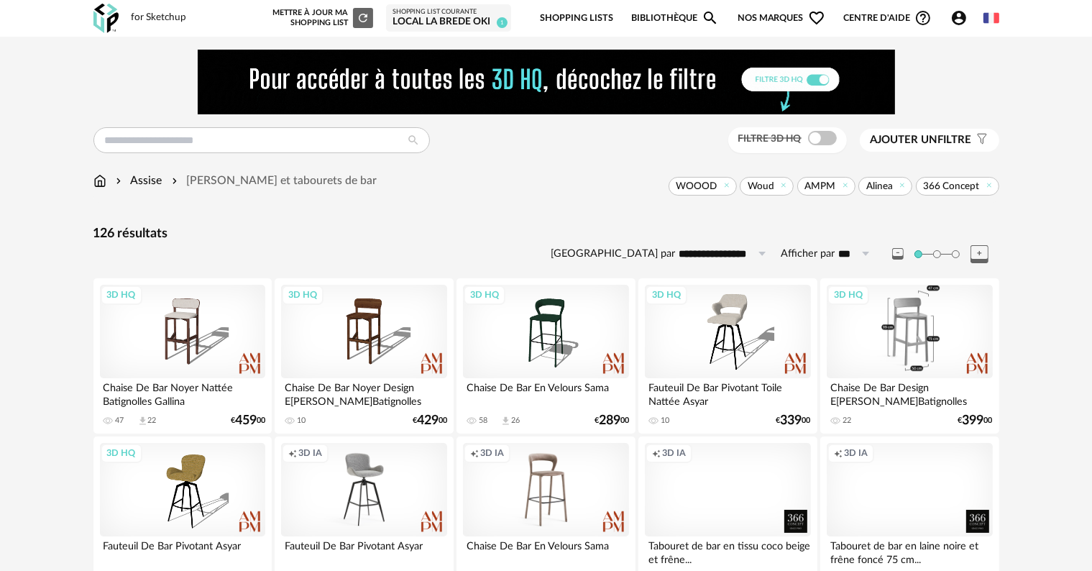
click at [553, 316] on div "3D HQ" at bounding box center [909, 331] width 165 height 93
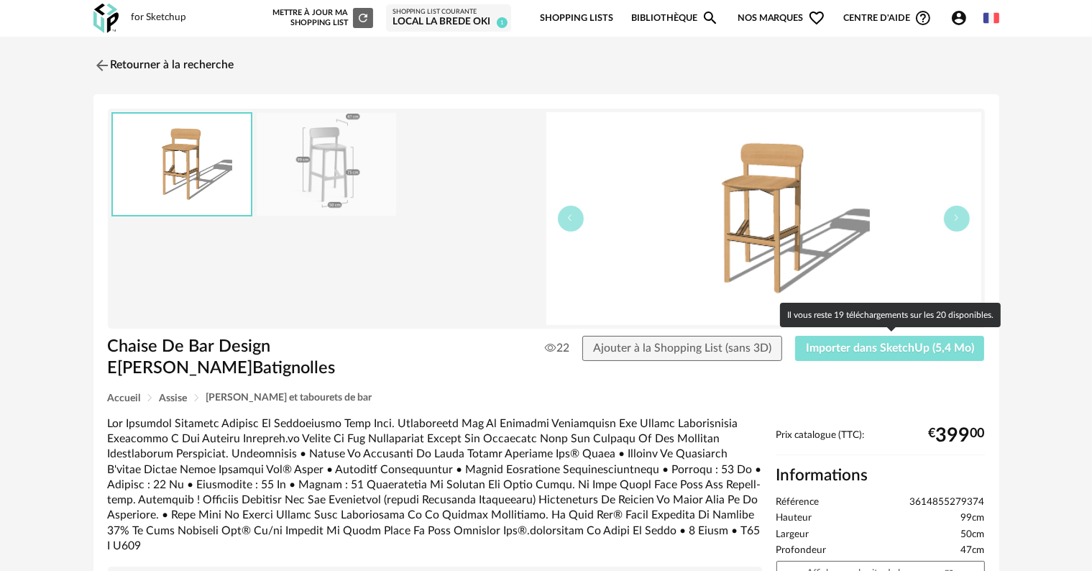
click at [553, 349] on span "Importer dans SketchUp (5,4 Mo)" at bounding box center [890, 348] width 168 height 12
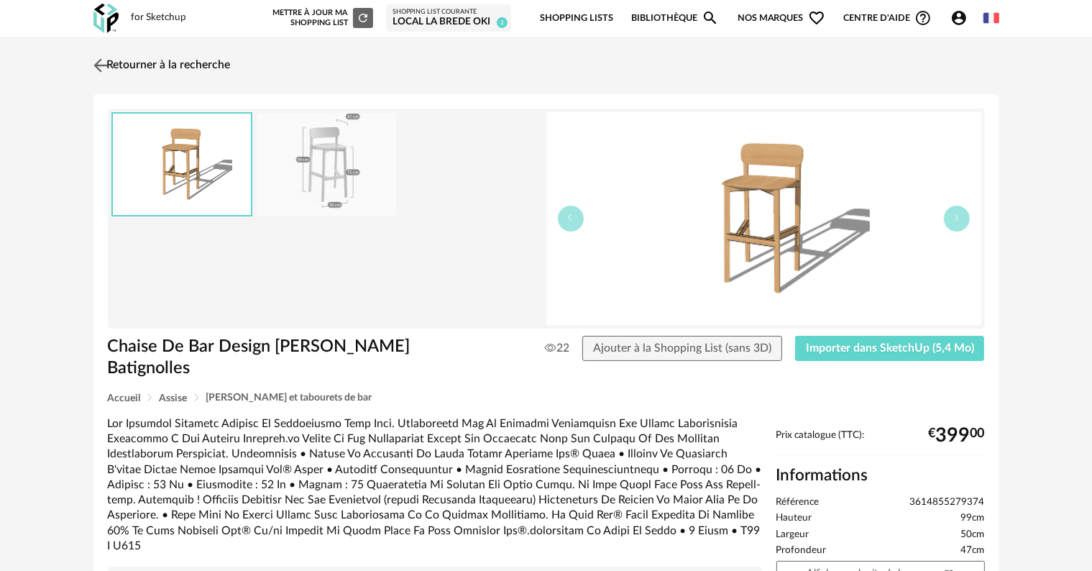
click at [131, 60] on link "Retourner à la recherche" at bounding box center [160, 66] width 141 height 32
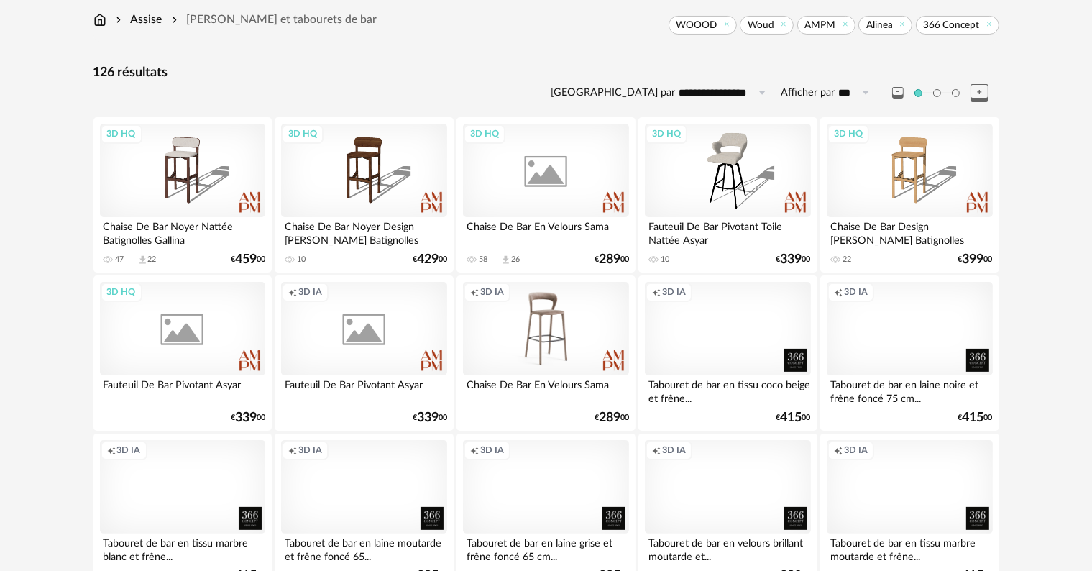
scroll to position [47, 0]
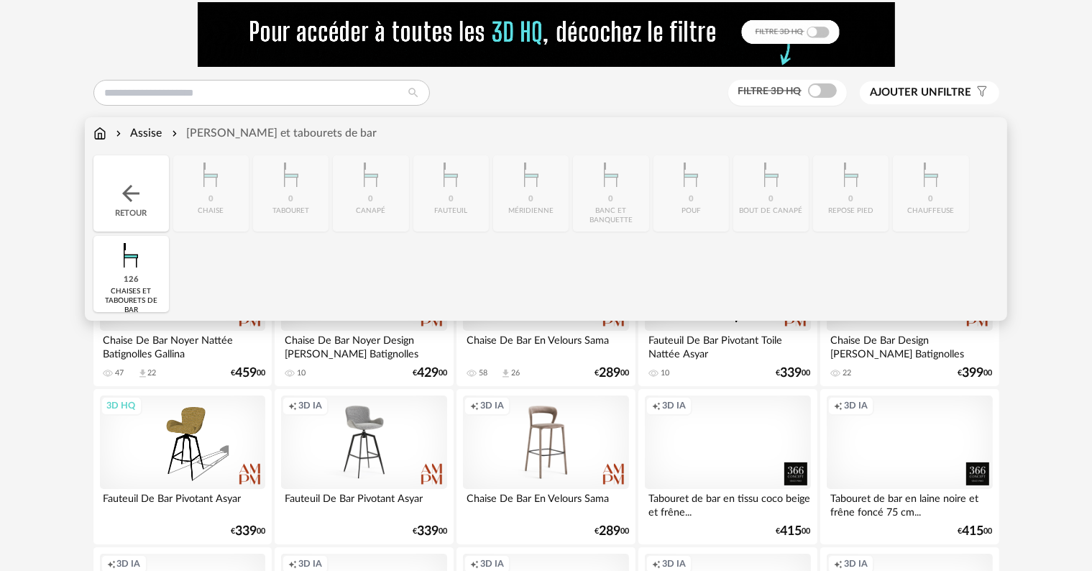
click at [98, 132] on img at bounding box center [99, 133] width 13 height 17
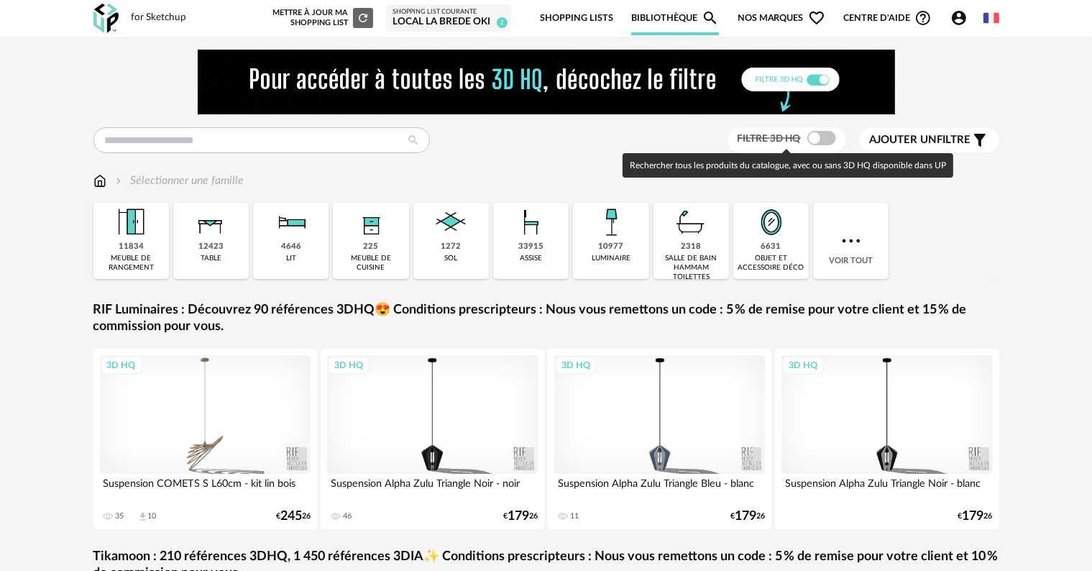
click at [814, 132] on span at bounding box center [821, 138] width 29 height 14
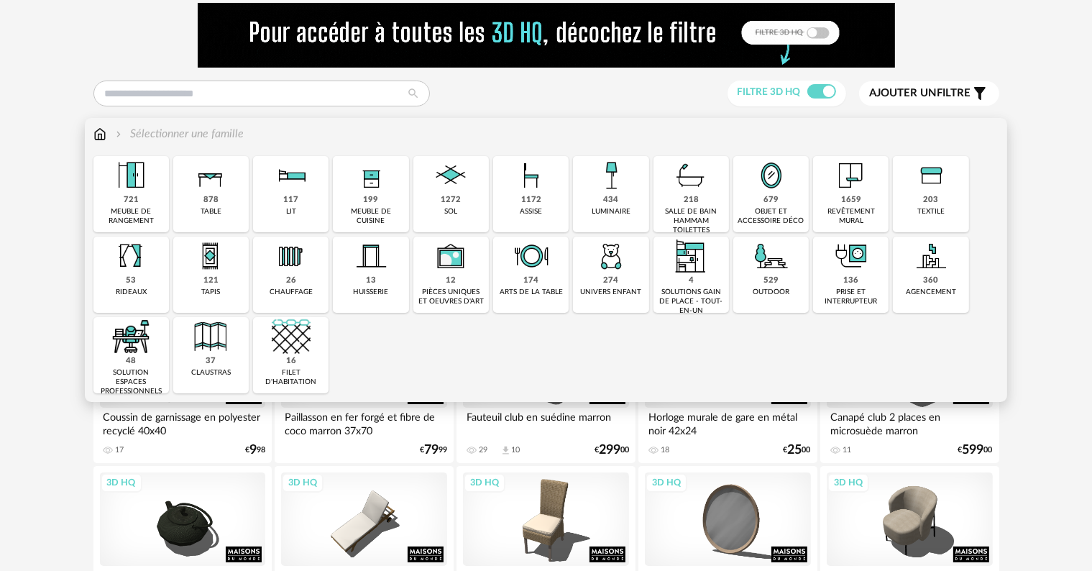
scroll to position [72, 0]
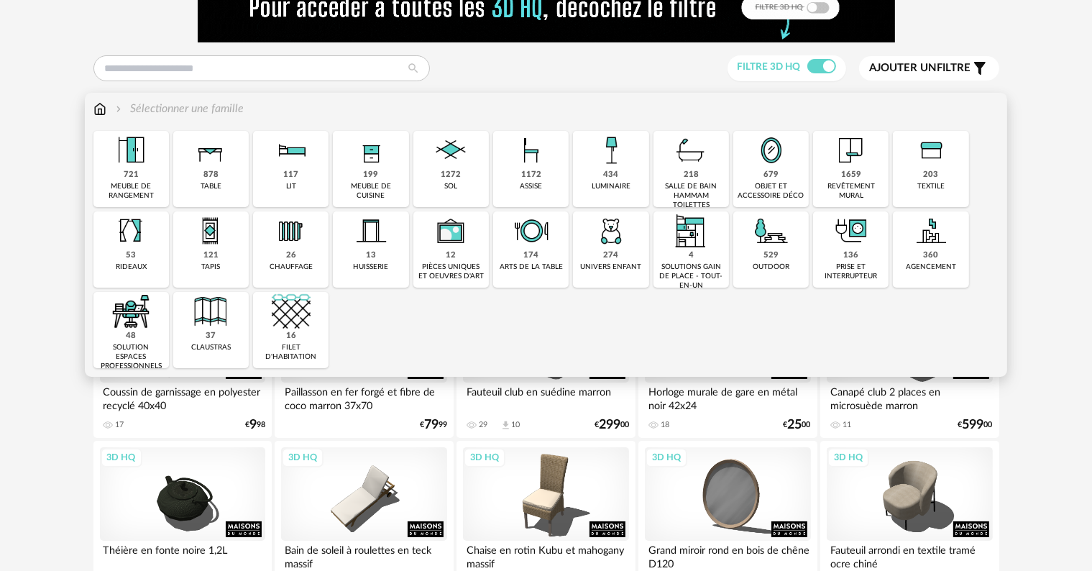
click at [300, 308] on img at bounding box center [291, 311] width 39 height 39
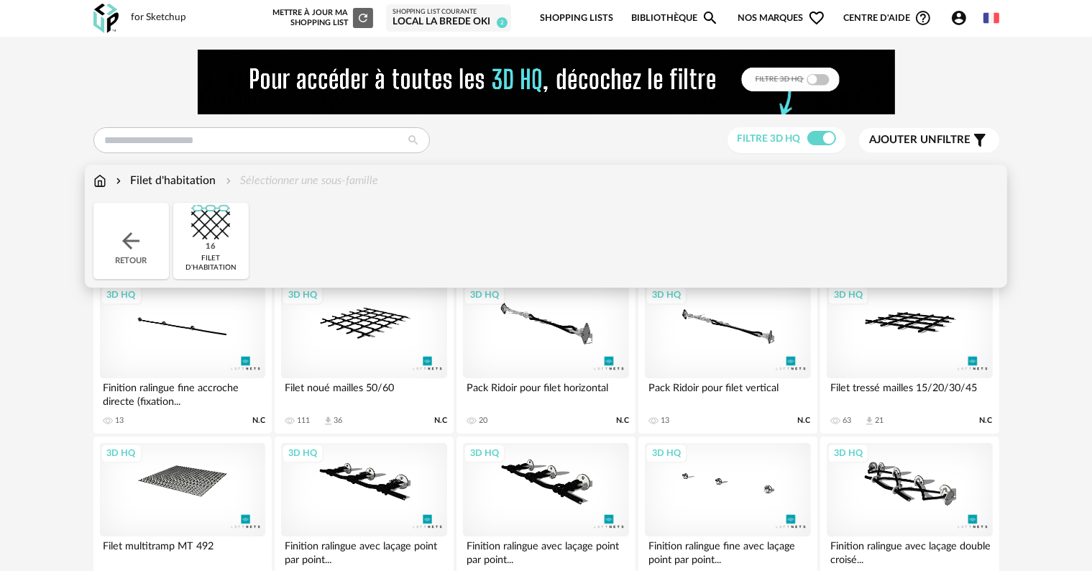
click at [138, 237] on img at bounding box center [131, 241] width 26 height 26
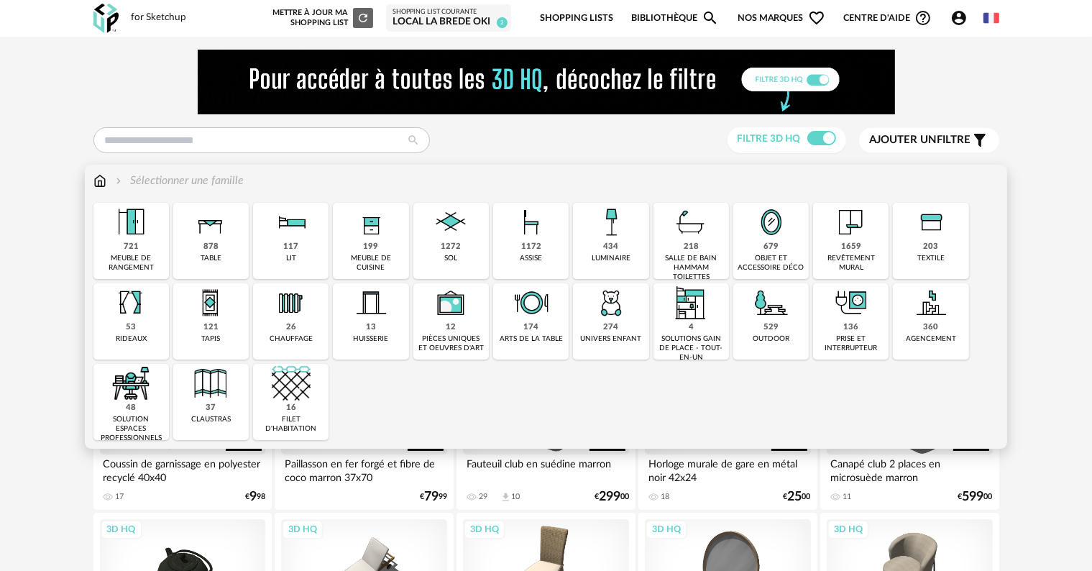
click at [914, 241] on img at bounding box center [930, 222] width 39 height 39
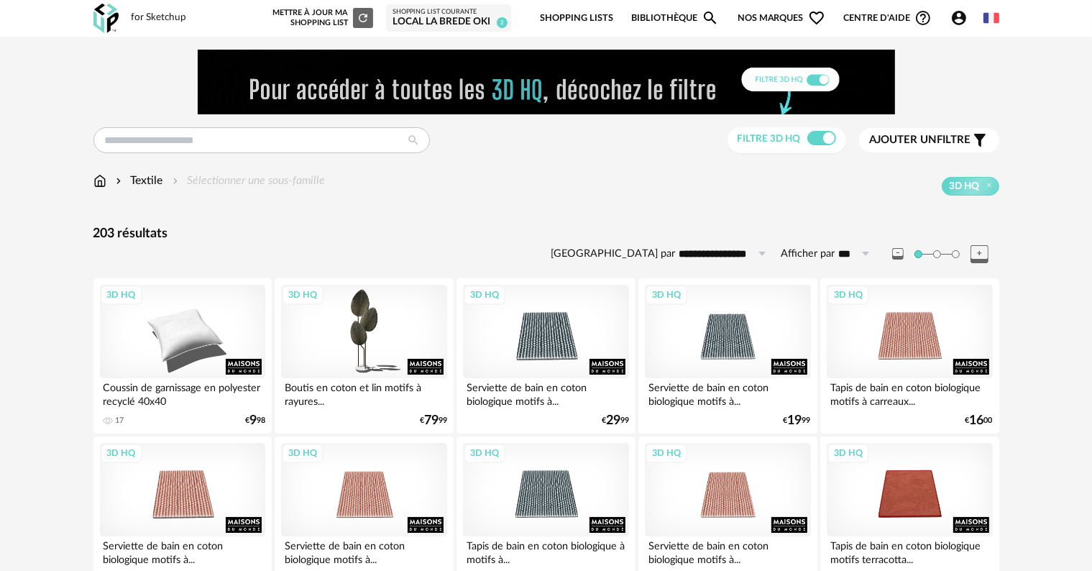
click at [444, 198] on div "Textile Sélectionner une sous-famille 3D HQ" at bounding box center [546, 188] width 906 height 30
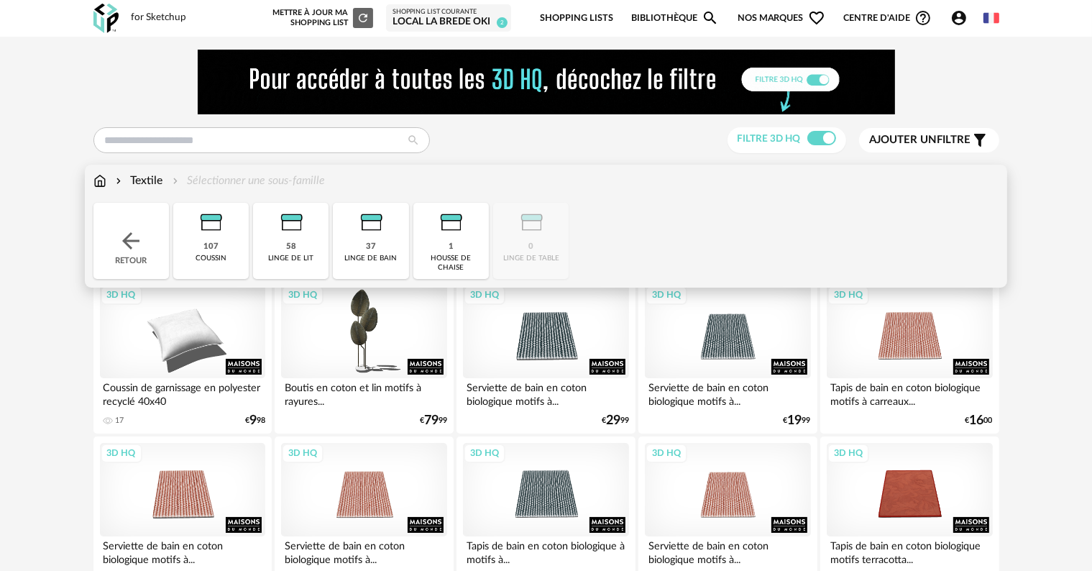
click at [454, 254] on div "housse de chaise" at bounding box center [451, 263] width 67 height 19
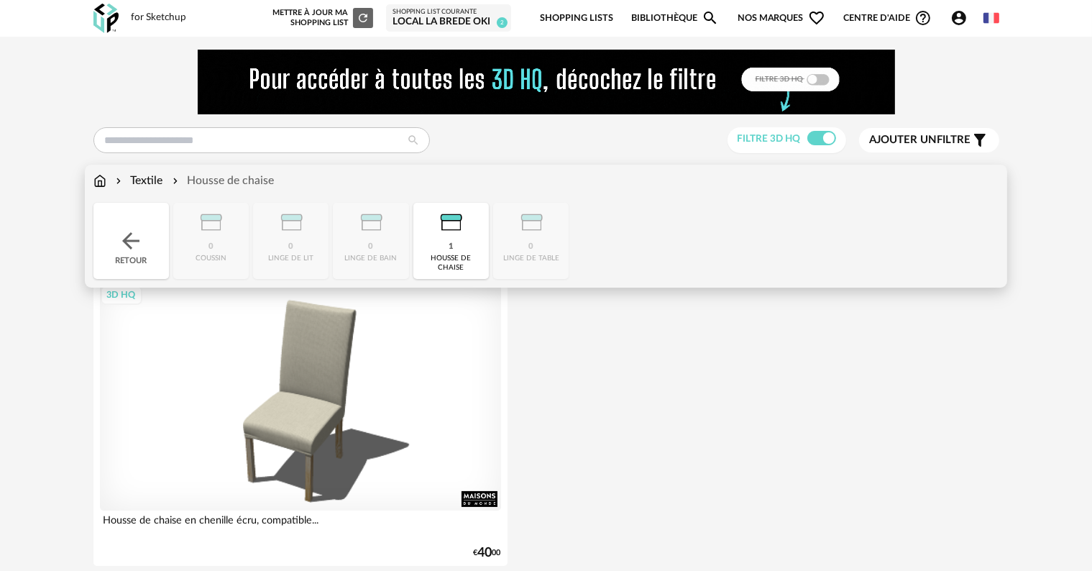
click at [223, 243] on div "Close icon Retour 0 coussin 0 linge de lit 0 linge de bain 1 housse de chaise 0…" at bounding box center [546, 241] width 906 height 76
click at [144, 226] on div "Retour" at bounding box center [130, 241] width 75 height 76
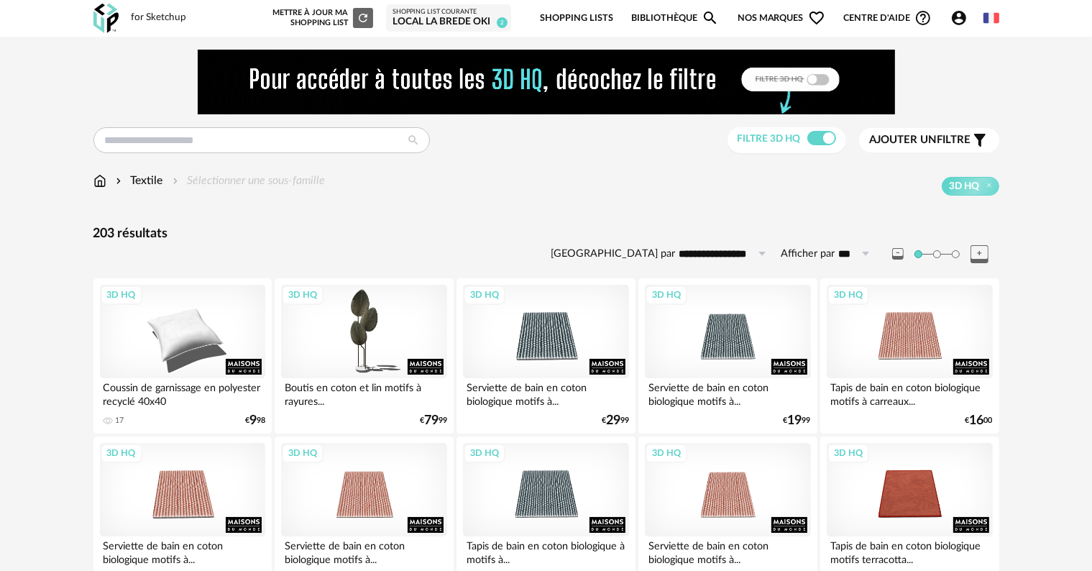
click at [221, 247] on div "**********" at bounding box center [546, 246] width 906 height 40
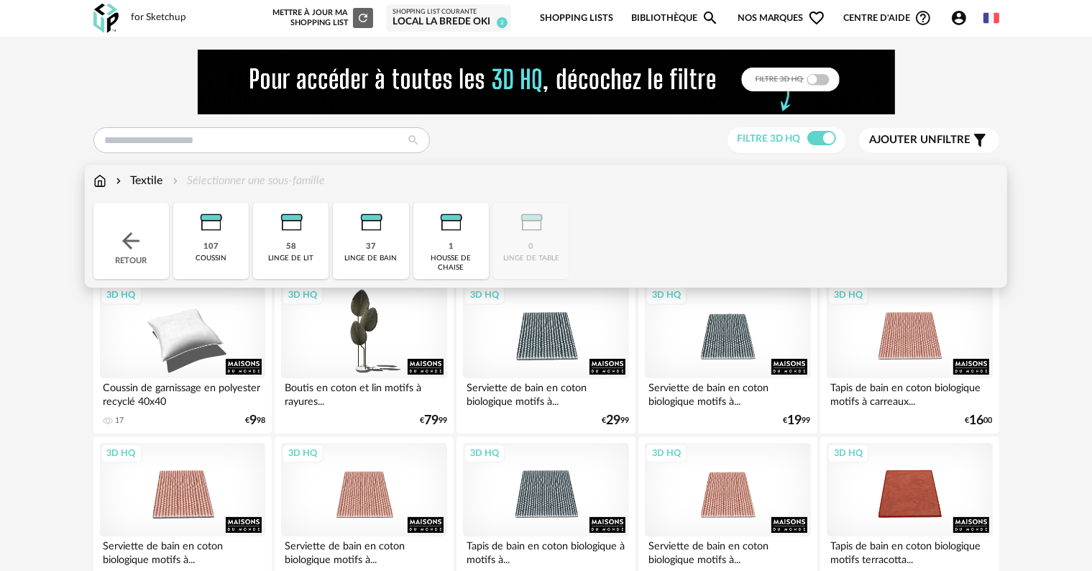
click at [213, 226] on img at bounding box center [210, 222] width 39 height 39
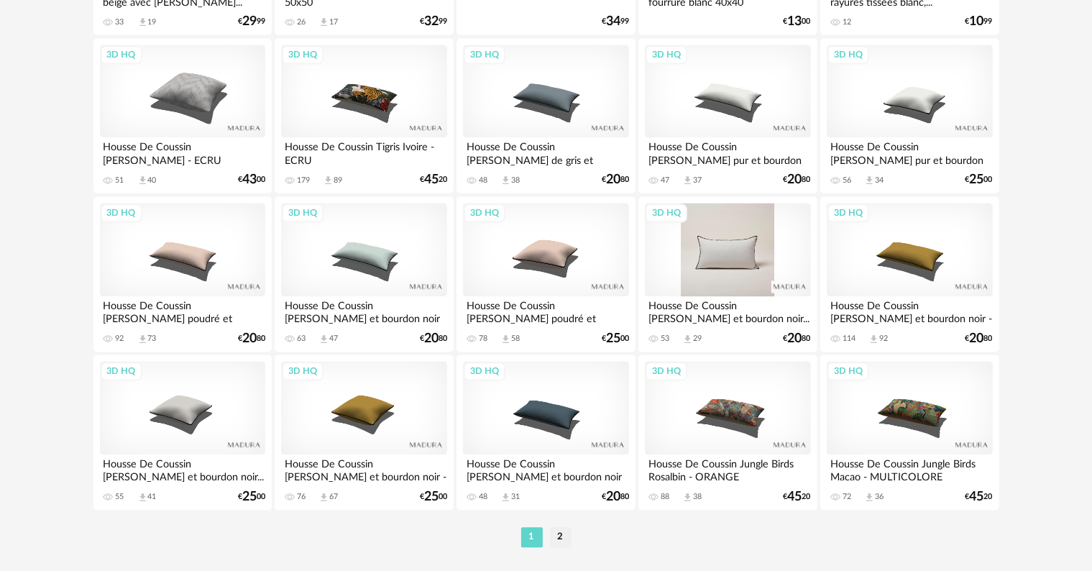
scroll to position [2966, 0]
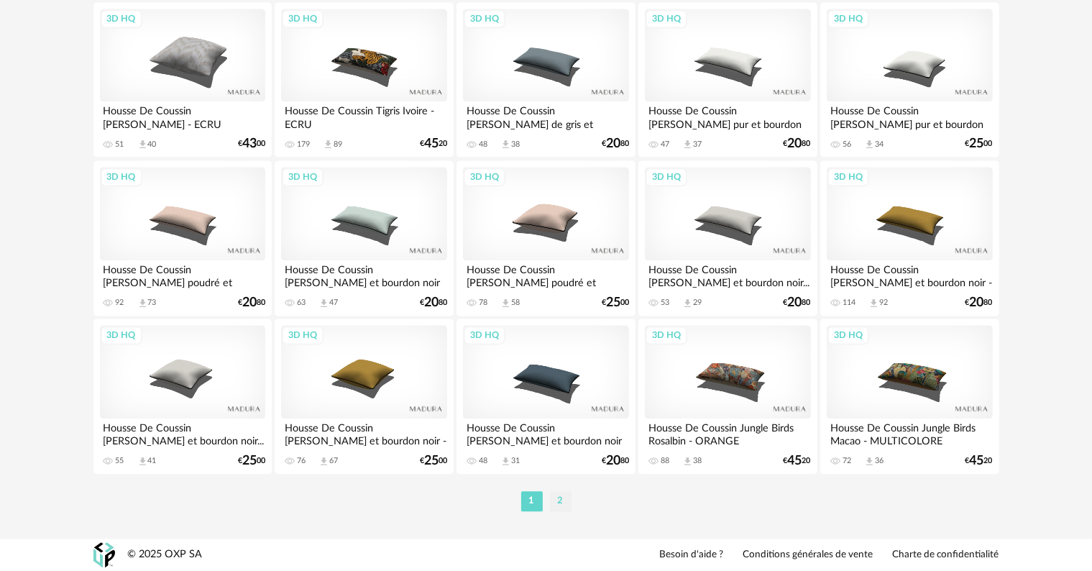
click at [558, 503] on li "2" at bounding box center [561, 501] width 22 height 20
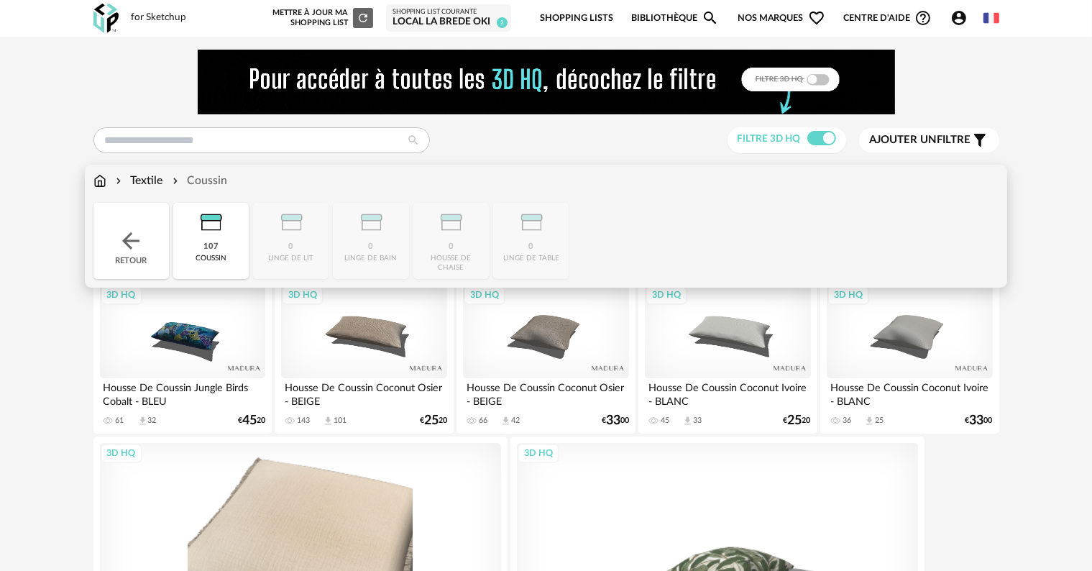
click at [132, 228] on img at bounding box center [131, 241] width 26 height 26
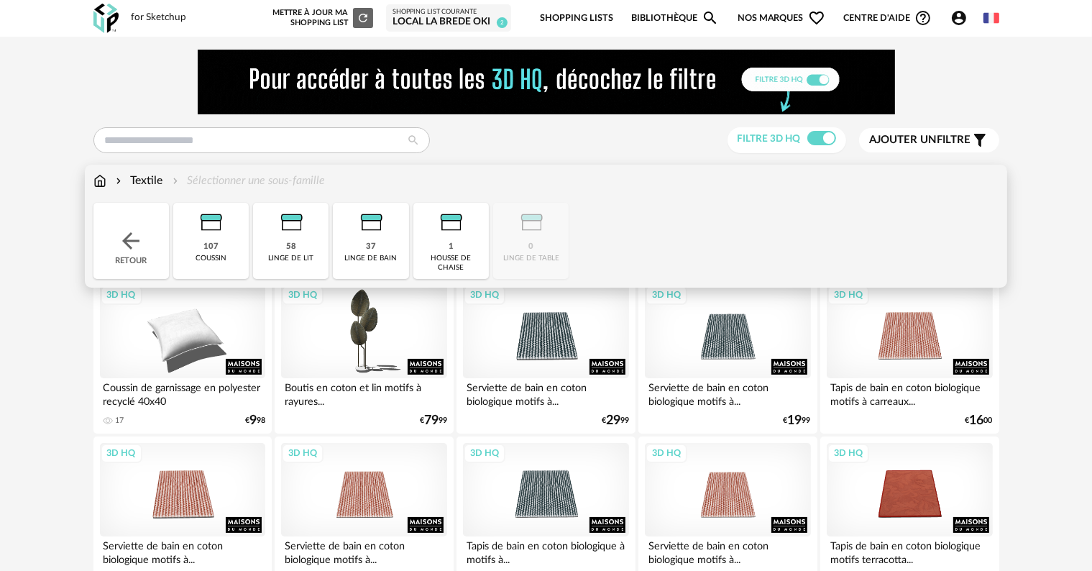
click at [137, 232] on img at bounding box center [131, 241] width 26 height 26
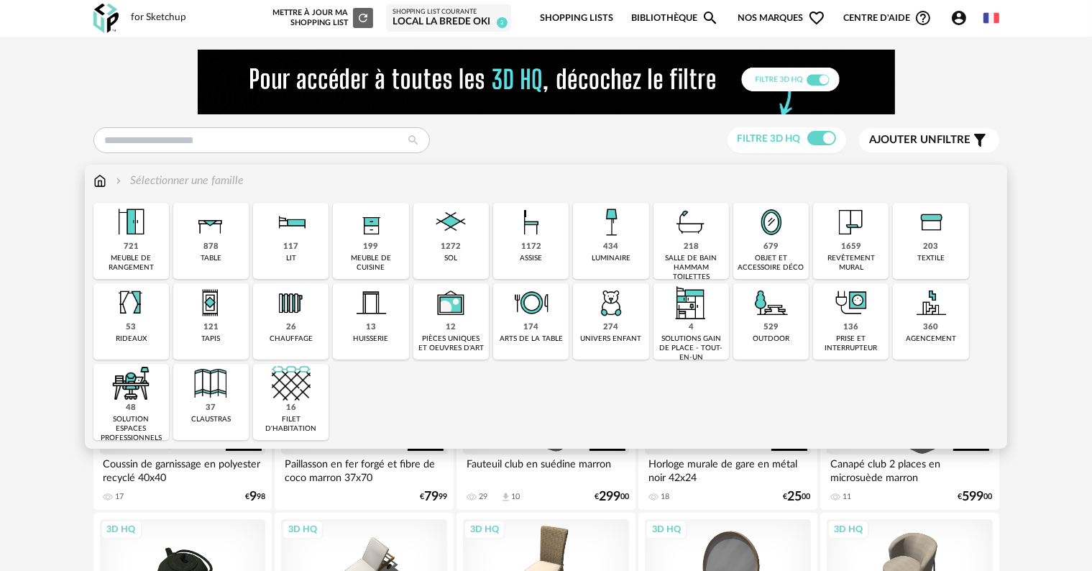
click at [202, 303] on img at bounding box center [210, 302] width 39 height 39
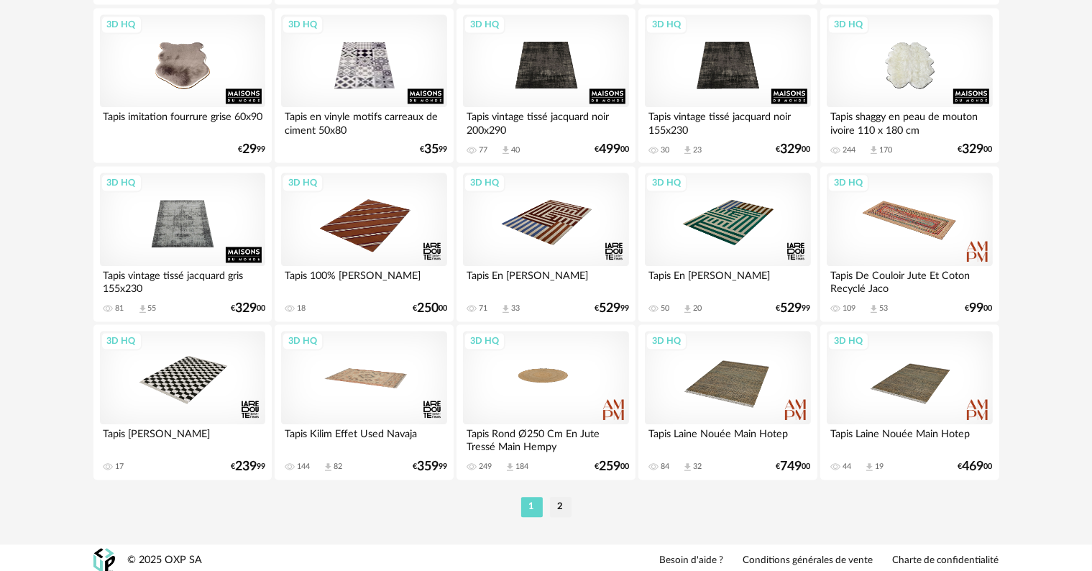
scroll to position [2966, 0]
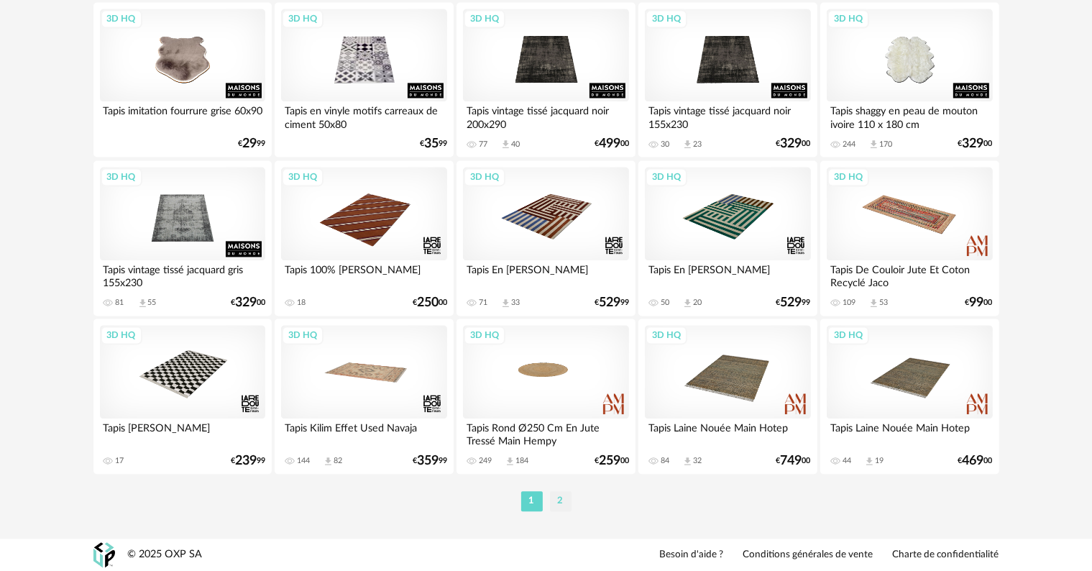
click at [564, 500] on li "2" at bounding box center [561, 501] width 22 height 20
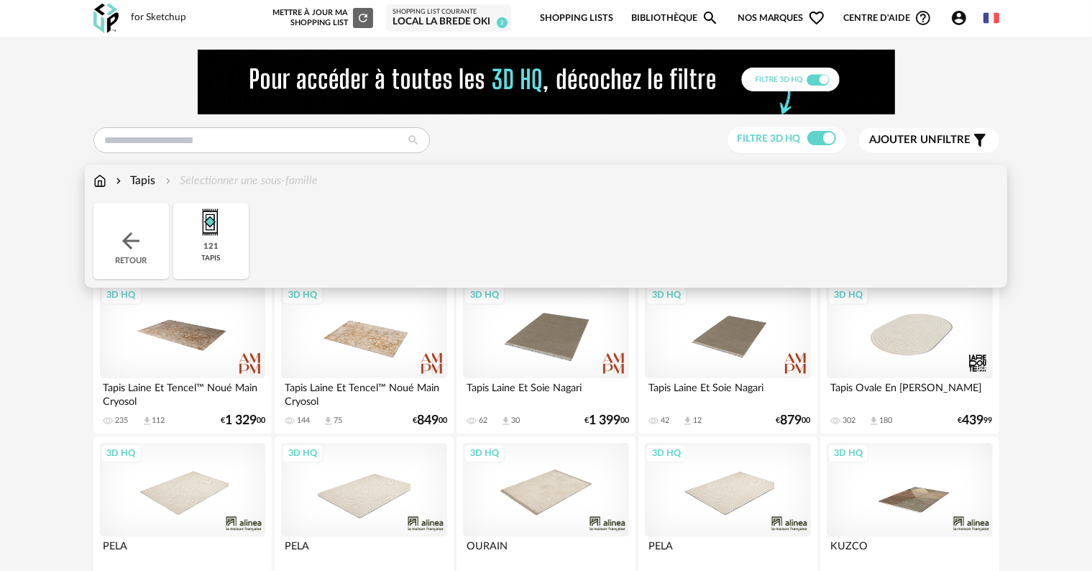
click at [102, 181] on img at bounding box center [99, 181] width 13 height 17
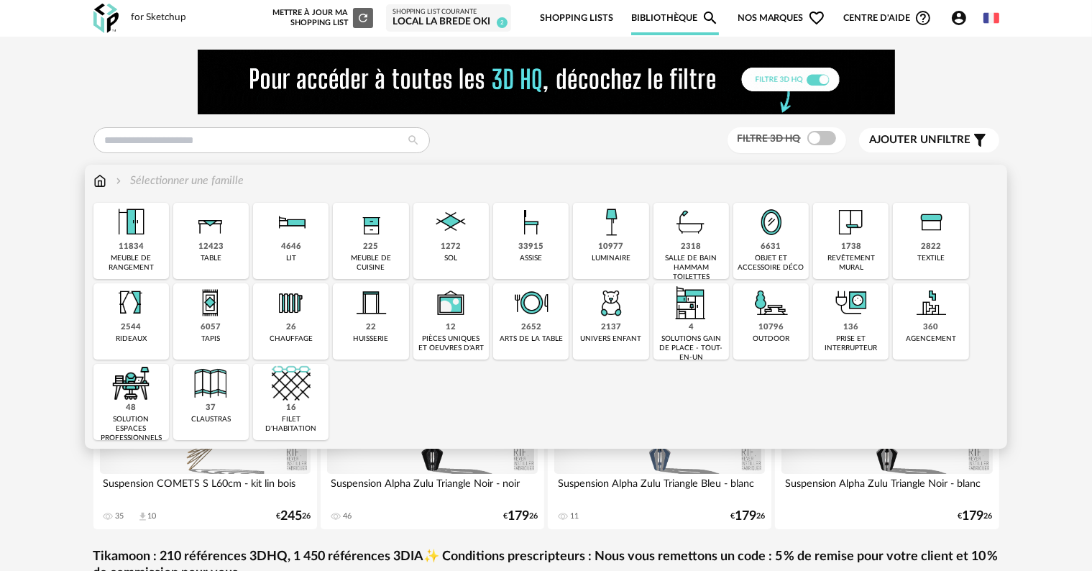
click at [613, 231] on img at bounding box center [611, 222] width 39 height 39
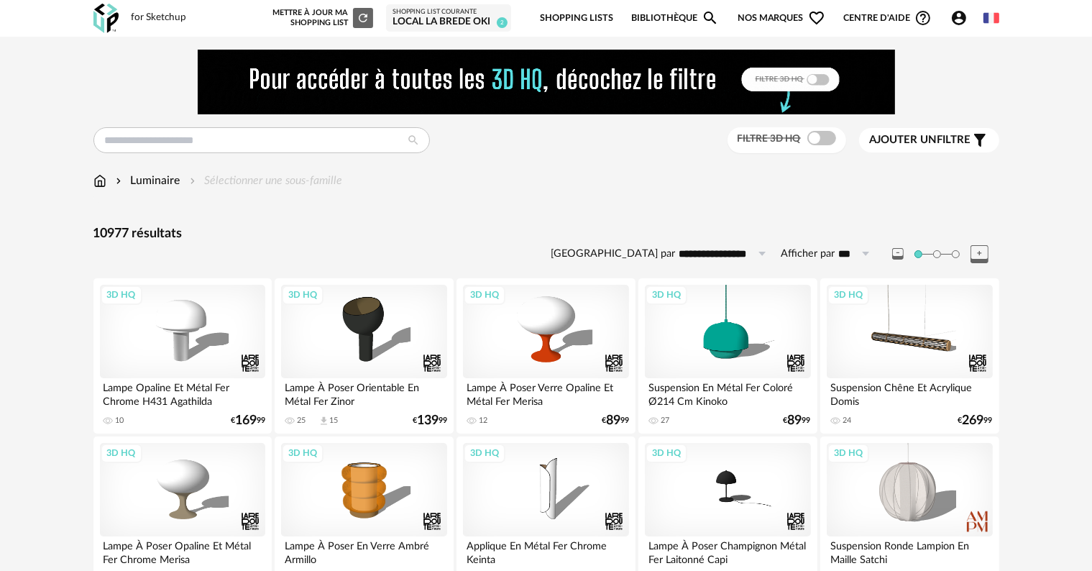
click at [937, 137] on span "Ajouter un filtre" at bounding box center [920, 140] width 101 height 14
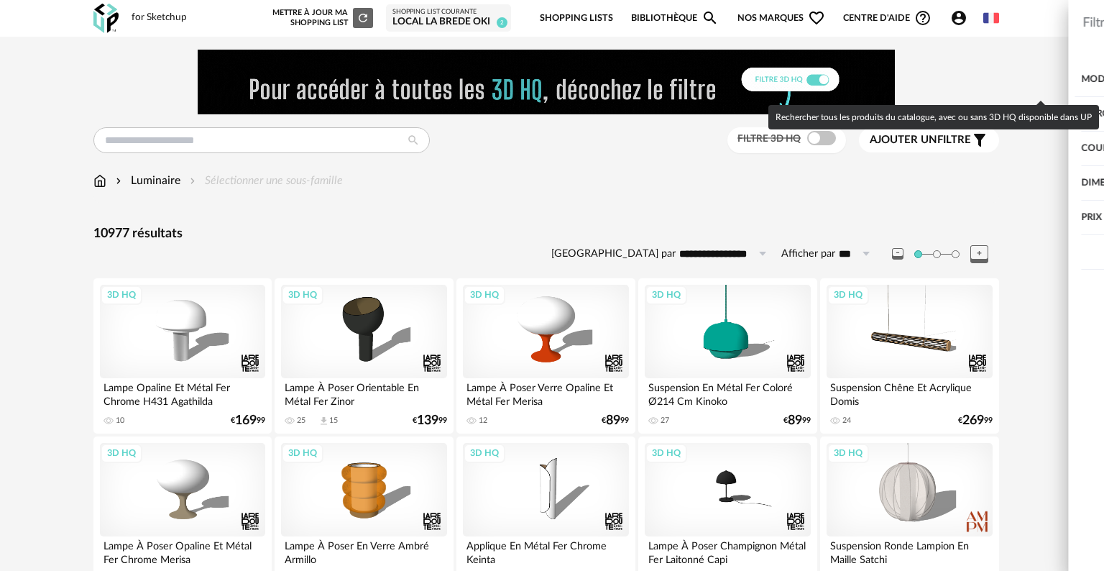
click at [1081, 78] on span at bounding box center [1074, 79] width 29 height 14
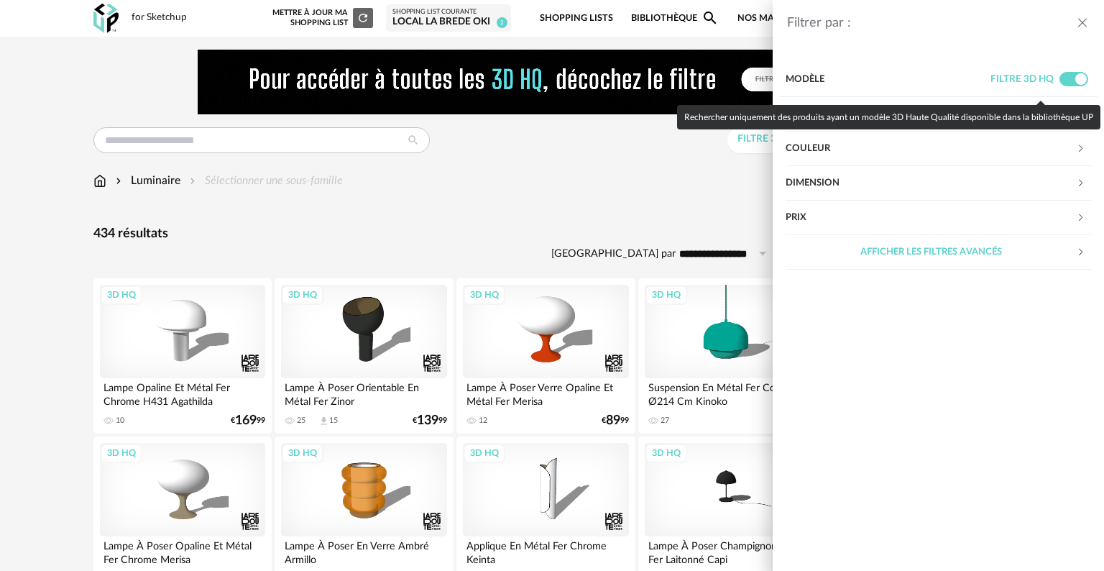
click at [1075, 80] on span at bounding box center [1074, 79] width 29 height 14
click at [1075, 79] on span at bounding box center [1074, 79] width 29 height 14
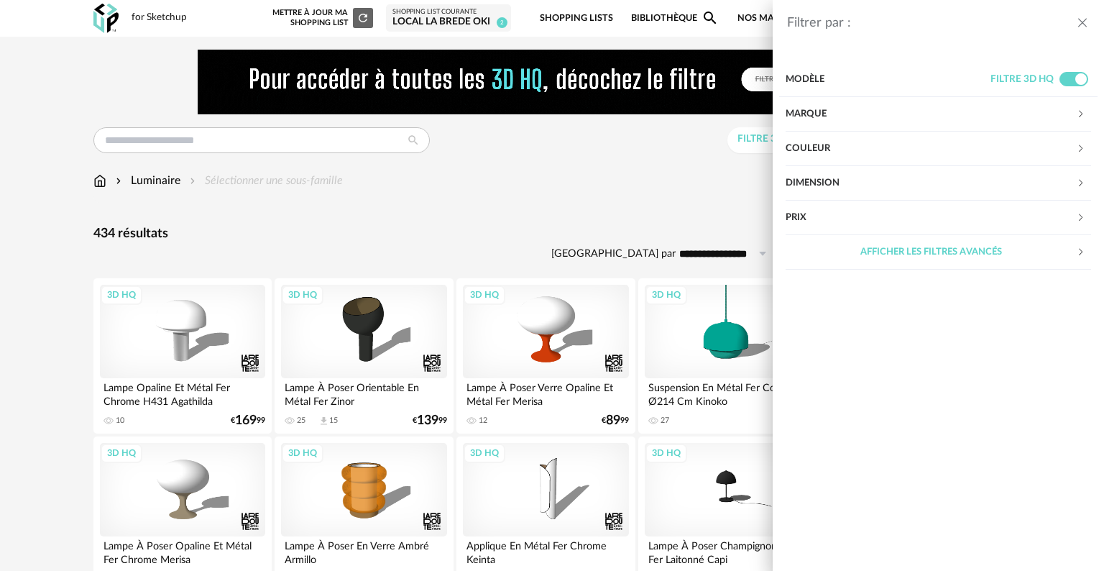
click at [864, 149] on div "Couleur" at bounding box center [931, 149] width 290 height 35
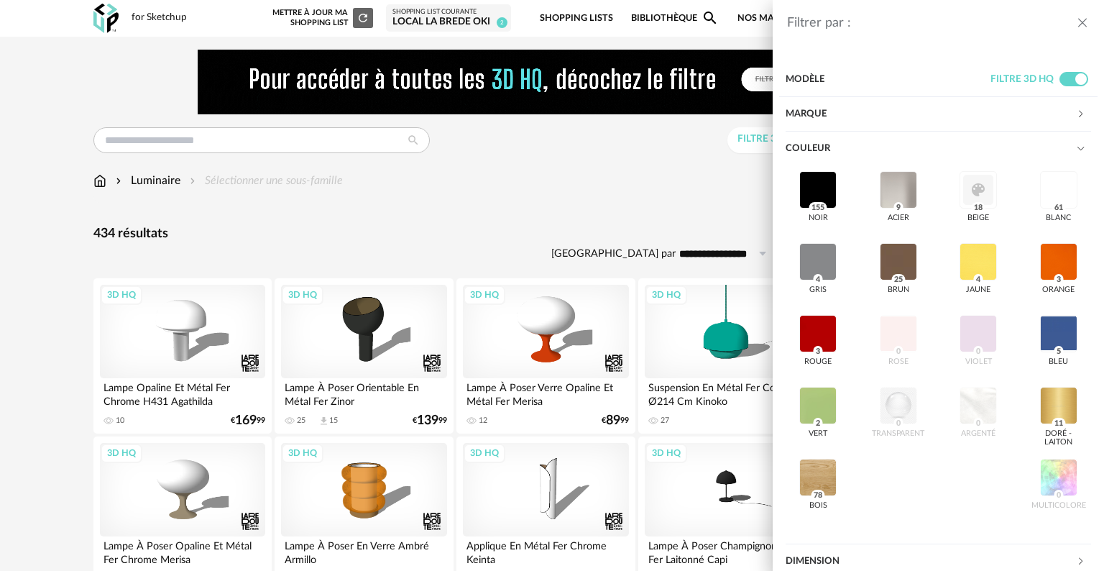
click at [864, 149] on div "Couleur" at bounding box center [931, 149] width 290 height 35
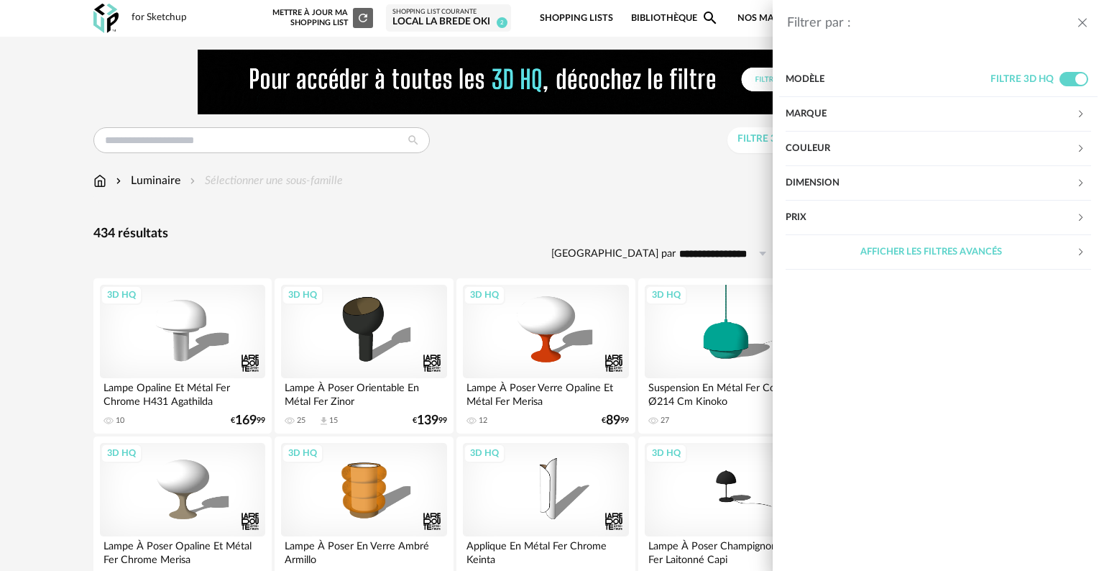
click at [847, 179] on div "Dimension" at bounding box center [931, 183] width 290 height 35
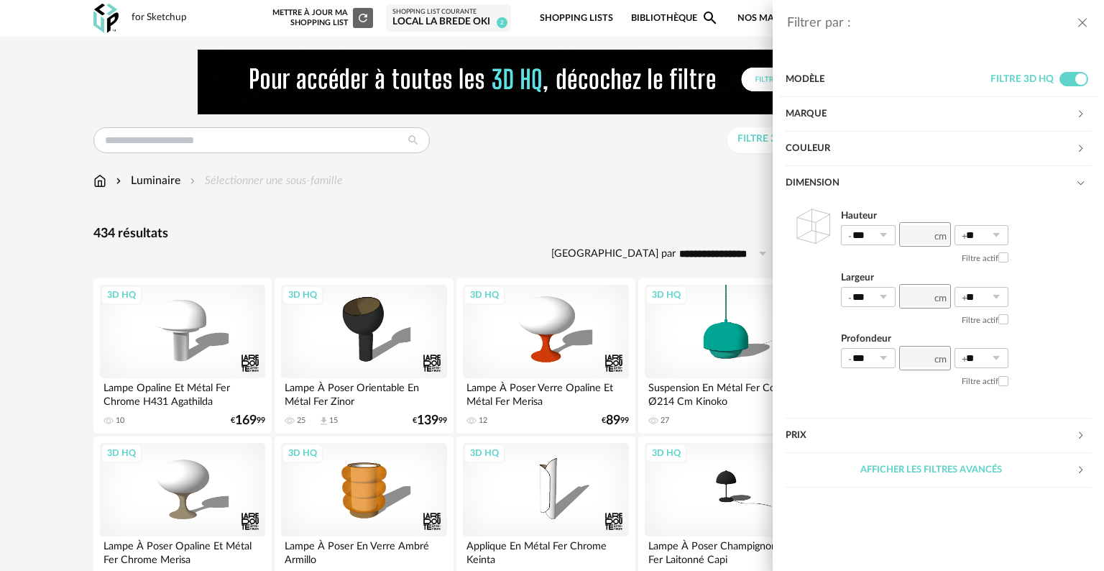
click at [921, 457] on div "Afficher les filtres avancés" at bounding box center [931, 470] width 290 height 35
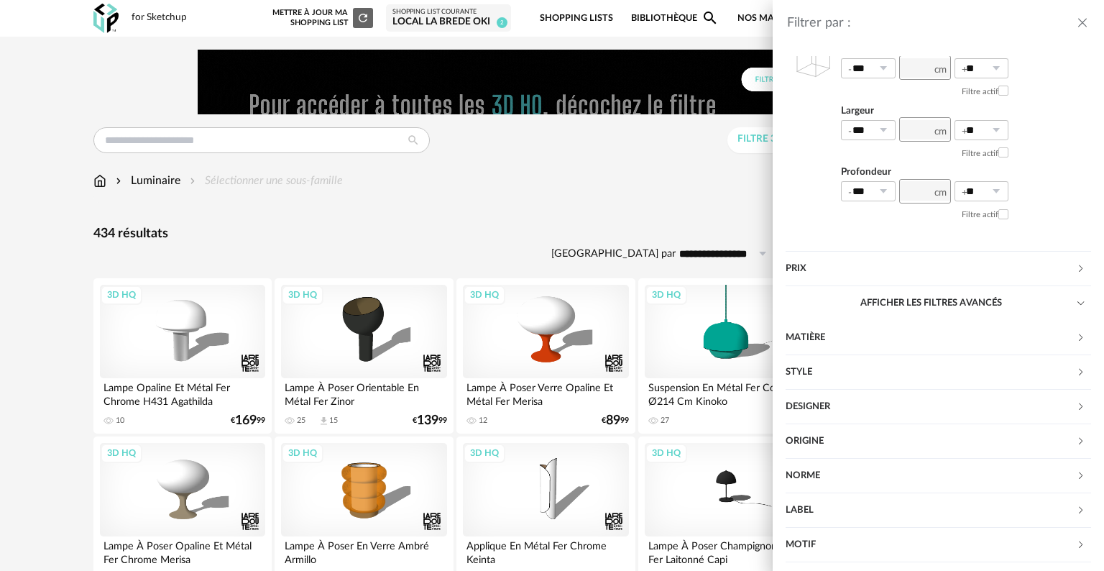
scroll to position [179, 0]
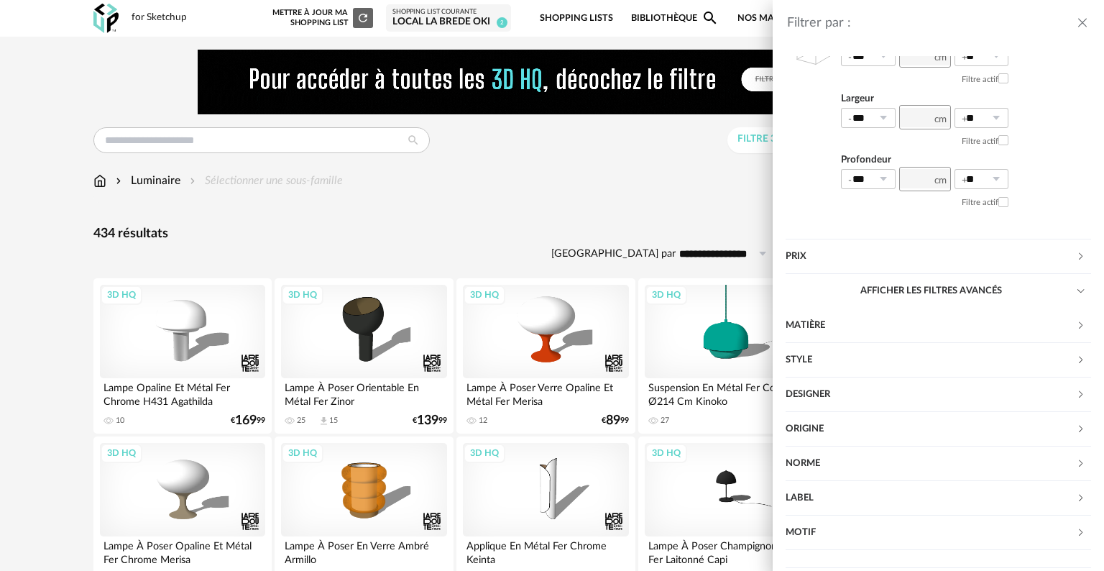
click at [814, 351] on div "Style" at bounding box center [931, 360] width 290 height 35
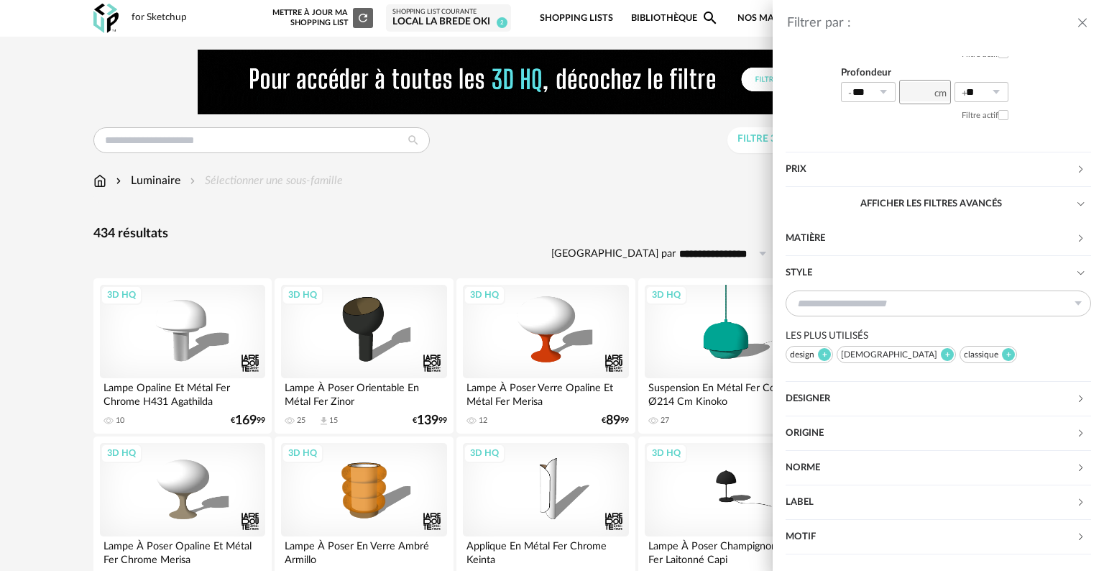
scroll to position [270, 0]
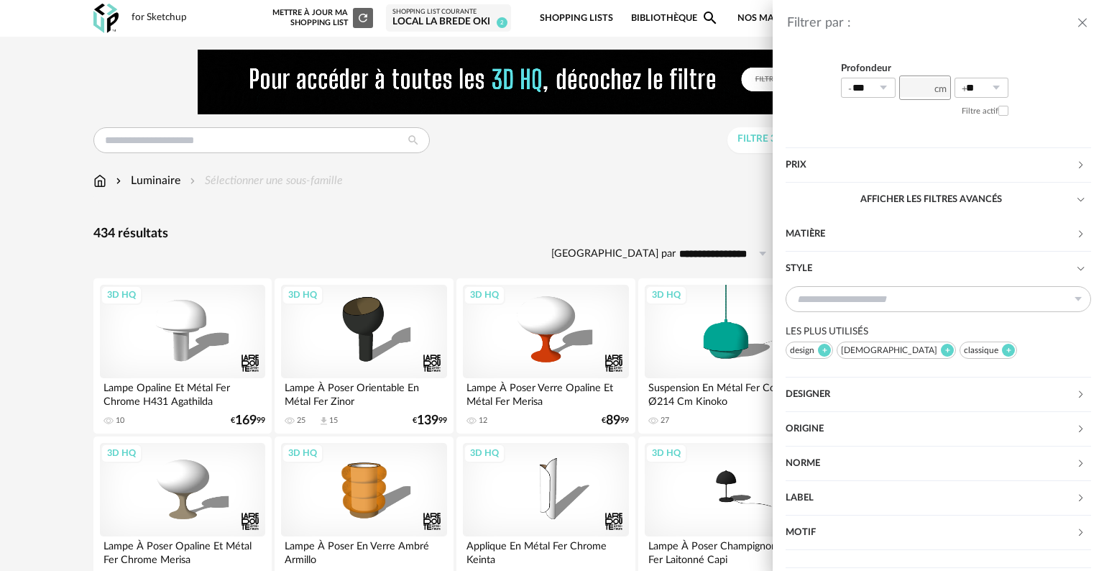
click at [877, 202] on div "Afficher les filtres avancés" at bounding box center [931, 200] width 290 height 35
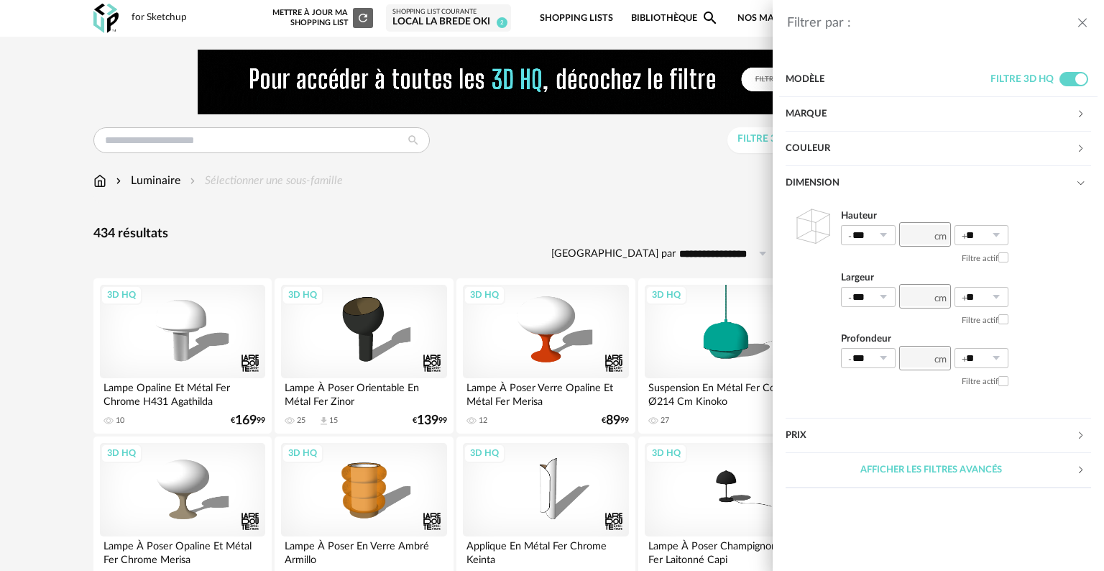
scroll to position [0, 0]
click at [822, 110] on div "Marque" at bounding box center [931, 114] width 290 height 35
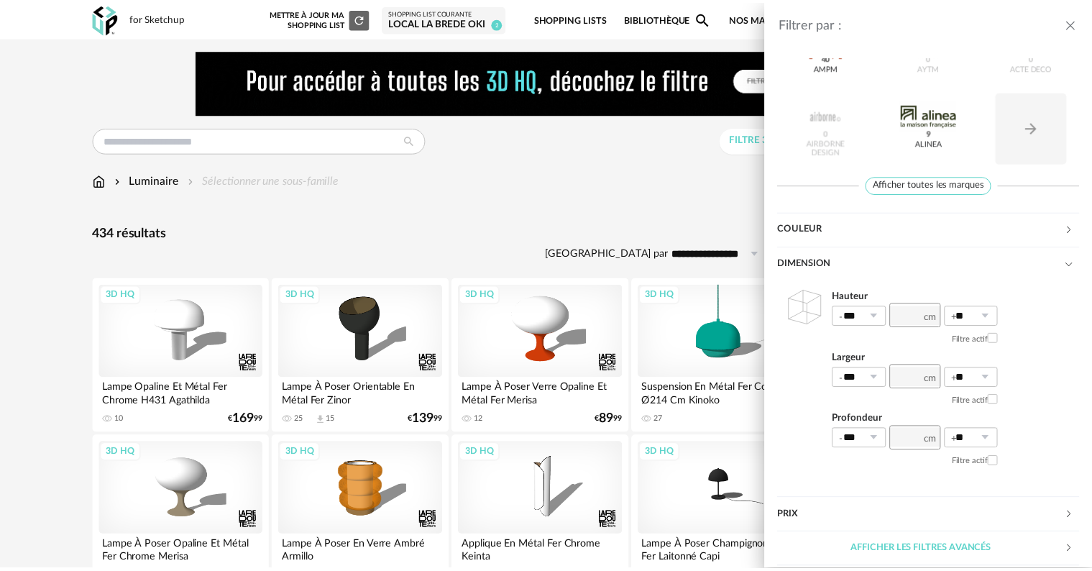
scroll to position [170, 0]
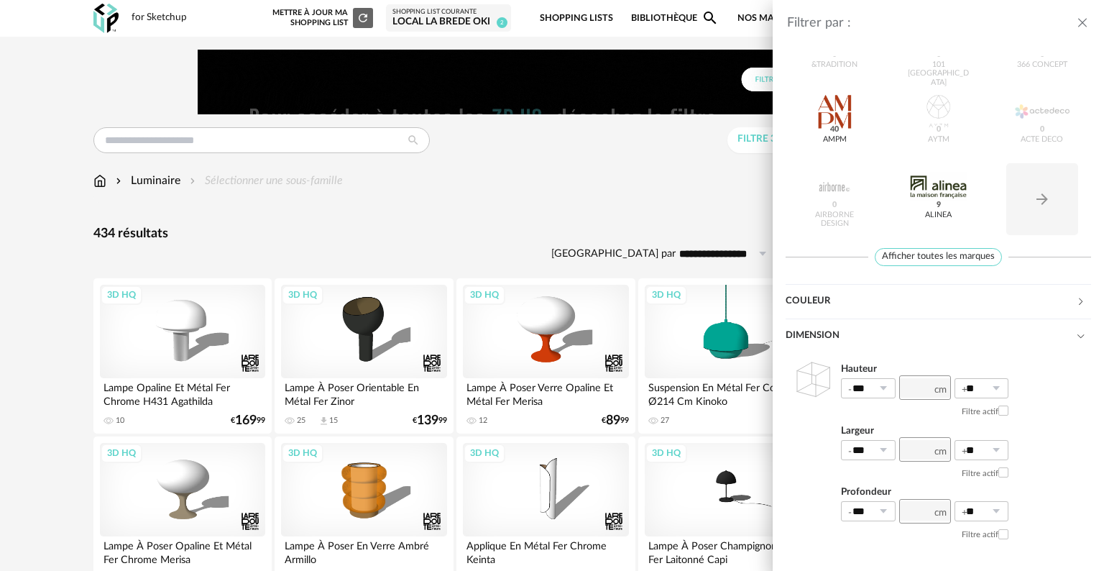
click at [552, 185] on div "Filtrer par : Modèle Filtre 3D HQ Marque &tradition 0 101 Copenhagen 0 366 Conc…" at bounding box center [552, 285] width 1104 height 571
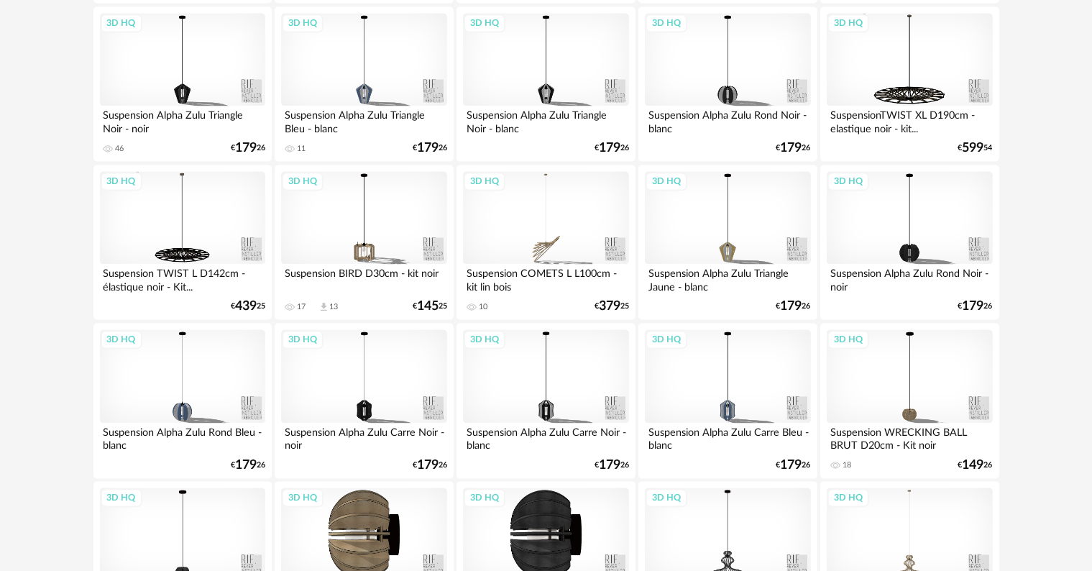
scroll to position [2966, 0]
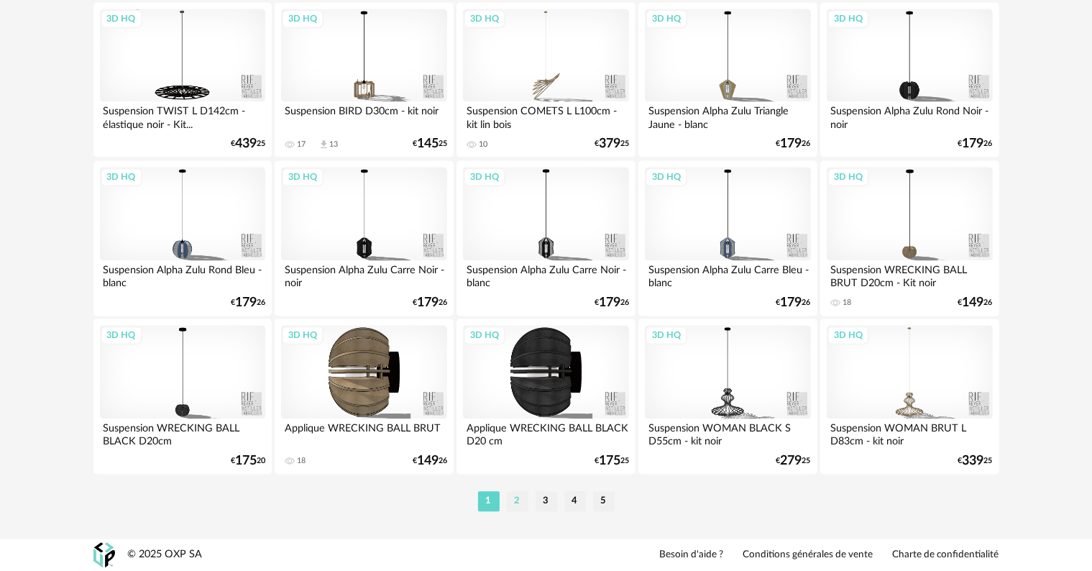
click at [515, 497] on li "2" at bounding box center [518, 501] width 22 height 20
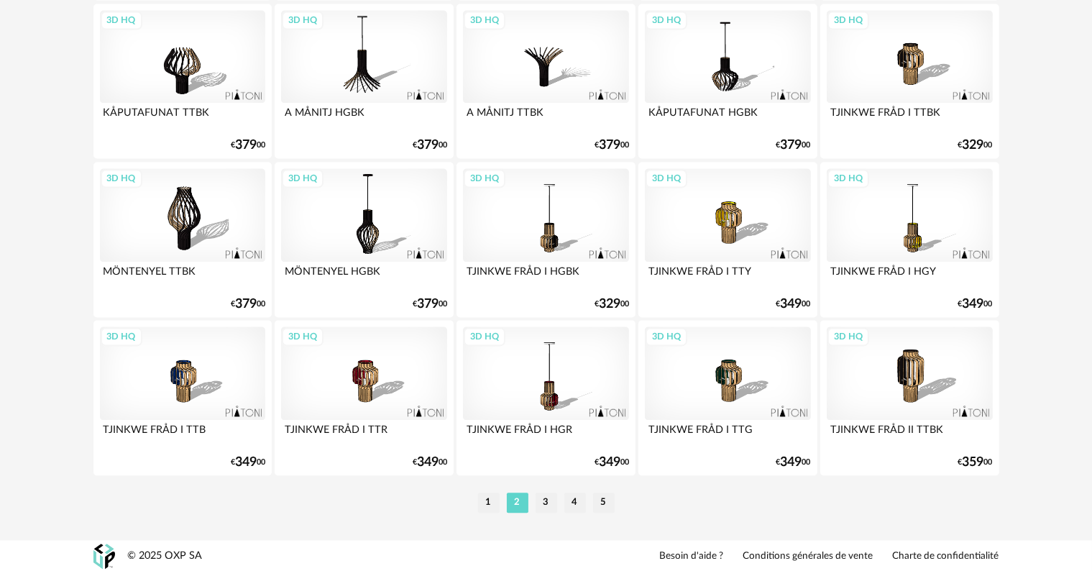
scroll to position [2966, 0]
click at [539, 498] on li "3" at bounding box center [547, 501] width 22 height 20
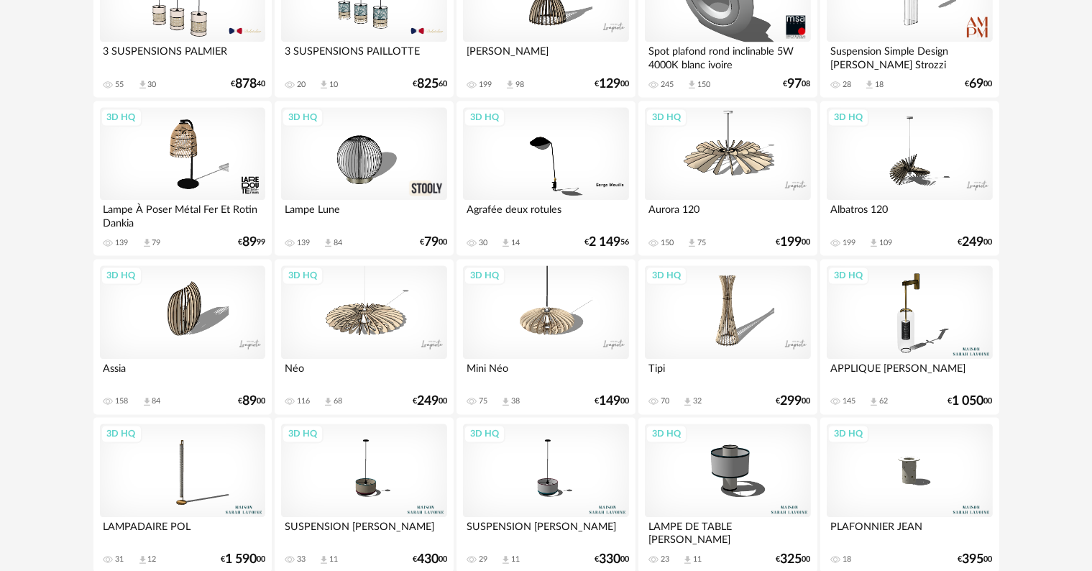
scroll to position [2966, 0]
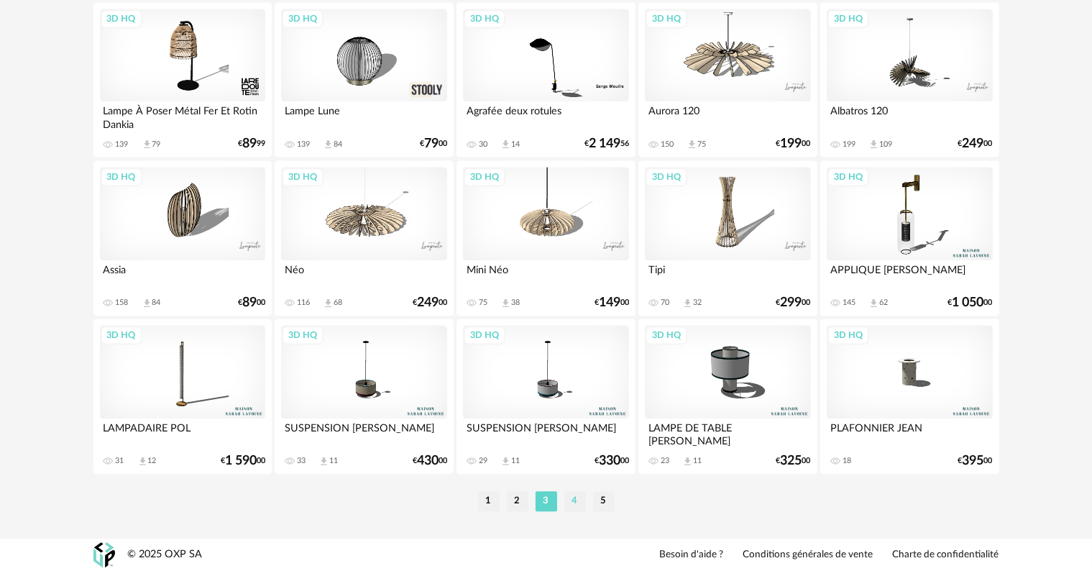
click at [572, 506] on li "4" at bounding box center [575, 501] width 22 height 20
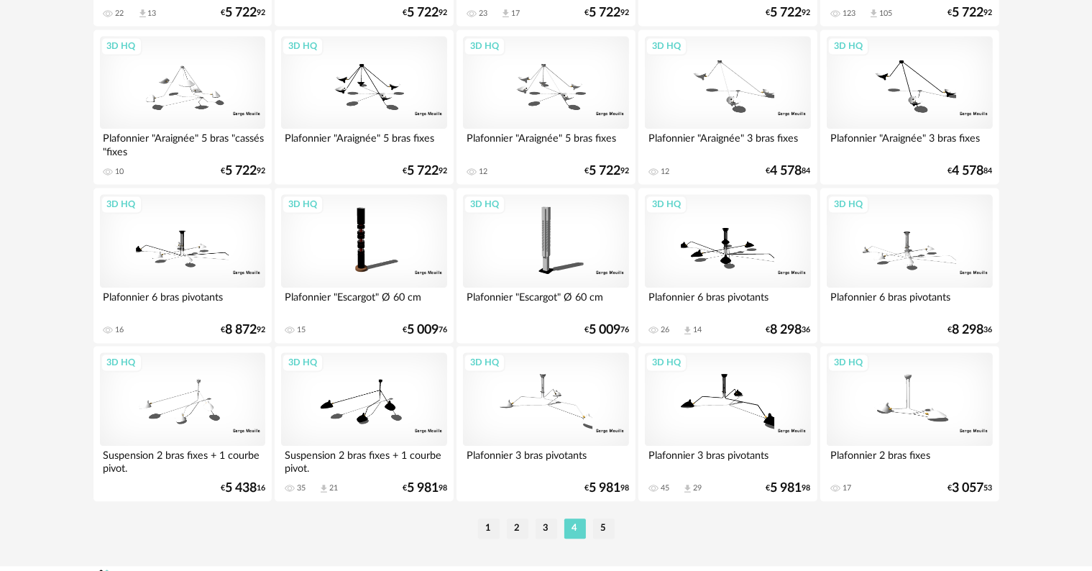
scroll to position [2966, 0]
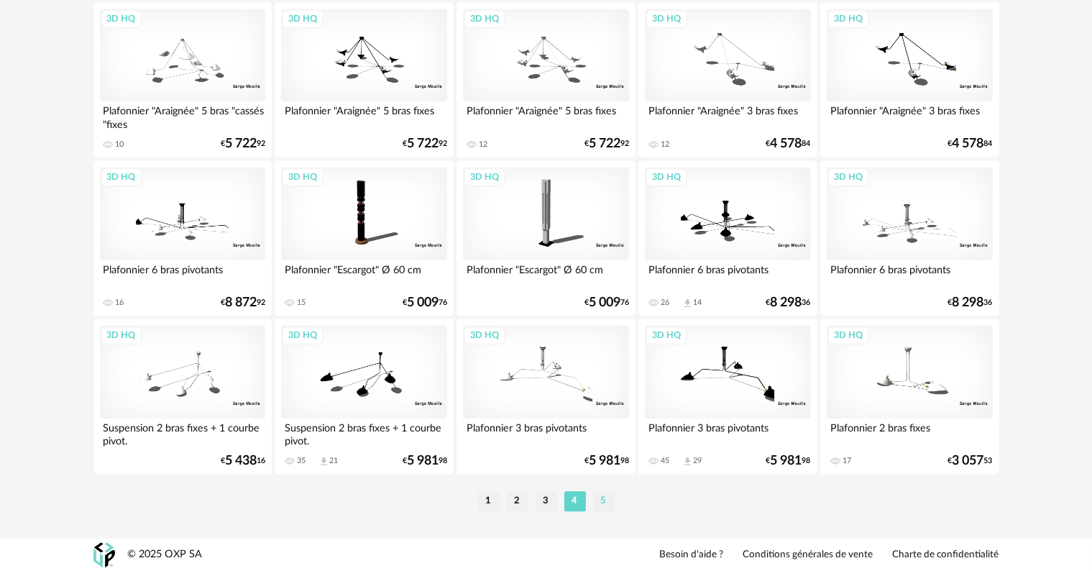
click at [602, 498] on li "5" at bounding box center [604, 501] width 22 height 20
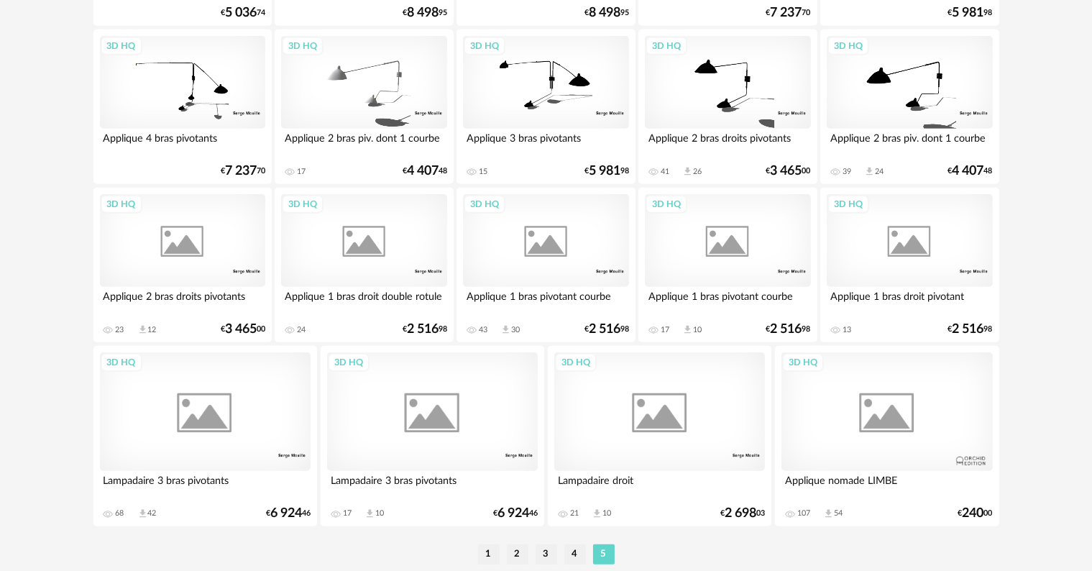
scroll to position [934, 0]
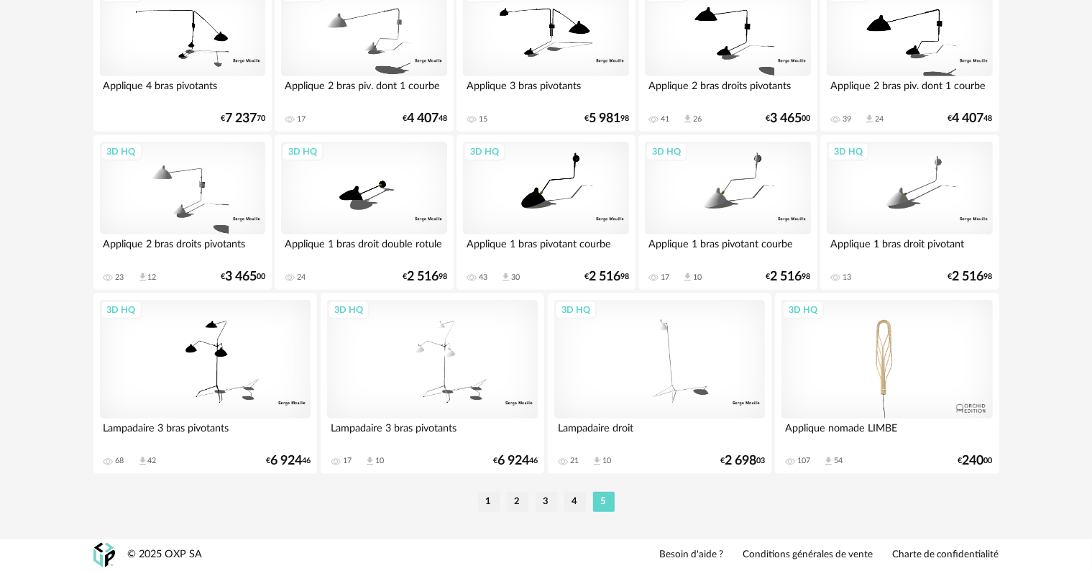
click at [489, 502] on li "1" at bounding box center [489, 502] width 22 height 20
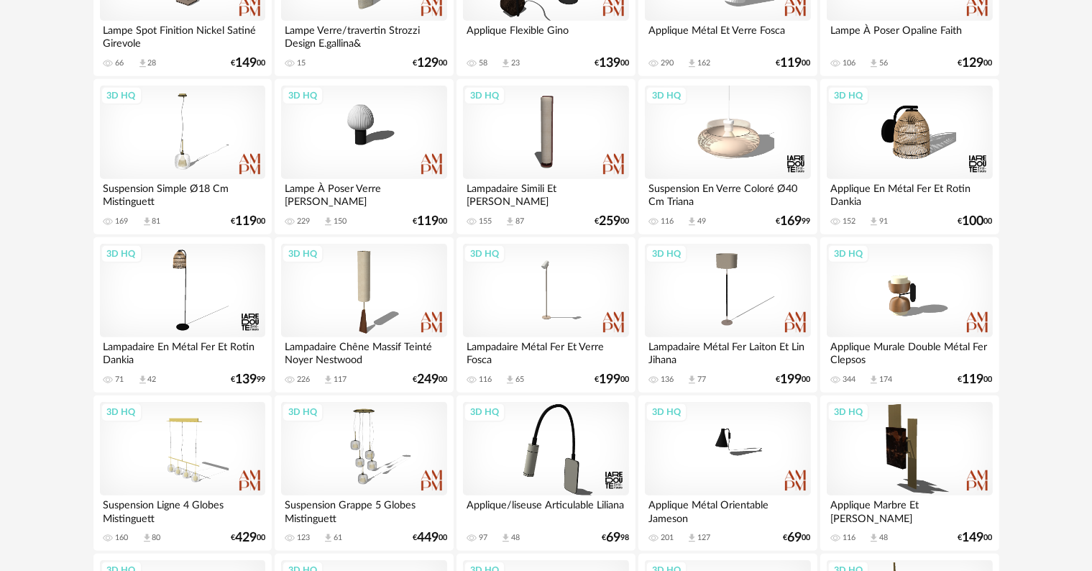
scroll to position [1528, 0]
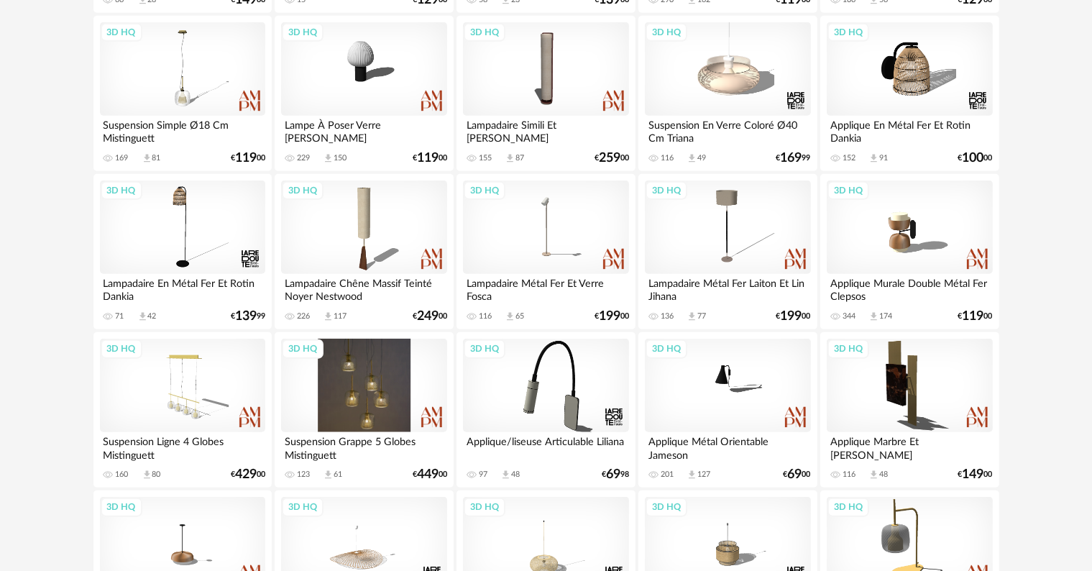
click at [379, 380] on div "3D HQ" at bounding box center [363, 385] width 165 height 93
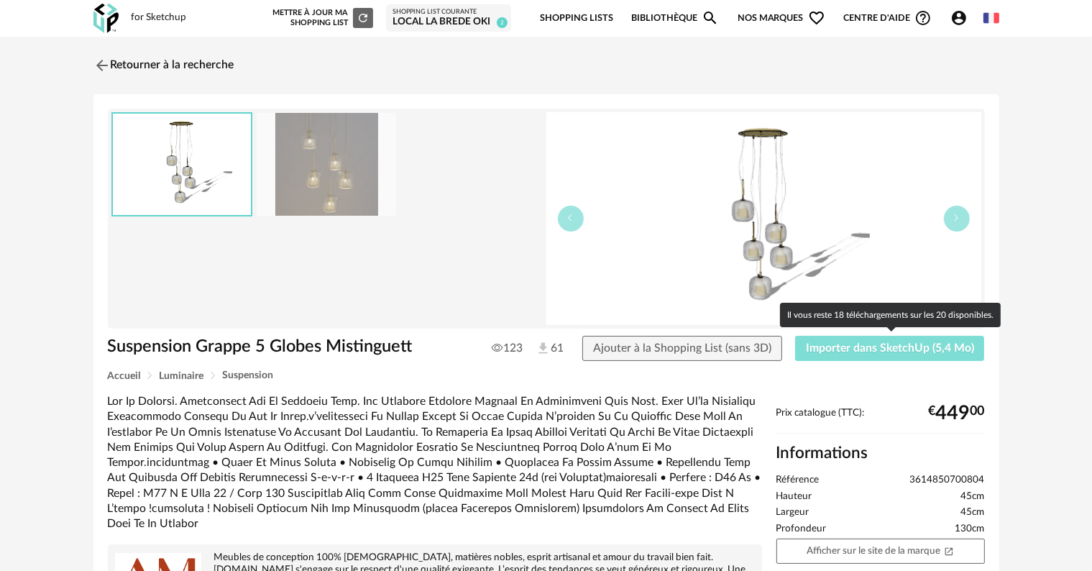
click at [828, 348] on span "Importer dans SketchUp (5,4 Mo)" at bounding box center [890, 348] width 168 height 12
